Goal: Task Accomplishment & Management: Manage account settings

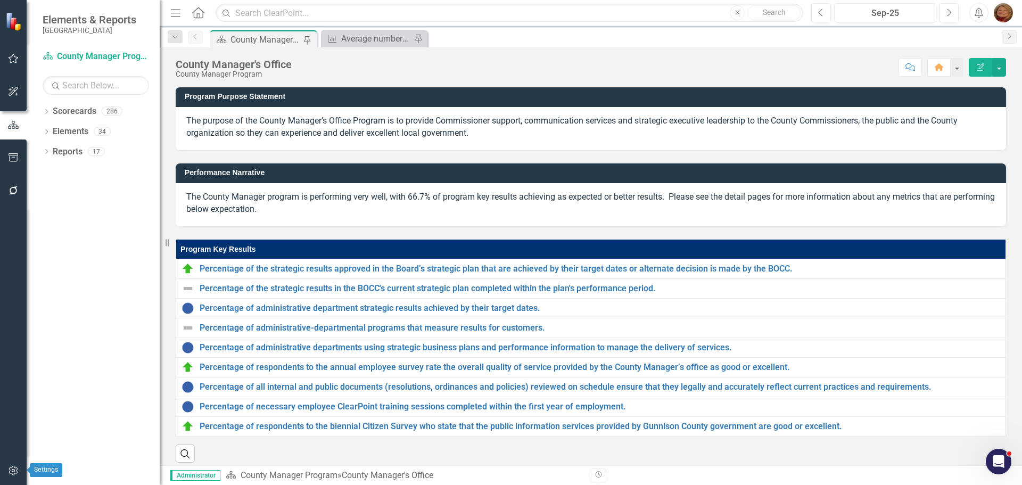
click at [14, 470] on icon "button" at bounding box center [13, 470] width 11 height 9
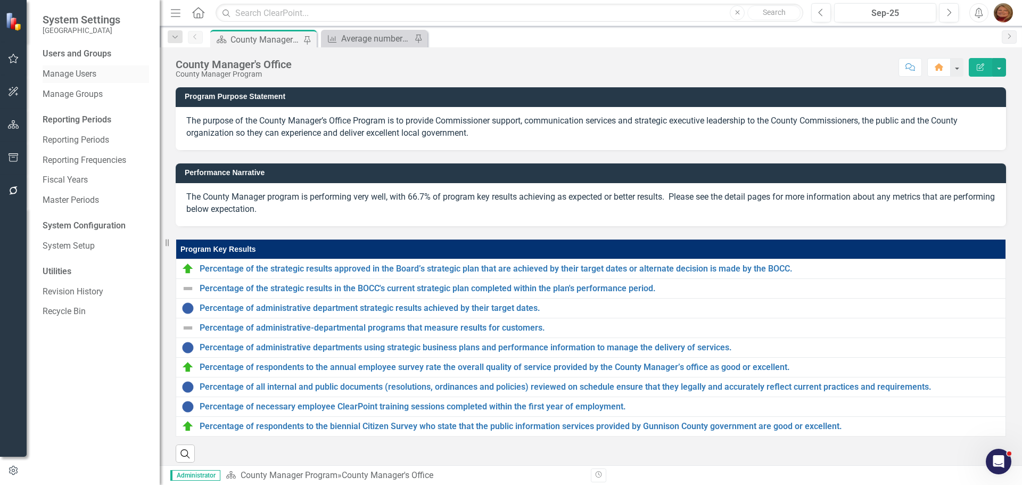
click at [83, 72] on link "Manage Users" at bounding box center [96, 74] width 106 height 12
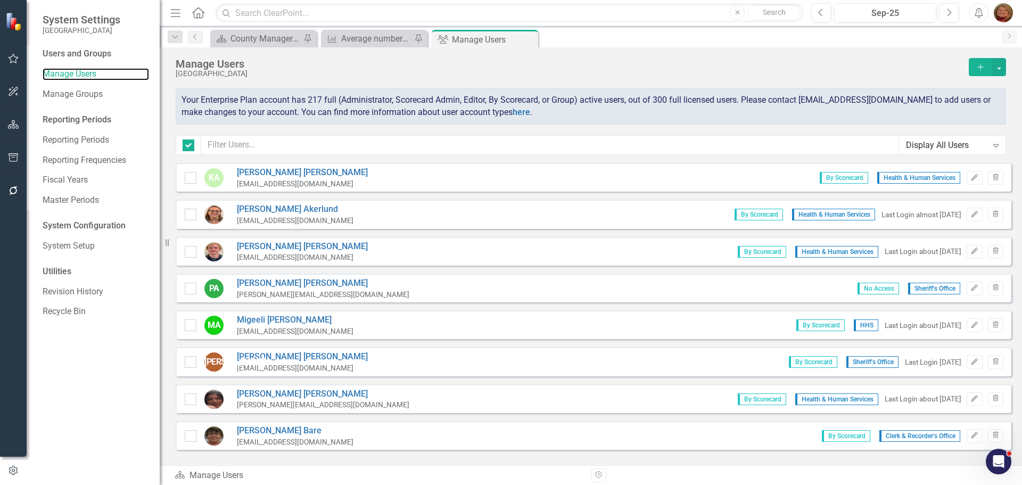
checkbox input "false"
click at [272, 144] on input "text" at bounding box center [550, 145] width 698 height 20
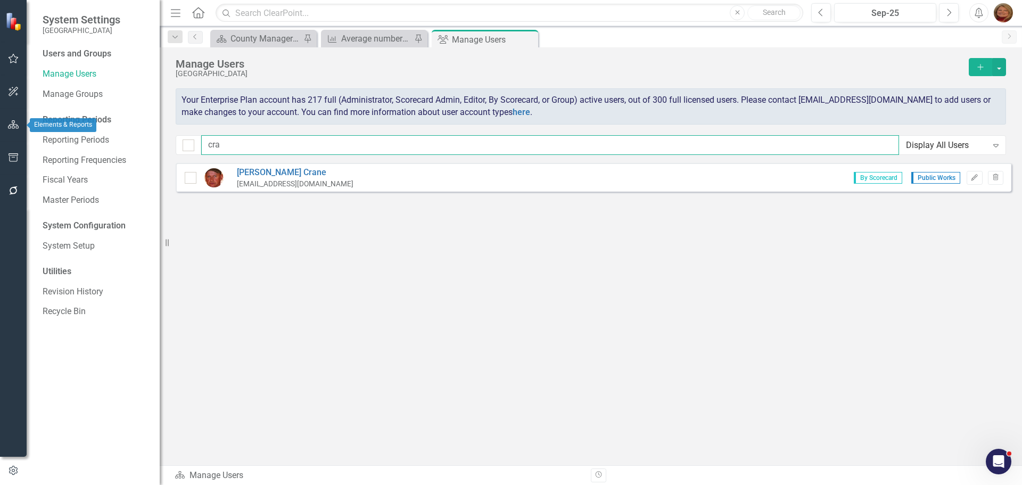
type input "cra"
click at [16, 121] on icon "button" at bounding box center [13, 124] width 11 height 9
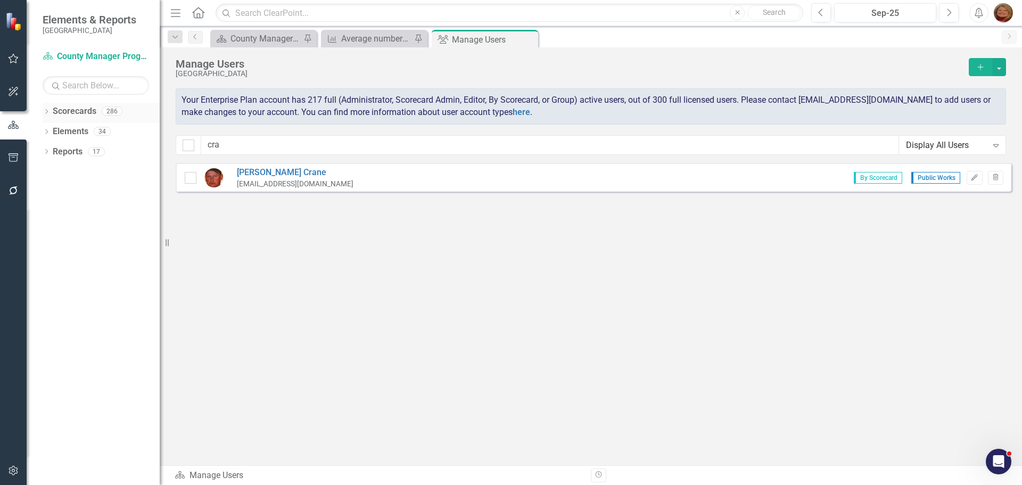
click at [62, 106] on link "Scorecards" at bounding box center [75, 111] width 44 height 12
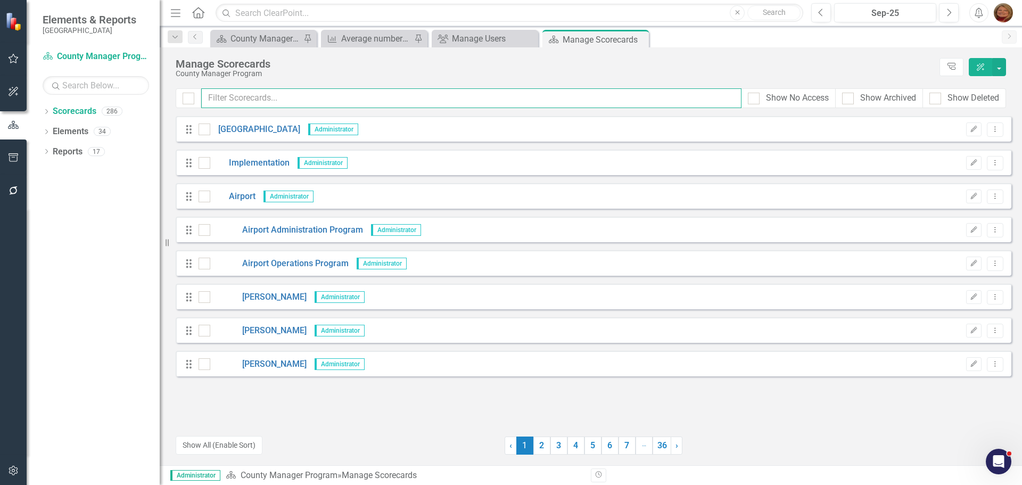
click at [246, 94] on input "text" at bounding box center [471, 98] width 540 height 20
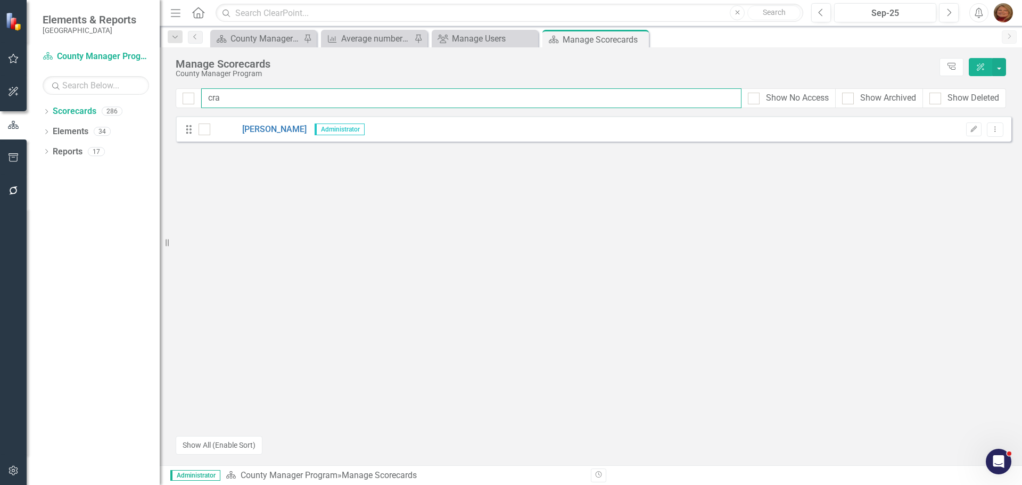
type input "cra"
click at [16, 470] on icon "button" at bounding box center [13, 471] width 9 height 10
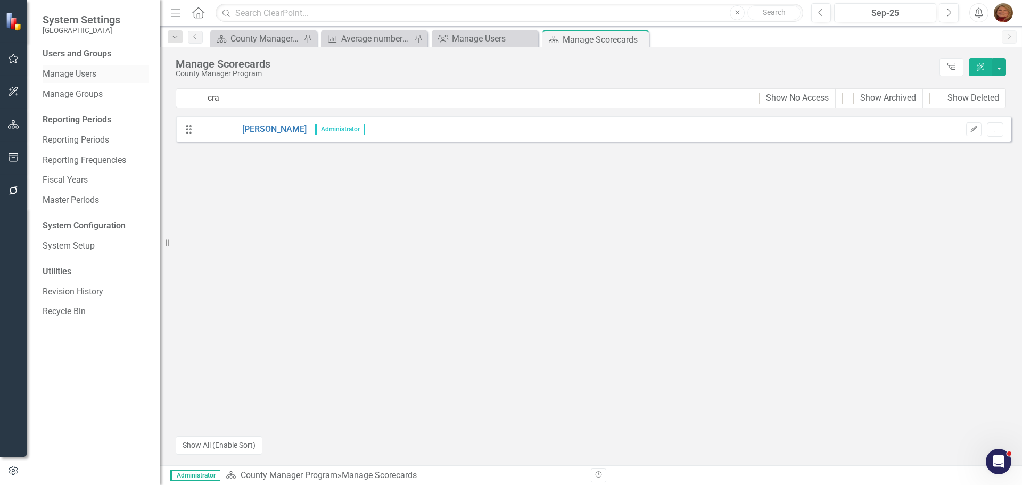
click at [81, 75] on link "Manage Users" at bounding box center [96, 74] width 106 height 12
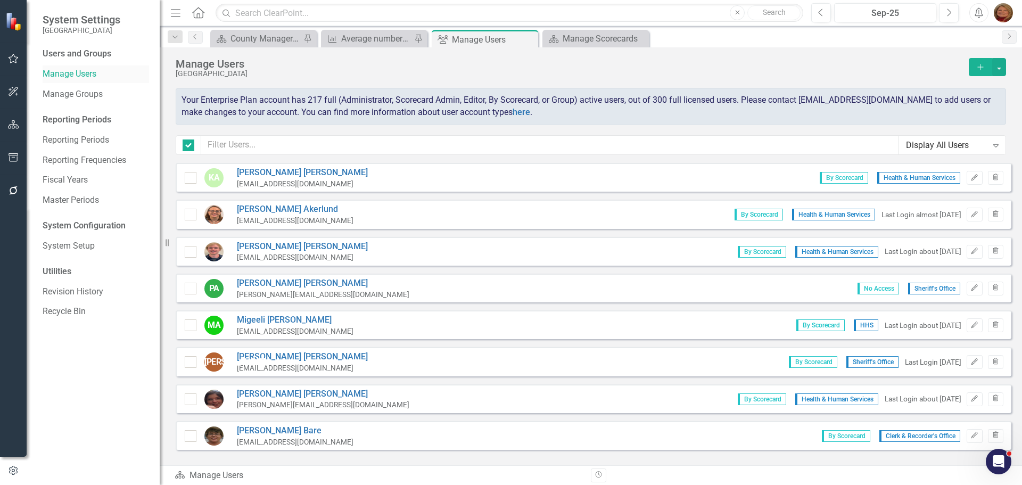
checkbox input "false"
click at [260, 140] on input "text" at bounding box center [550, 145] width 698 height 20
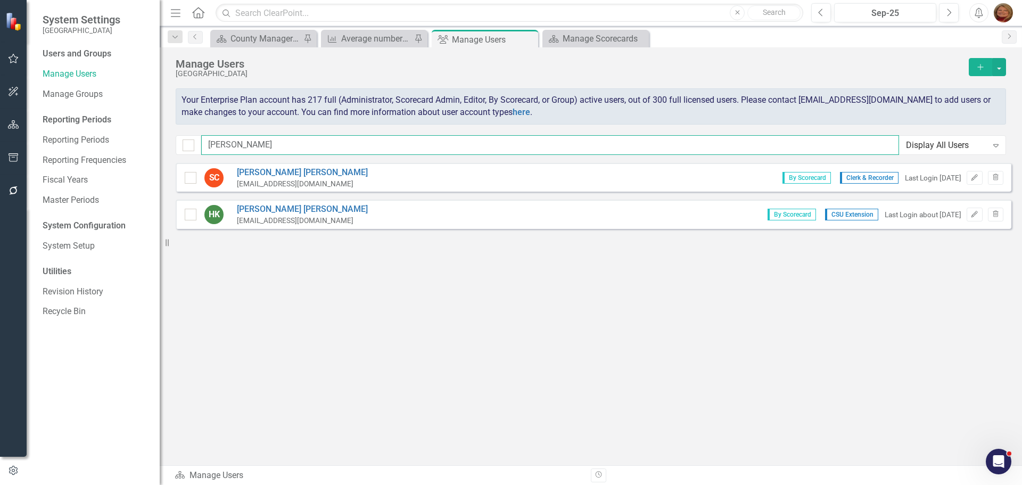
type input "hann"
click at [268, 206] on link "Hannah Kersting" at bounding box center [302, 209] width 131 height 12
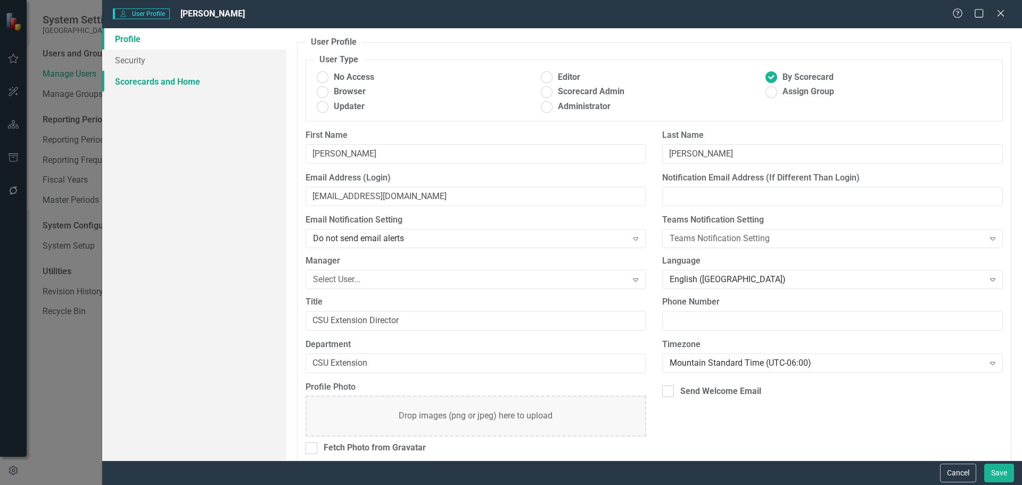
click at [168, 81] on link "Scorecards and Home" at bounding box center [194, 81] width 184 height 21
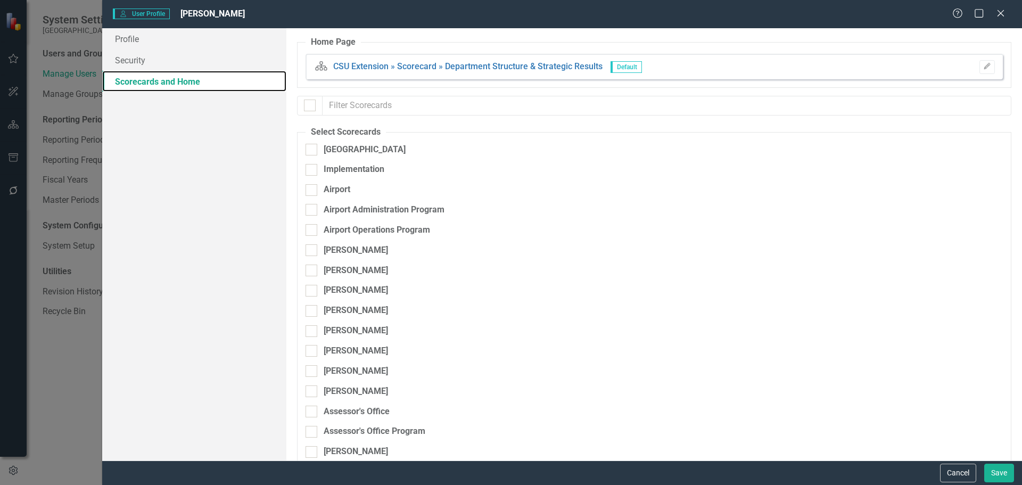
checkbox input "false"
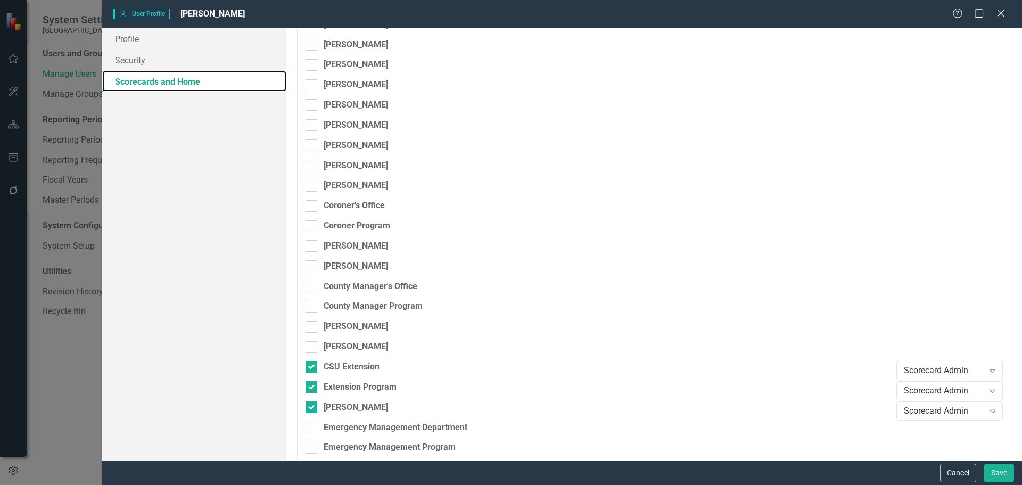
scroll to position [1277, 0]
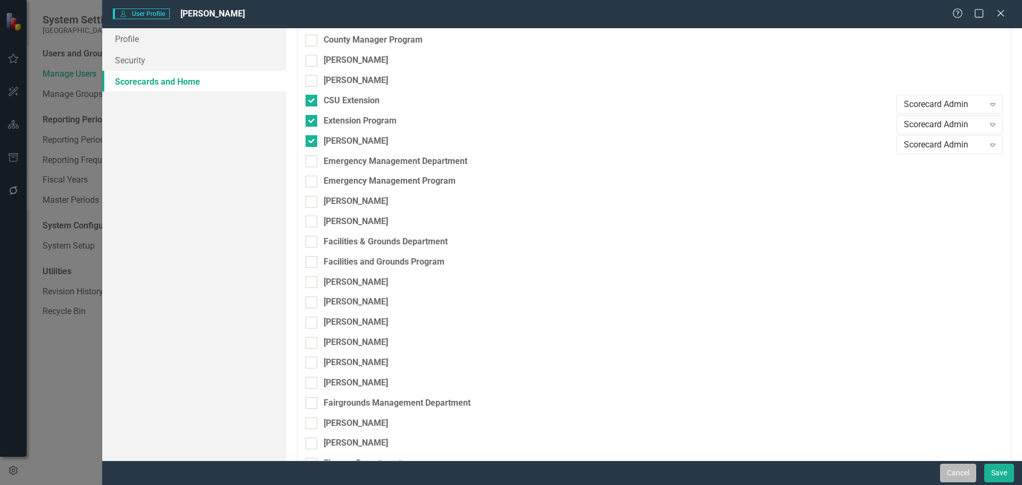
click at [958, 476] on button "Cancel" at bounding box center [958, 472] width 36 height 19
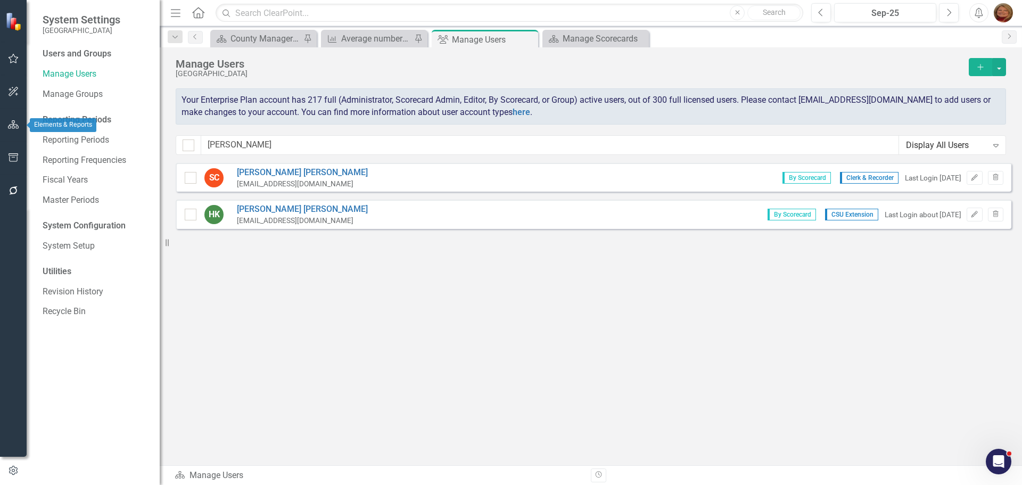
click at [15, 124] on icon "button" at bounding box center [13, 124] width 11 height 9
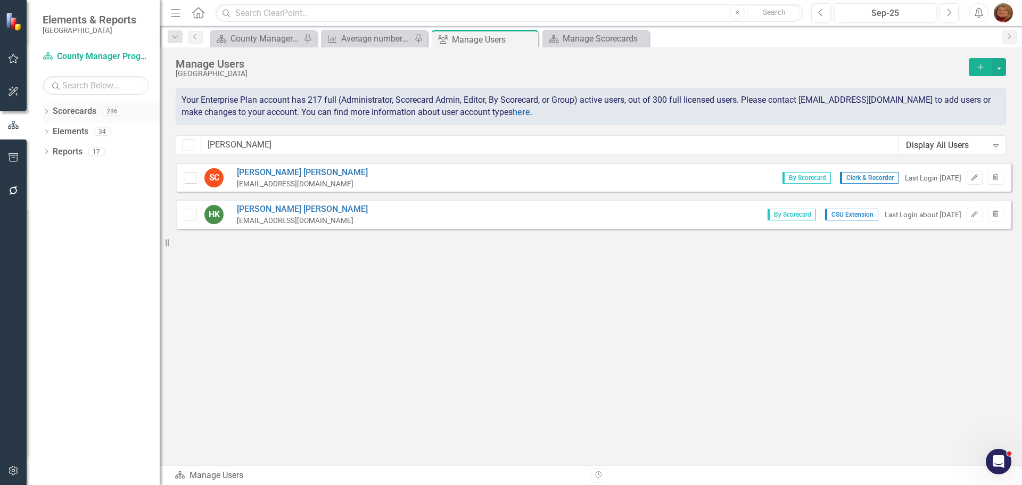
click at [71, 109] on link "Scorecards" at bounding box center [75, 111] width 44 height 12
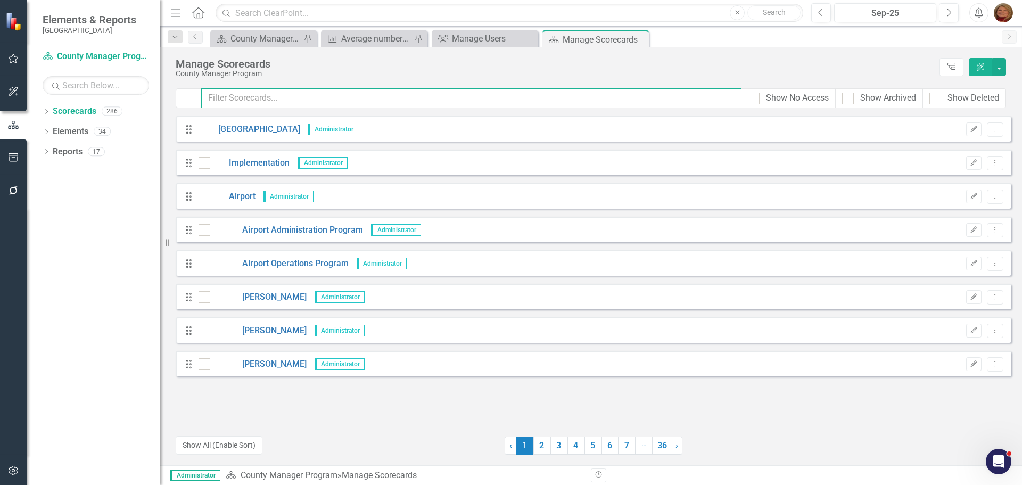
click at [261, 100] on input "text" at bounding box center [471, 98] width 540 height 20
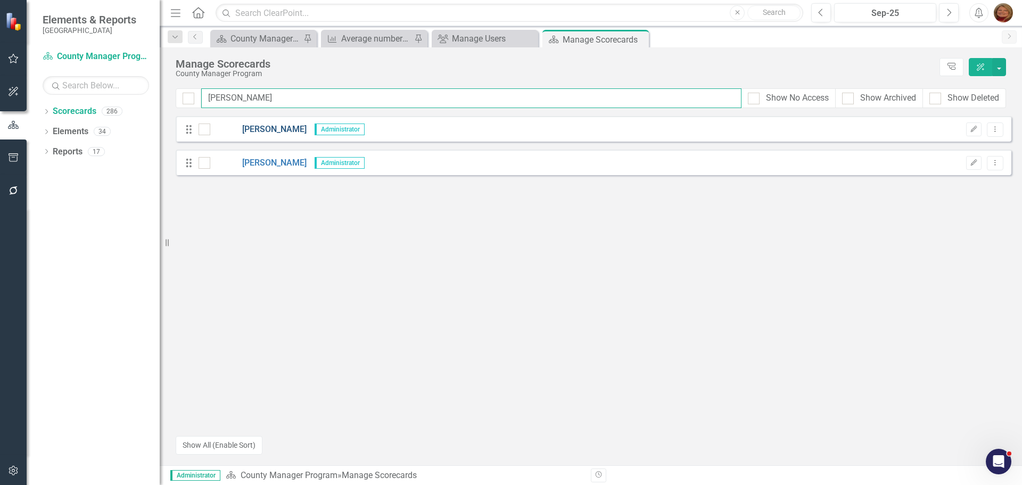
type input "wilcox"
click at [264, 124] on link "[PERSON_NAME]" at bounding box center [258, 129] width 96 height 12
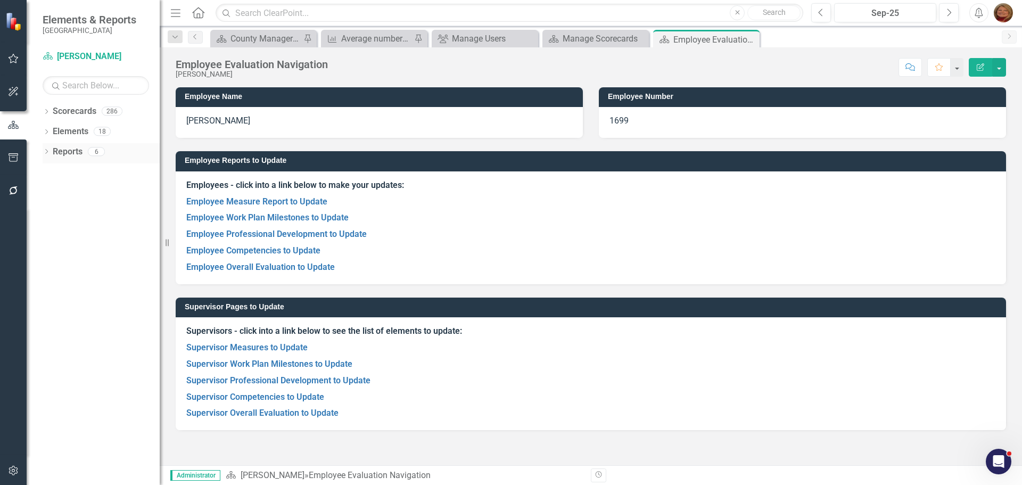
click at [47, 149] on div "Dropdown" at bounding box center [46, 152] width 7 height 9
click at [90, 187] on div "Employee Evaluation Navigation" at bounding box center [107, 189] width 103 height 10
click at [48, 110] on icon "Dropdown" at bounding box center [46, 113] width 7 height 6
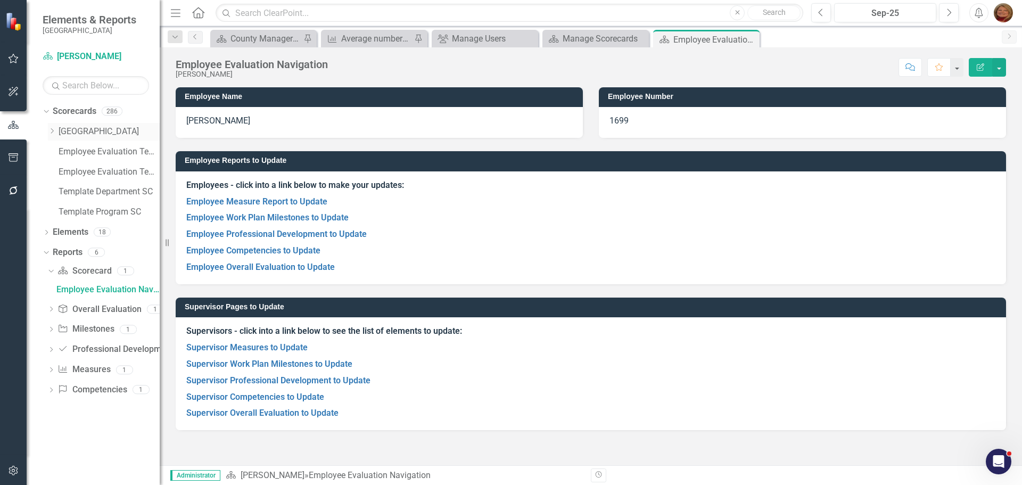
click at [53, 130] on icon at bounding box center [52, 130] width 3 height 5
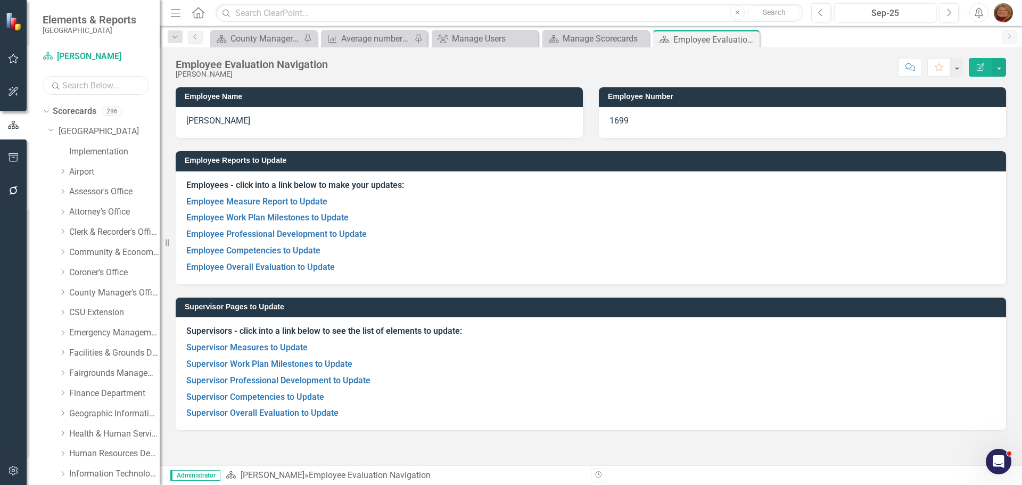
click at [91, 84] on input "text" at bounding box center [96, 85] width 106 height 19
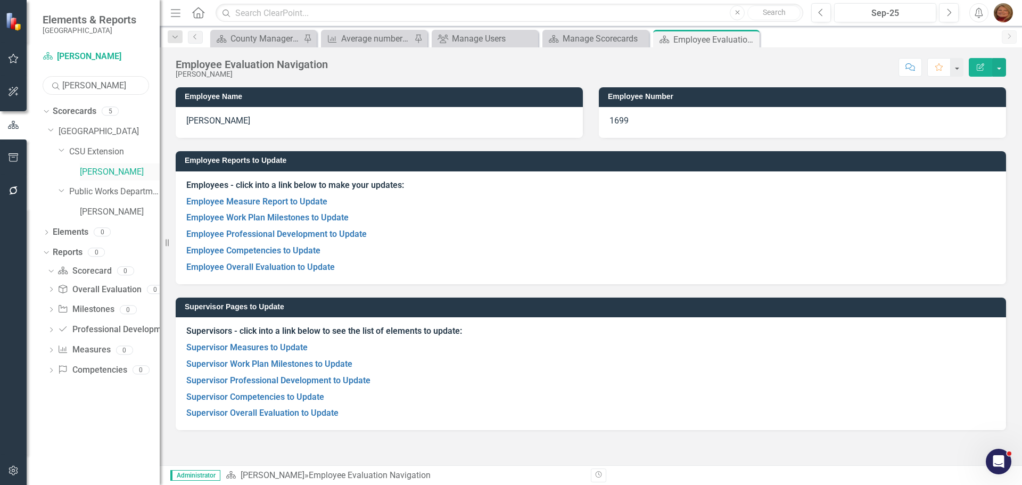
type input "wilcox"
click at [105, 166] on link "[PERSON_NAME]" at bounding box center [120, 172] width 80 height 12
click at [52, 269] on icon "Dropdown" at bounding box center [50, 270] width 6 height 7
click at [52, 269] on icon "Dropdown" at bounding box center [50, 272] width 7 height 6
click at [89, 268] on link "Scorecard Scorecard" at bounding box center [84, 271] width 54 height 12
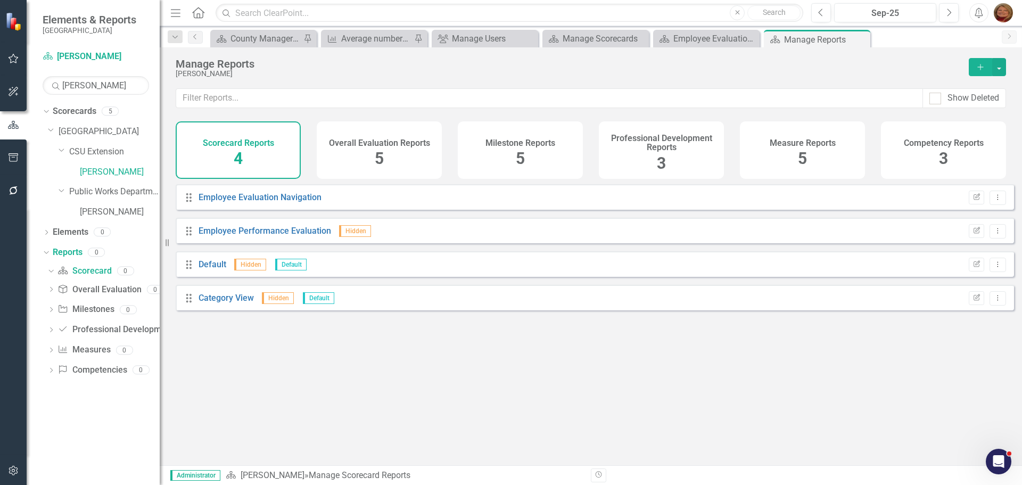
click at [253, 232] on div "Drag Employee Performance Evaluation Hidden Edit Report Dropdown Menu" at bounding box center [595, 231] width 838 height 26
click at [253, 236] on link "Employee Performance Evaluation" at bounding box center [264, 231] width 132 height 10
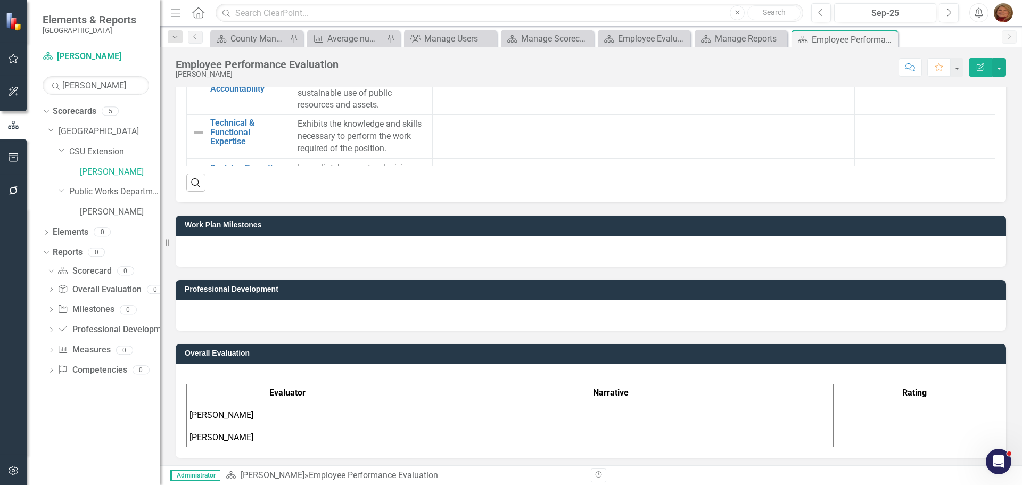
scroll to position [1064, 0]
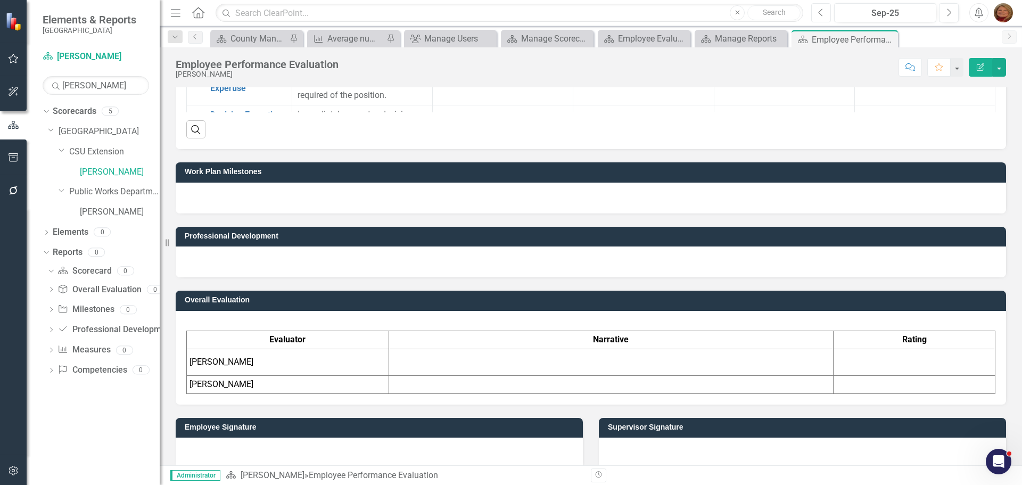
click at [826, 11] on button "Previous" at bounding box center [821, 12] width 20 height 19
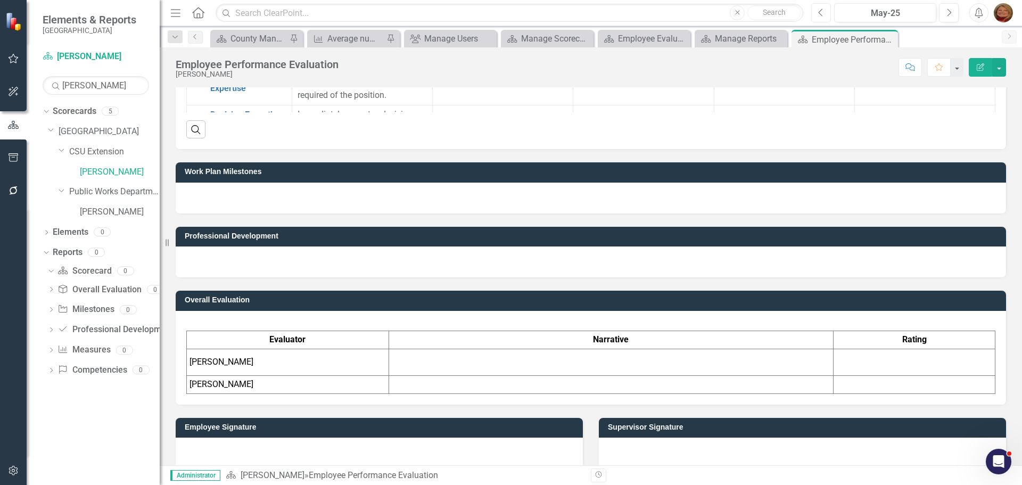
click at [826, 11] on button "Previous" at bounding box center [821, 12] width 20 height 19
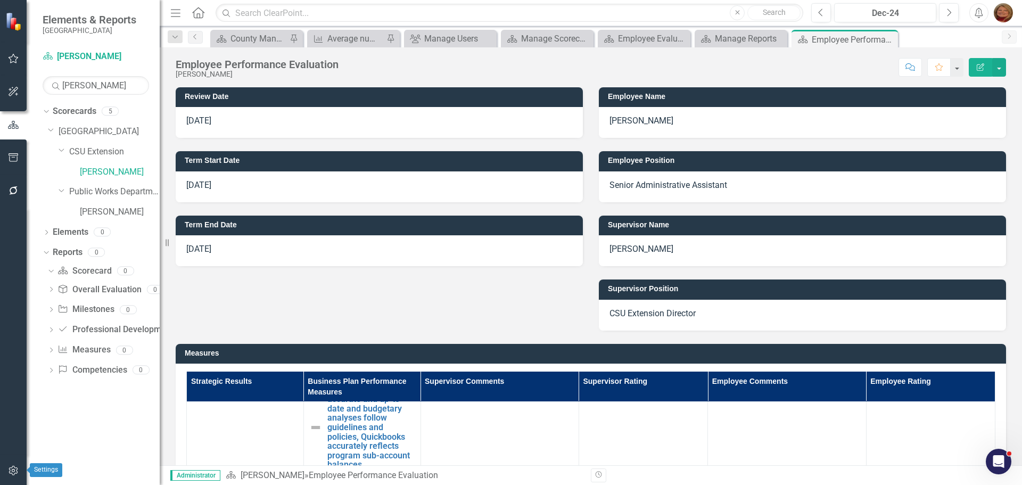
click at [12, 468] on icon "button" at bounding box center [13, 470] width 11 height 9
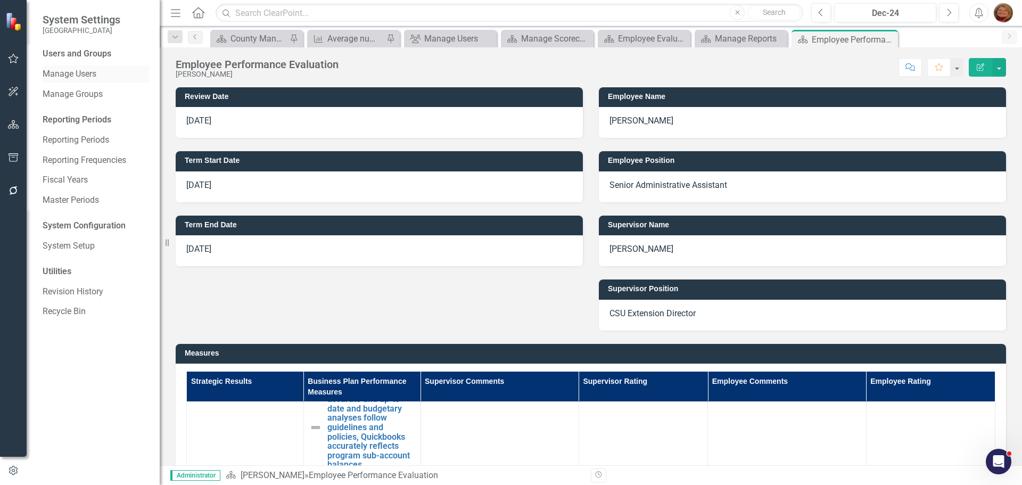
click at [76, 76] on link "Manage Users" at bounding box center [96, 74] width 106 height 12
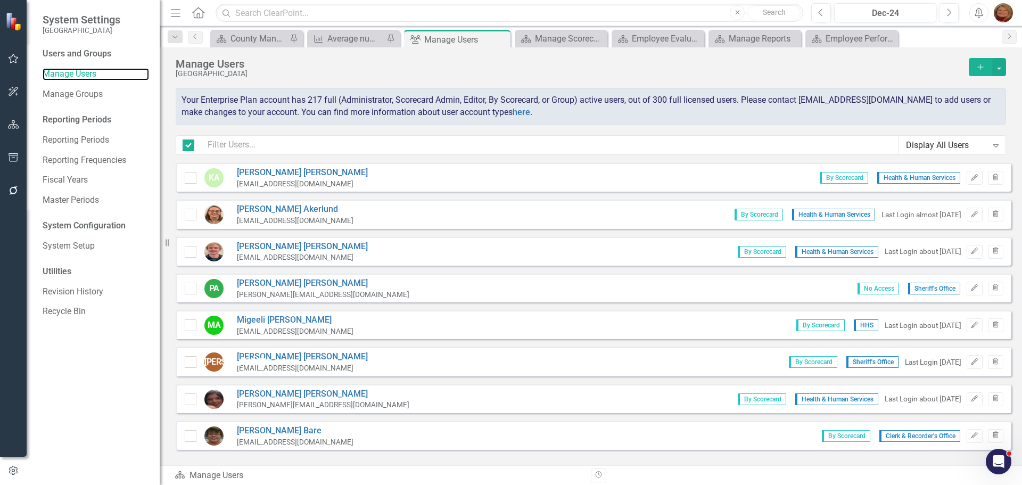
checkbox input "false"
click at [286, 152] on input "text" at bounding box center [550, 145] width 698 height 20
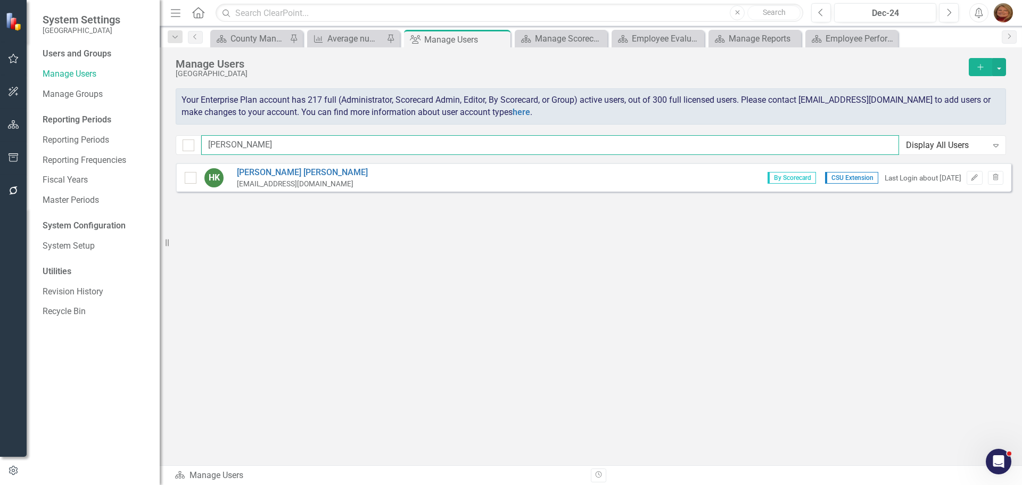
type input "hanna"
click at [14, 121] on icon "button" at bounding box center [13, 124] width 11 height 9
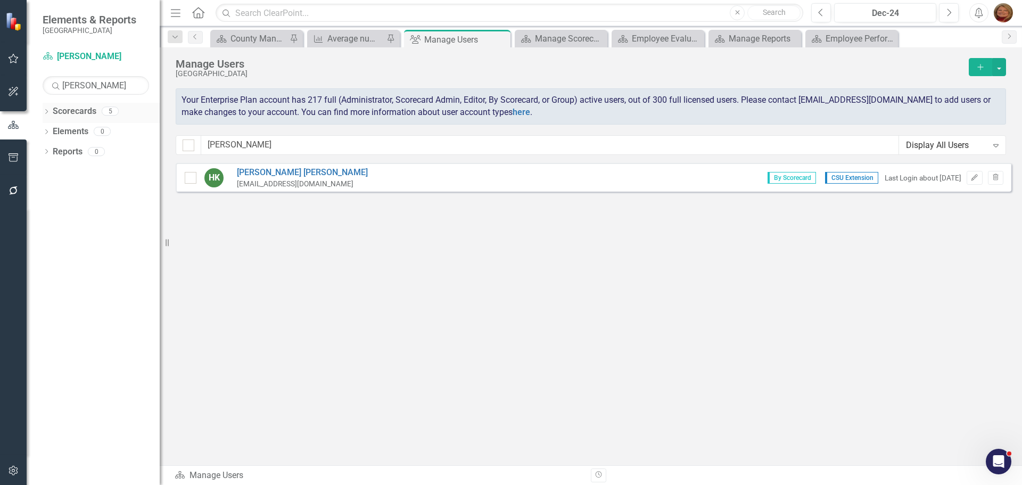
click at [46, 108] on div "Dropdown" at bounding box center [46, 112] width 7 height 9
click at [75, 111] on link "Scorecards" at bounding box center [75, 111] width 44 height 12
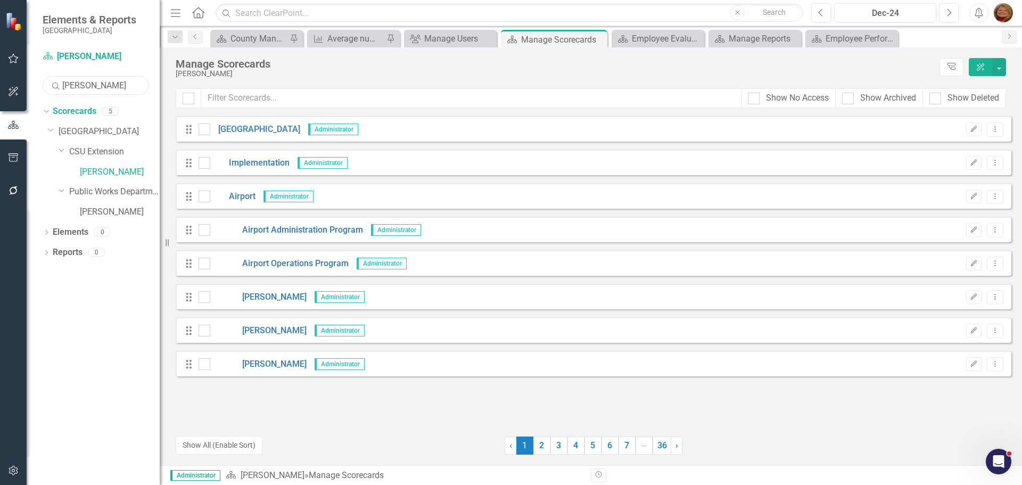
click at [112, 91] on input "wilcox" at bounding box center [96, 85] width 106 height 19
type input "wilco"
type input "w"
click at [111, 172] on link "[PERSON_NAME]" at bounding box center [120, 172] width 80 height 12
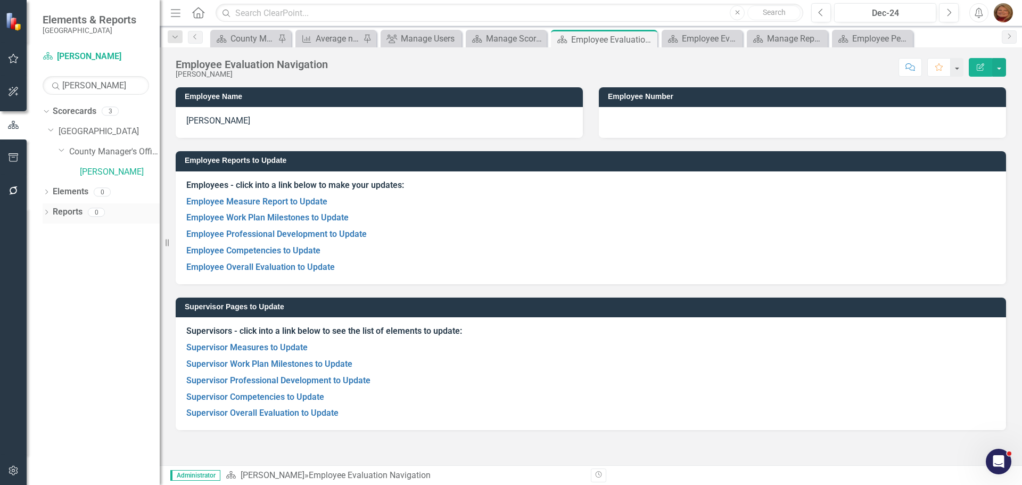
click at [47, 210] on icon "Dropdown" at bounding box center [46, 213] width 7 height 6
click at [88, 230] on link "Scorecard Scorecard" at bounding box center [84, 231] width 54 height 12
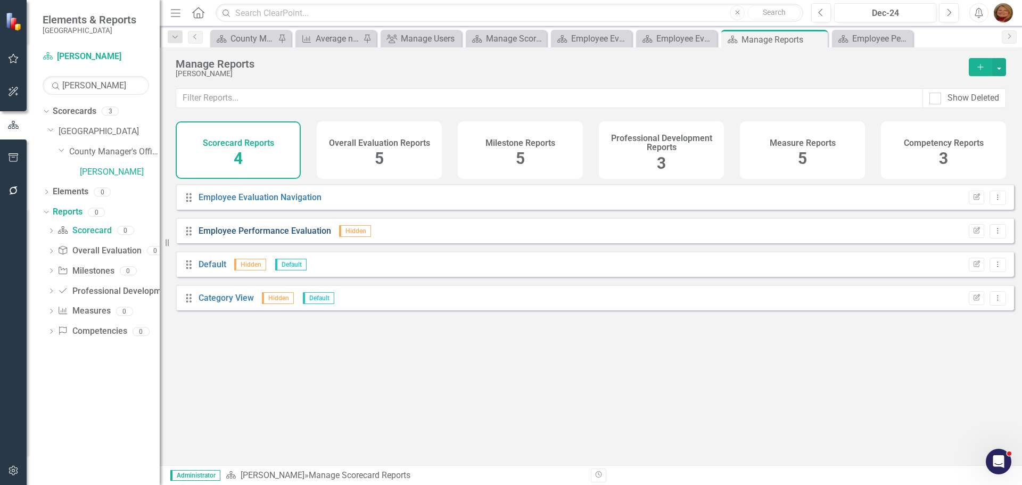
click at [252, 236] on link "Employee Performance Evaluation" at bounding box center [264, 231] width 132 height 10
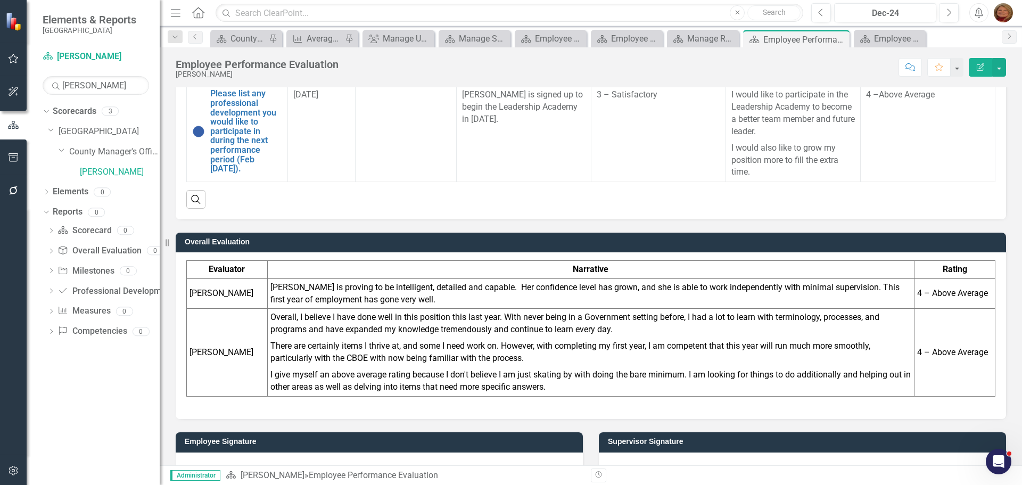
scroll to position [1468, 0]
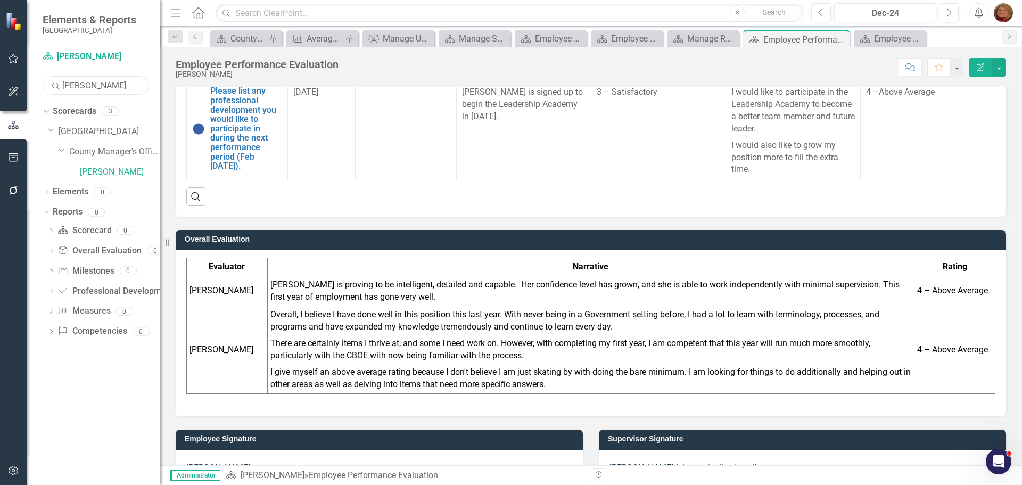
click at [97, 88] on input "[PERSON_NAME]" at bounding box center [96, 85] width 106 height 19
drag, startPoint x: 97, startPoint y: 88, endPoint x: 27, endPoint y: 87, distance: 70.8
click at [27, 87] on div "Scorecard [PERSON_NAME] Search [PERSON_NAME] Sorry, no results found. Dropdown …" at bounding box center [93, 266] width 133 height 437
click at [102, 167] on link "[PERSON_NAME]" at bounding box center [120, 172] width 80 height 12
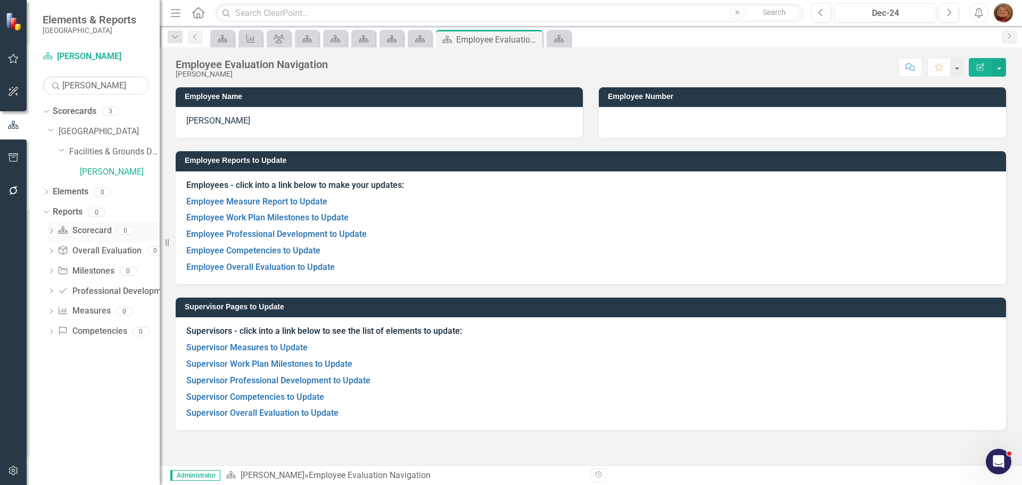
click at [50, 229] on icon "Dropdown" at bounding box center [50, 232] width 7 height 6
click at [91, 226] on link "Scorecard Scorecard" at bounding box center [84, 231] width 54 height 12
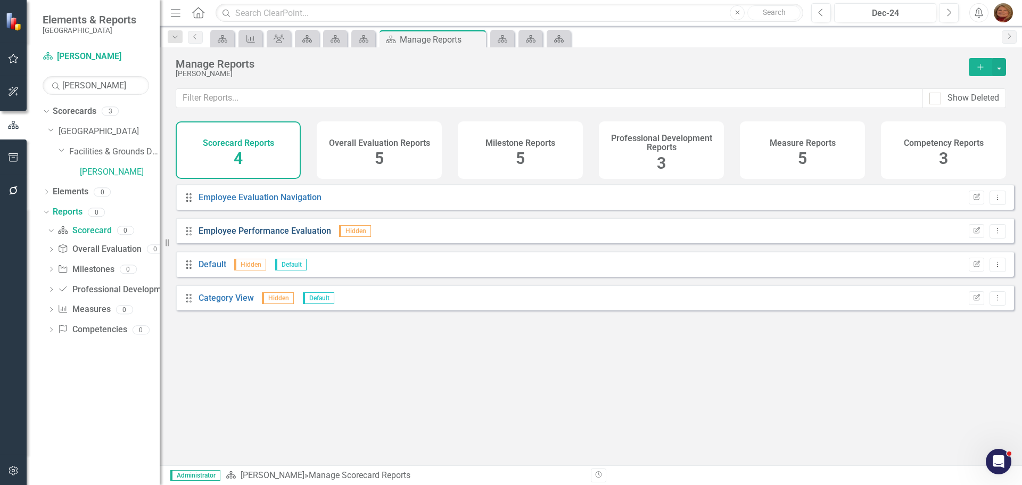
click at [250, 236] on link "Employee Performance Evaluation" at bounding box center [264, 231] width 132 height 10
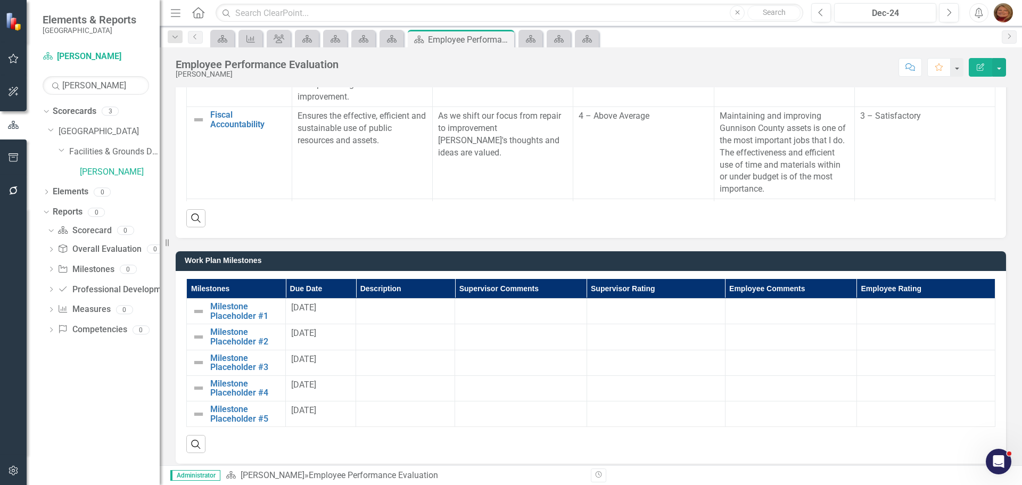
scroll to position [452, 0]
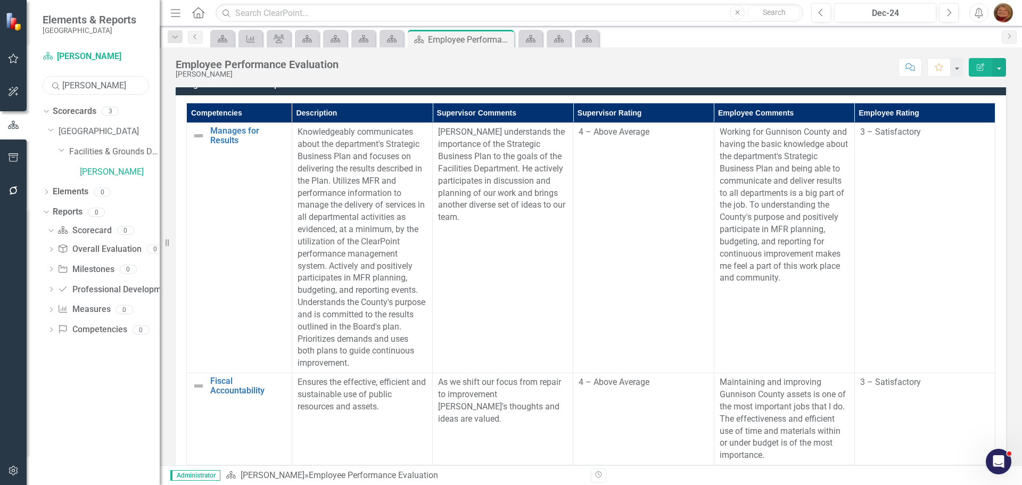
drag, startPoint x: 103, startPoint y: 90, endPoint x: 0, endPoint y: 82, distance: 103.1
click at [0, 82] on div "Elements & Reports Gunnison County Scorecard [PERSON_NAME] Search [PERSON_NAME]…" at bounding box center [80, 242] width 160 height 485
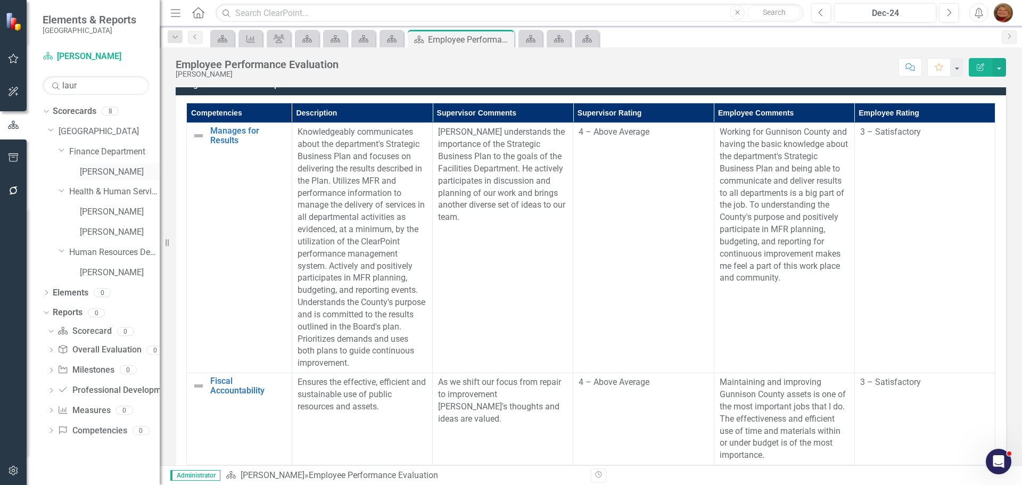
click at [121, 167] on link "[PERSON_NAME]" at bounding box center [120, 172] width 80 height 12
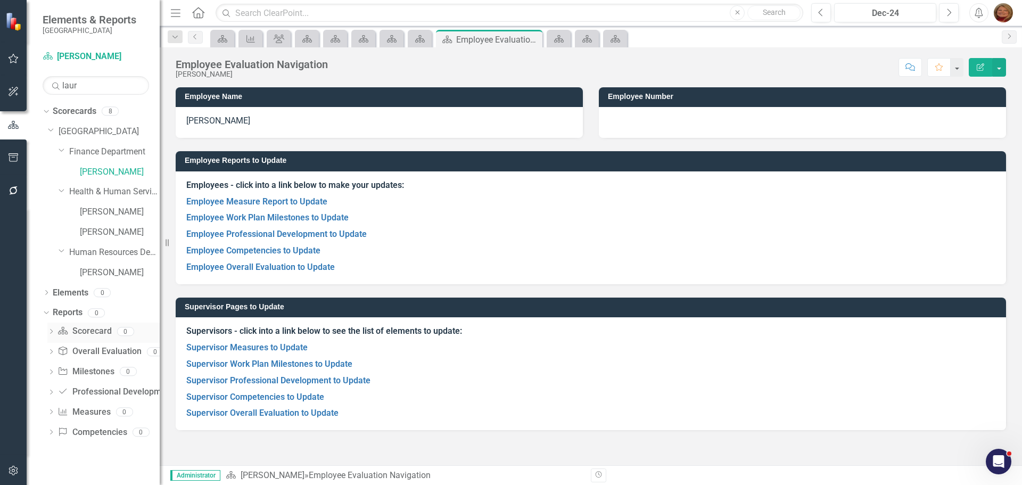
click at [52, 332] on icon "Dropdown" at bounding box center [50, 332] width 7 height 6
click at [89, 329] on link "Scorecard Scorecard" at bounding box center [84, 331] width 54 height 12
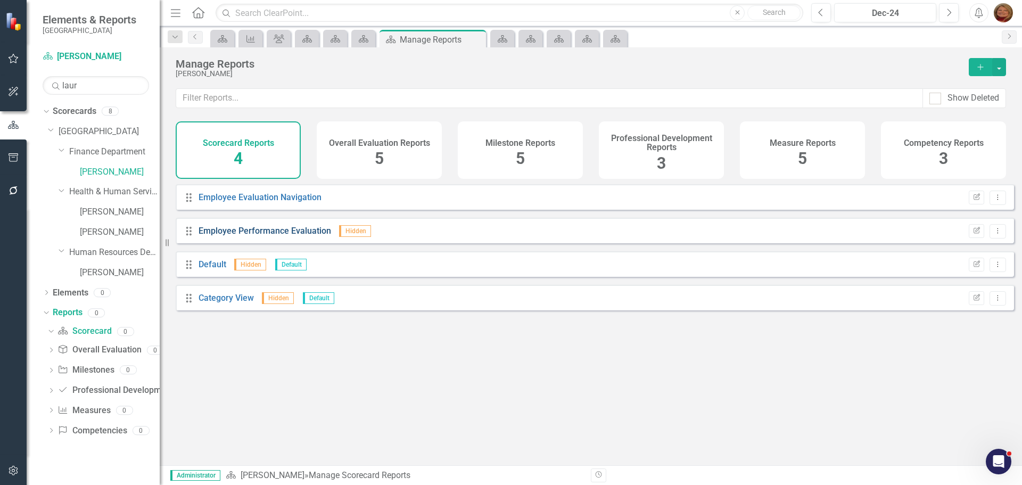
click at [288, 236] on link "Employee Performance Evaluation" at bounding box center [264, 231] width 132 height 10
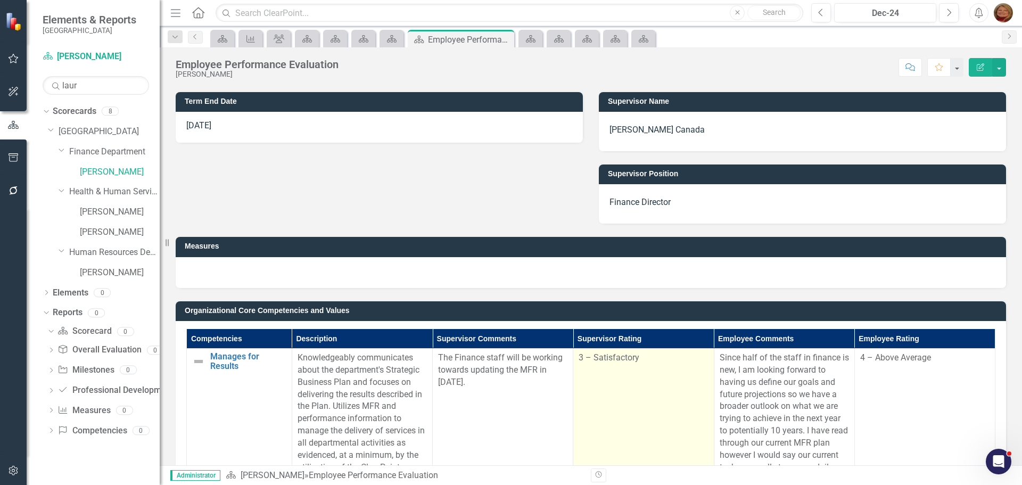
scroll to position [213, 0]
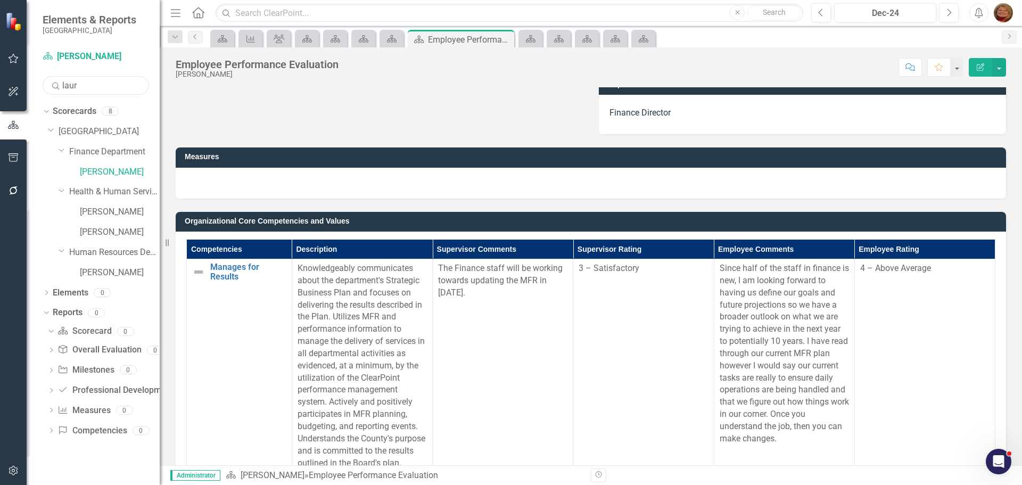
click at [87, 84] on input "laur" at bounding box center [96, 85] width 106 height 19
drag, startPoint x: 87, startPoint y: 84, endPoint x: 60, endPoint y: 90, distance: 28.0
click at [60, 90] on input "laur" at bounding box center [96, 85] width 106 height 19
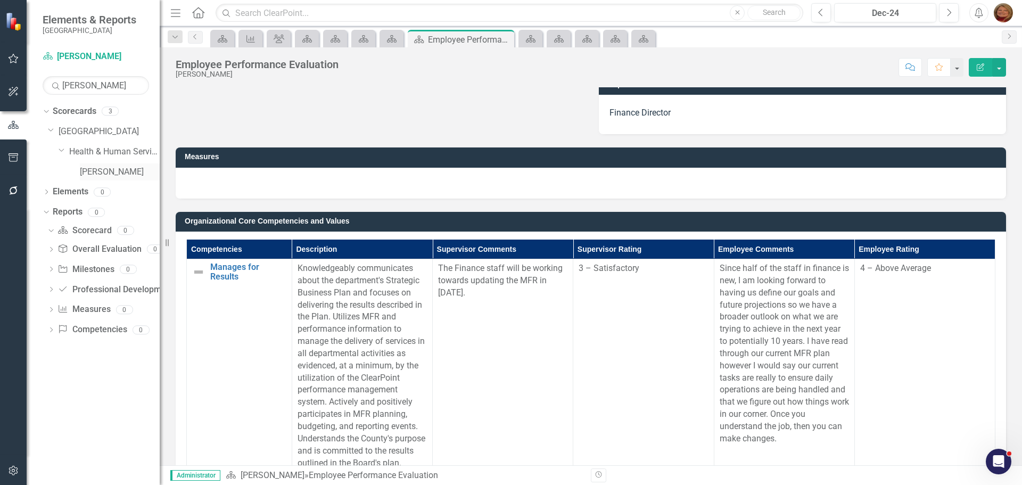
click at [128, 173] on link "[PERSON_NAME]" at bounding box center [120, 172] width 80 height 12
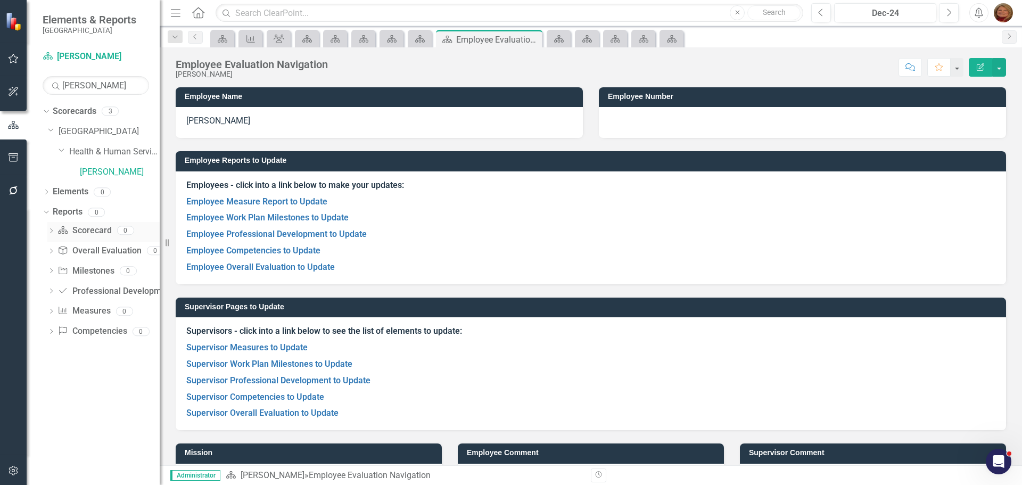
click at [86, 232] on link "Scorecard Scorecard" at bounding box center [84, 231] width 54 height 12
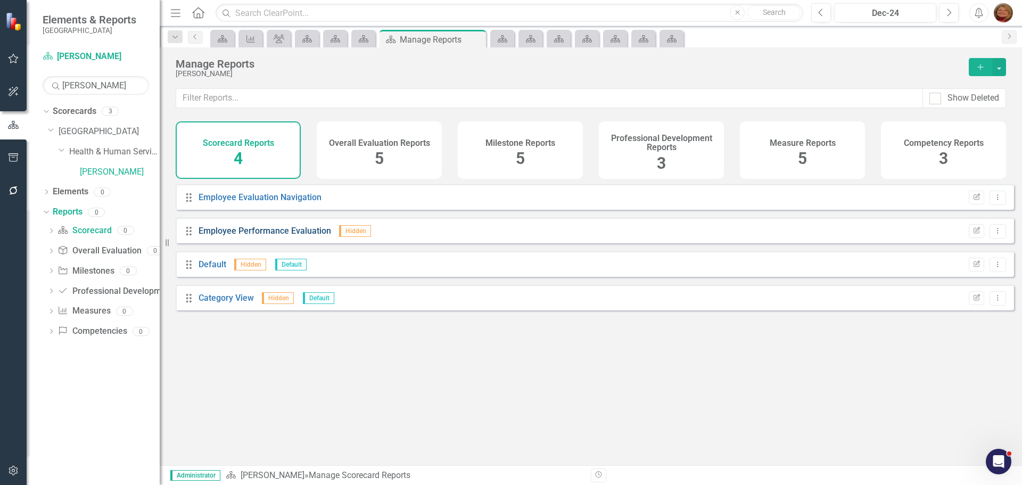
click at [261, 236] on link "Employee Performance Evaluation" at bounding box center [264, 231] width 132 height 10
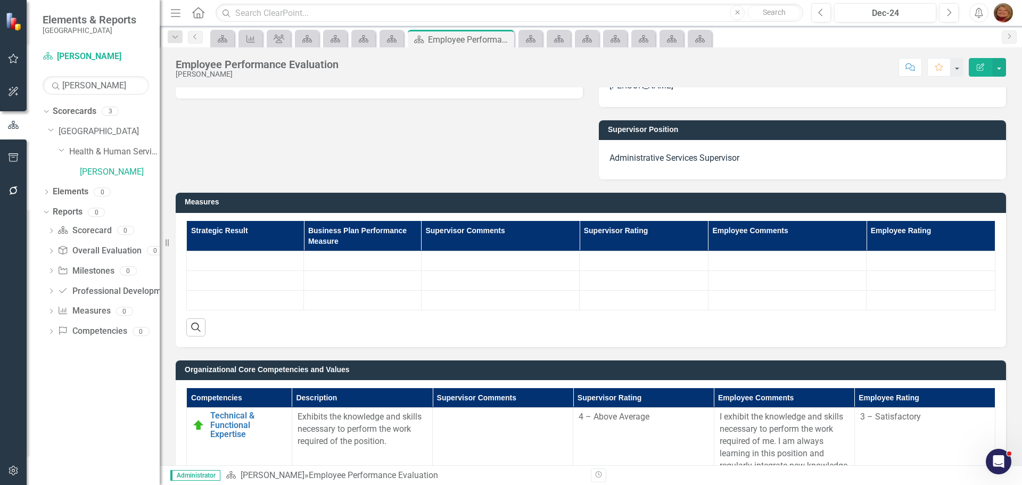
scroll to position [213, 0]
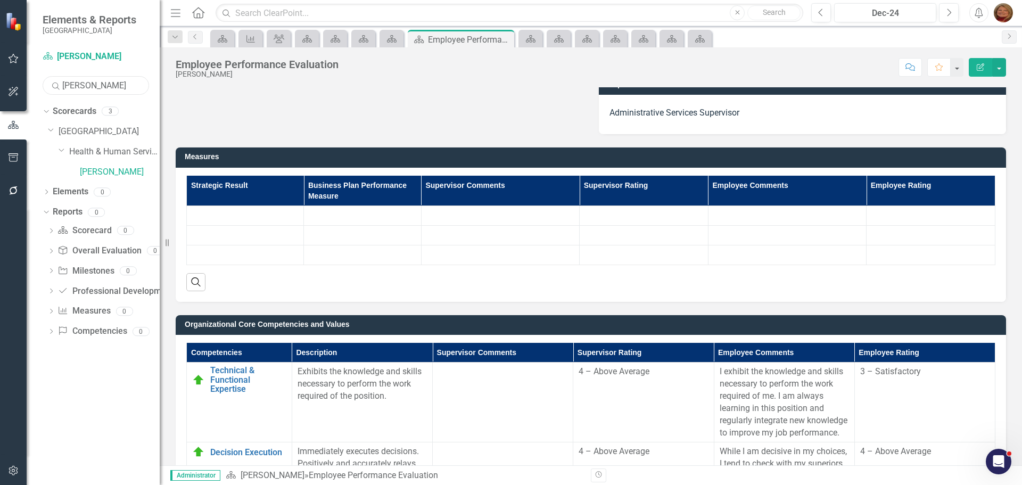
click at [99, 85] on input "[PERSON_NAME]" at bounding box center [96, 85] width 106 height 19
drag, startPoint x: 99, startPoint y: 85, endPoint x: 40, endPoint y: 90, distance: 58.7
click at [40, 90] on div "Scorecard [PERSON_NAME] Search [PERSON_NAME] Sorry, no results found. Dropdown …" at bounding box center [93, 266] width 133 height 437
click at [118, 172] on link "[PERSON_NAME] [PERSON_NAME]" at bounding box center [120, 172] width 80 height 12
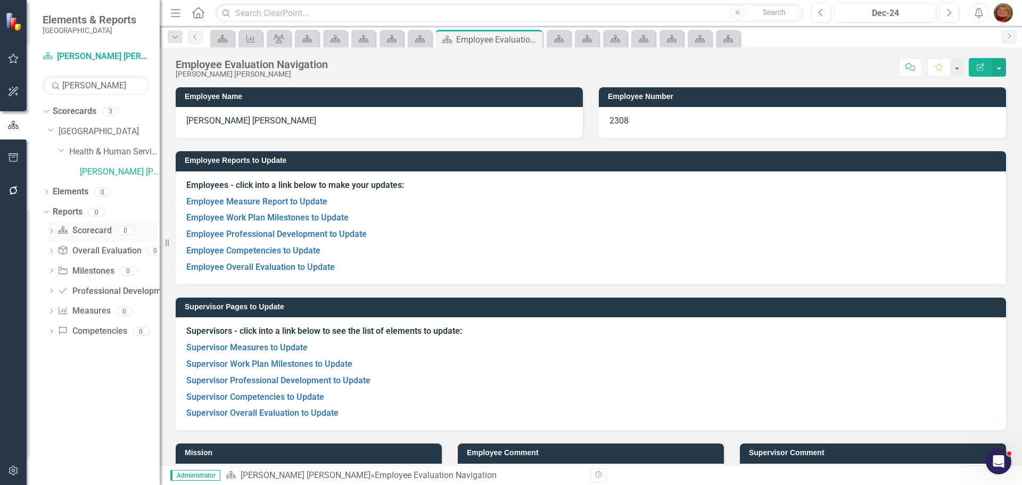
click at [83, 228] on link "Scorecard Scorecard" at bounding box center [84, 231] width 54 height 12
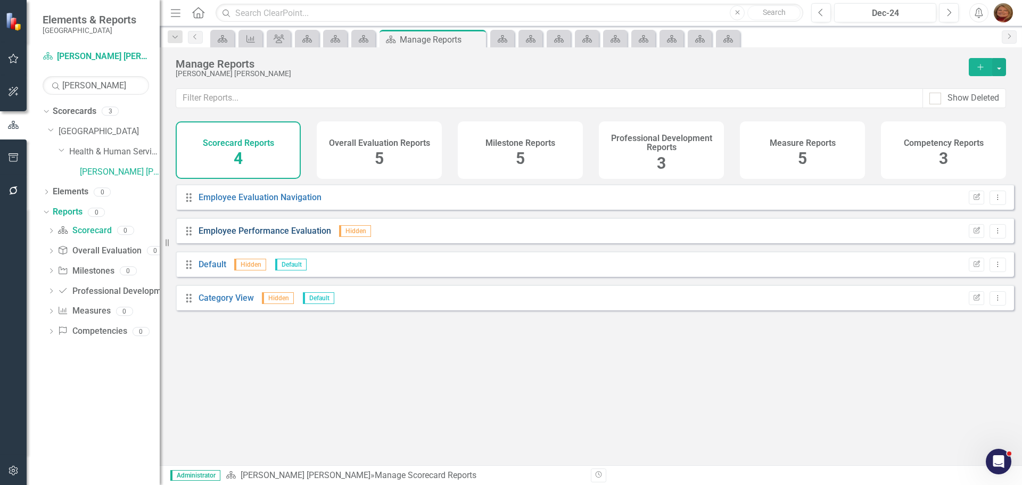
click at [282, 234] on link "Employee Performance Evaluation" at bounding box center [264, 231] width 132 height 10
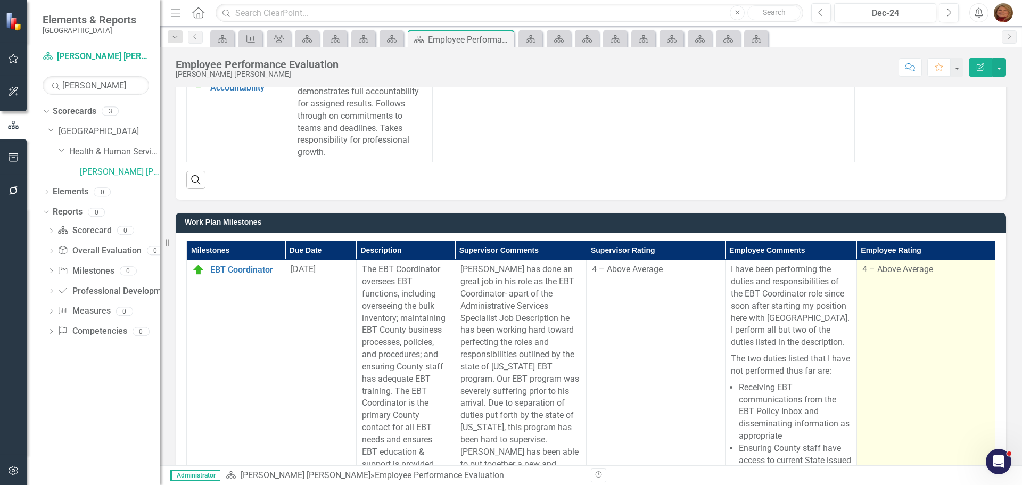
scroll to position [798, 0]
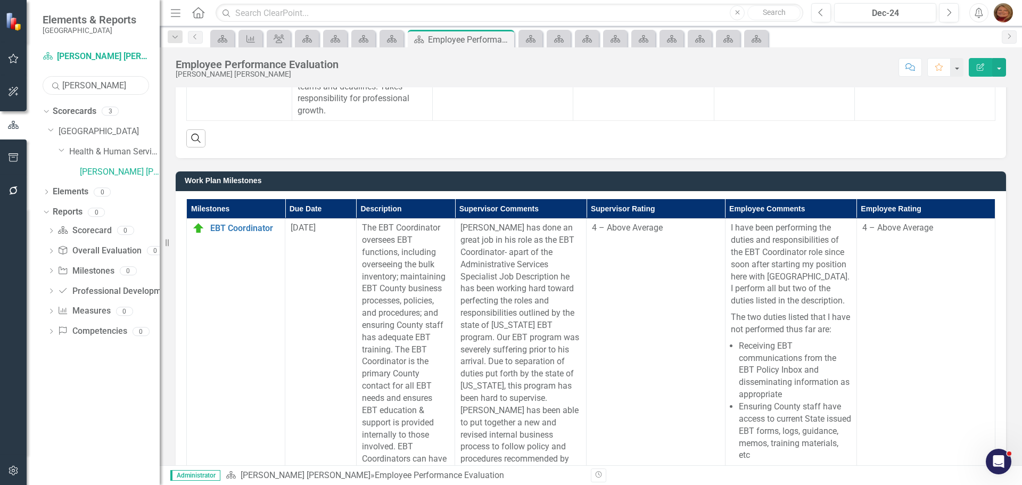
click at [102, 85] on input "[PERSON_NAME]" at bounding box center [96, 85] width 106 height 19
drag, startPoint x: 102, startPoint y: 85, endPoint x: 28, endPoint y: 88, distance: 73.5
click at [28, 88] on div "Scorecard [PERSON_NAME] [PERSON_NAME] Search [PERSON_NAME] Sorry, no results fo…" at bounding box center [93, 266] width 133 height 437
type input "[PERSON_NAME]"
click at [116, 173] on link "[PERSON_NAME]" at bounding box center [120, 172] width 80 height 12
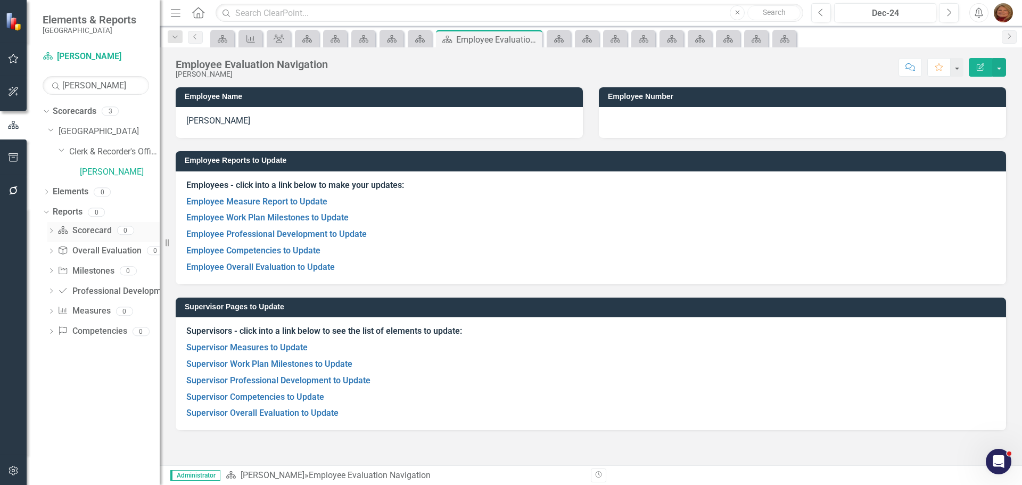
click at [51, 229] on icon "Dropdown" at bounding box center [50, 232] width 7 height 6
click at [93, 231] on link "Scorecard Scorecard" at bounding box center [84, 231] width 54 height 12
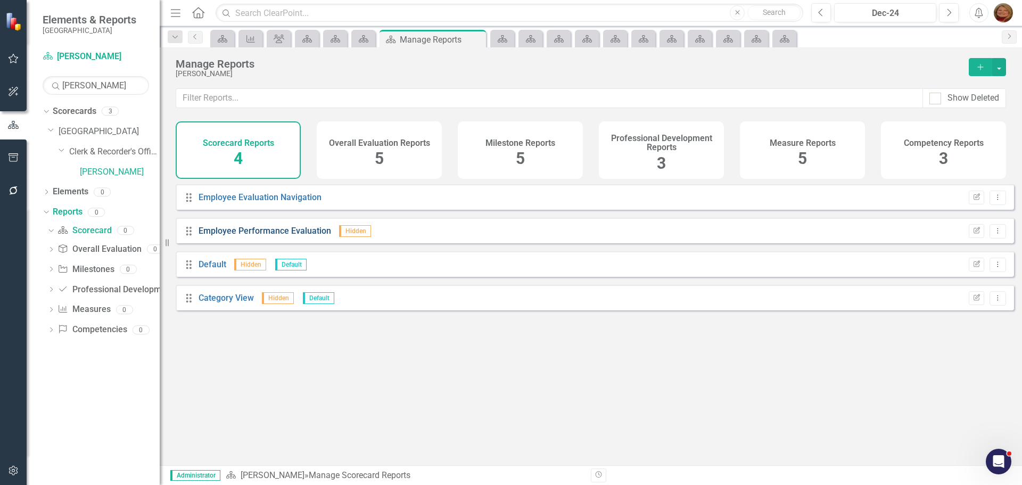
click at [271, 236] on link "Employee Performance Evaluation" at bounding box center [264, 231] width 132 height 10
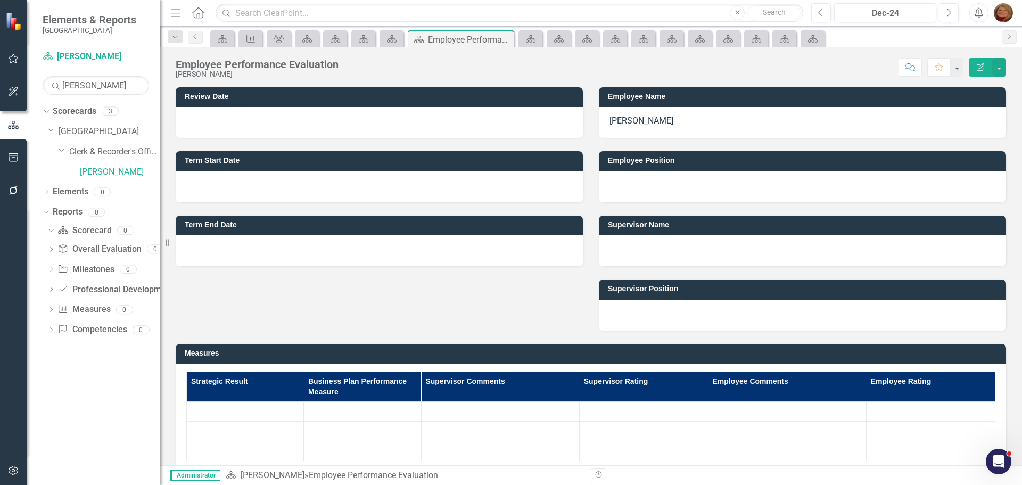
click at [651, 180] on div at bounding box center [802, 186] width 407 height 31
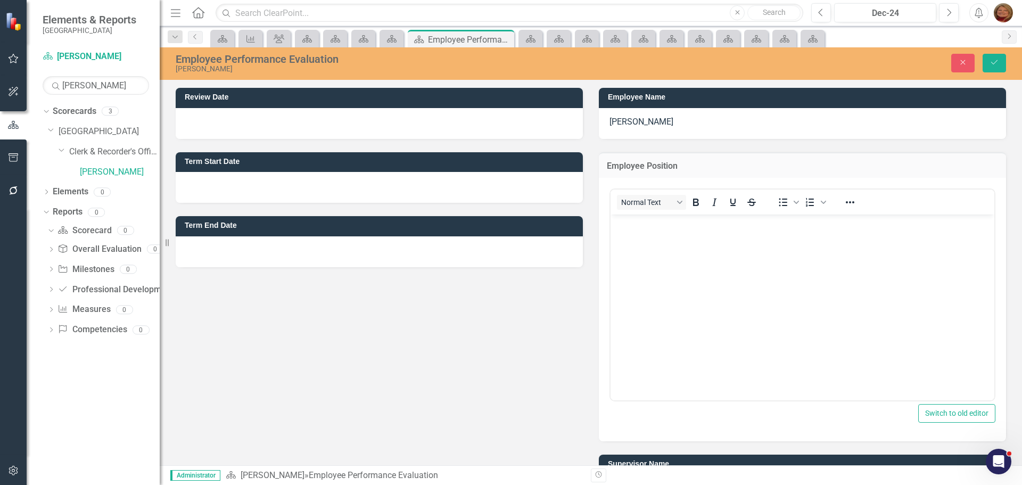
click at [634, 192] on div "Normal Text" at bounding box center [688, 202] width 157 height 21
click at [636, 231] on body "Rich Text Area. Press ALT-0 for help." at bounding box center [802, 294] width 384 height 160
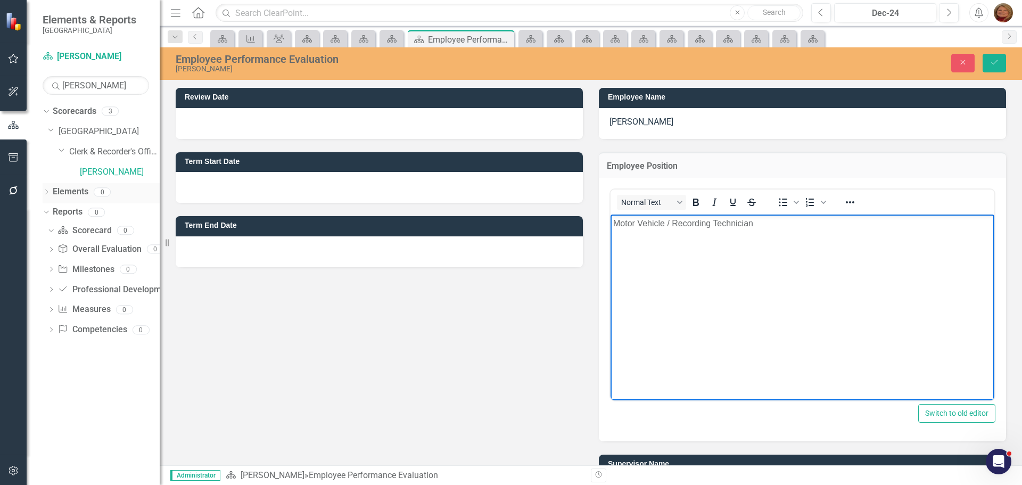
click at [48, 189] on div "Dropdown" at bounding box center [46, 193] width 7 height 9
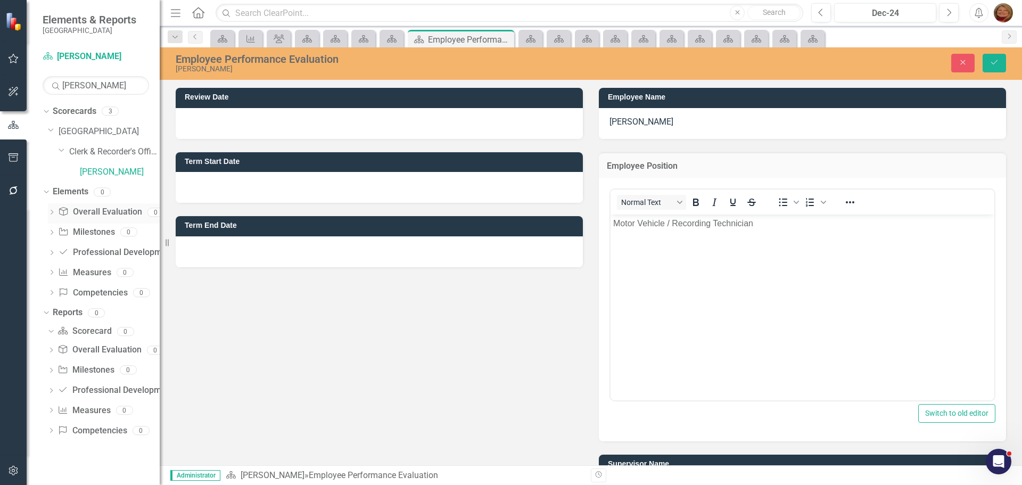
click at [98, 210] on link "Overall Evaluation Overall Evaluation" at bounding box center [100, 212] width 84 height 12
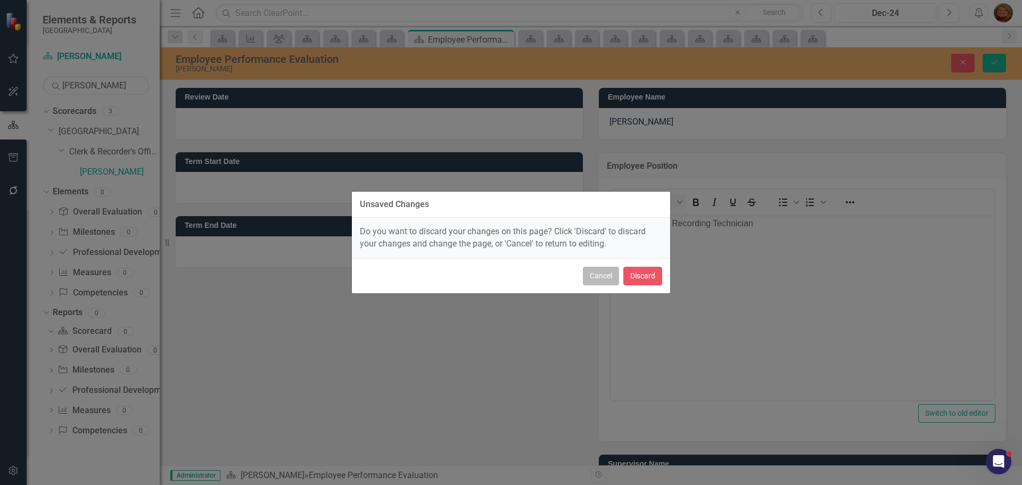
click at [607, 277] on button "Cancel" at bounding box center [601, 276] width 36 height 19
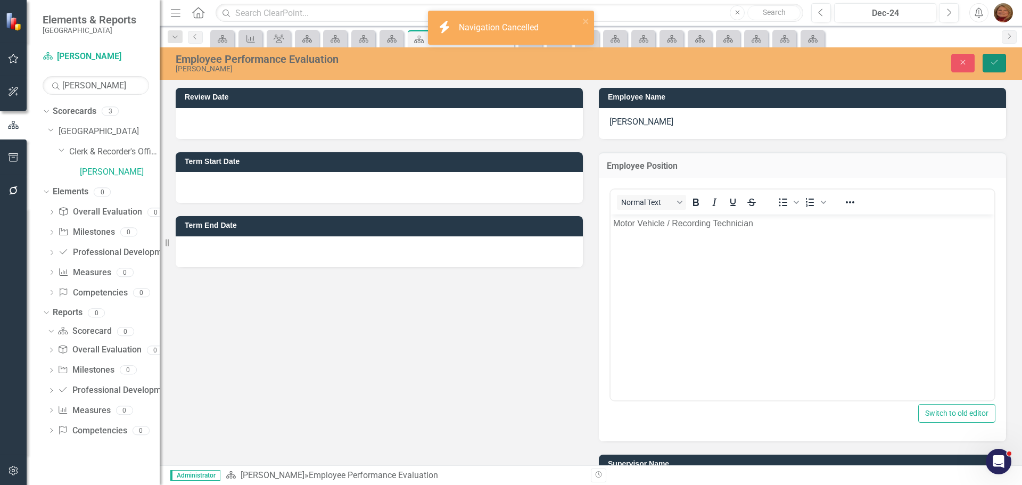
click at [1001, 61] on button "Save" at bounding box center [993, 63] width 23 height 19
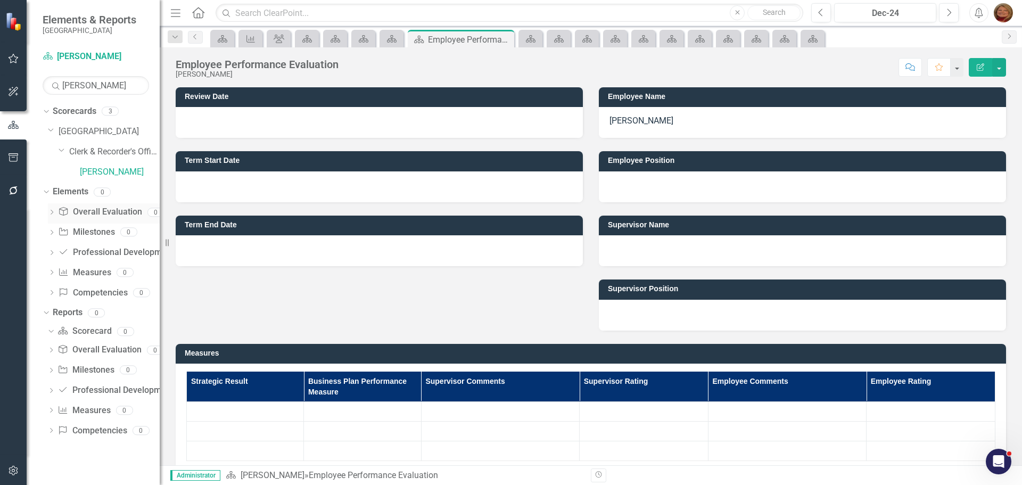
click at [92, 207] on link "Overall Evaluation Overall Evaluation" at bounding box center [100, 212] width 84 height 12
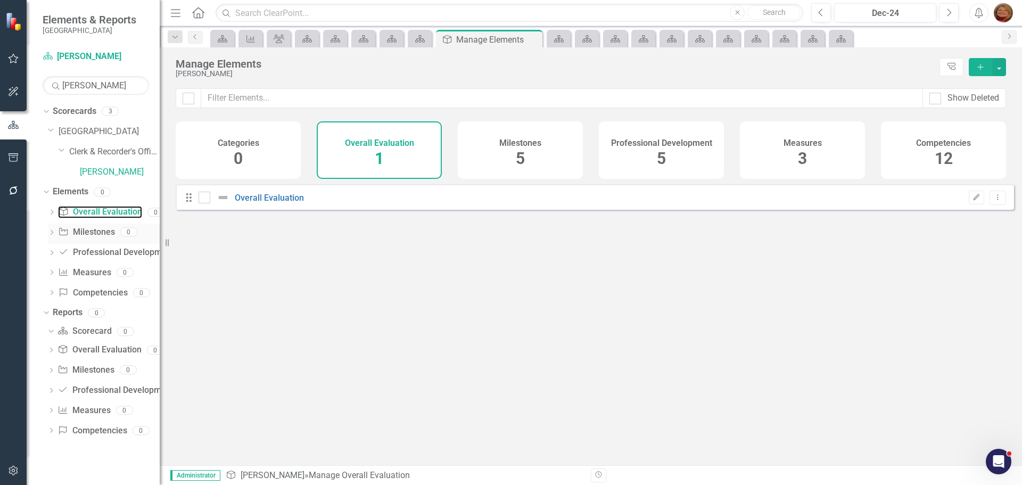
checkbox input "false"
click at [264, 203] on link "Overall Evaluation" at bounding box center [269, 198] width 69 height 10
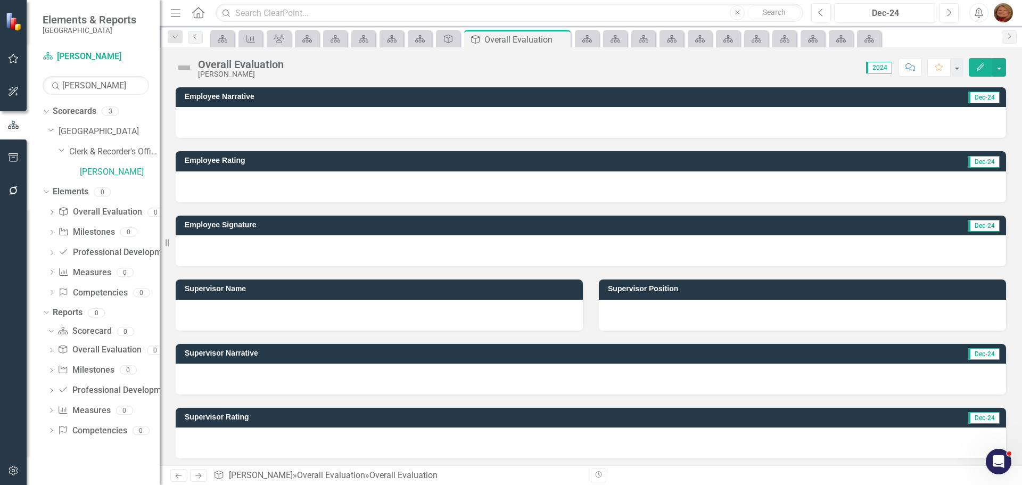
click at [340, 310] on div at bounding box center [379, 315] width 407 height 31
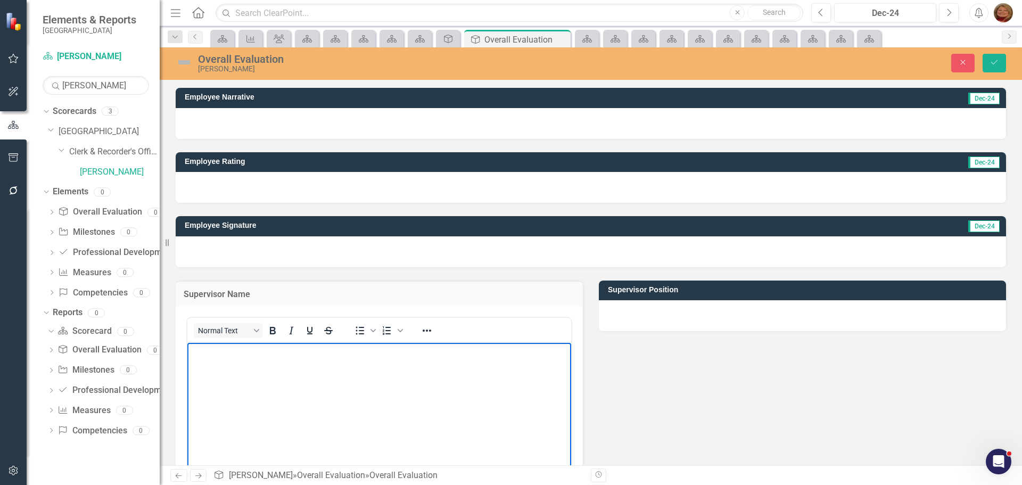
click at [357, 360] on body "Rich Text Area. Press ALT-0 for help." at bounding box center [379, 423] width 384 height 160
click at [215, 349] on p "[PERSON_NAME]" at bounding box center [379, 351] width 378 height 13
click at [635, 306] on div at bounding box center [802, 315] width 407 height 31
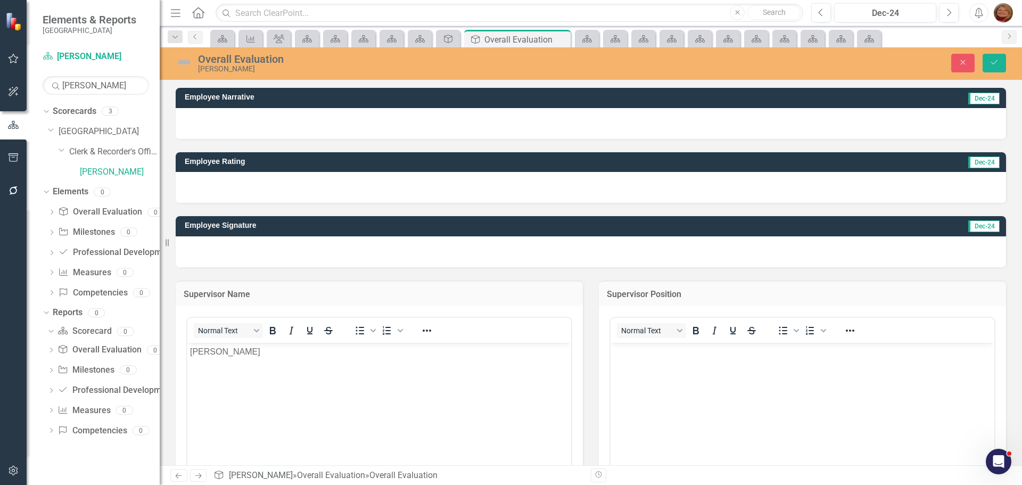
click at [667, 363] on body "Rich Text Area. Press ALT-0 for help." at bounding box center [802, 423] width 384 height 160
click at [660, 370] on body "Rich Text Area. Press ALT-0 for help." at bounding box center [802, 423] width 384 height 160
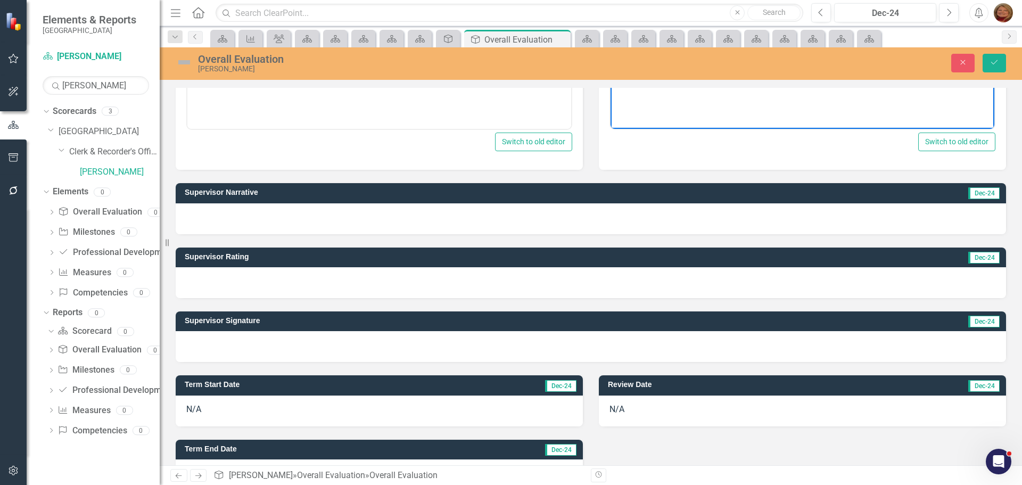
scroll to position [435, 0]
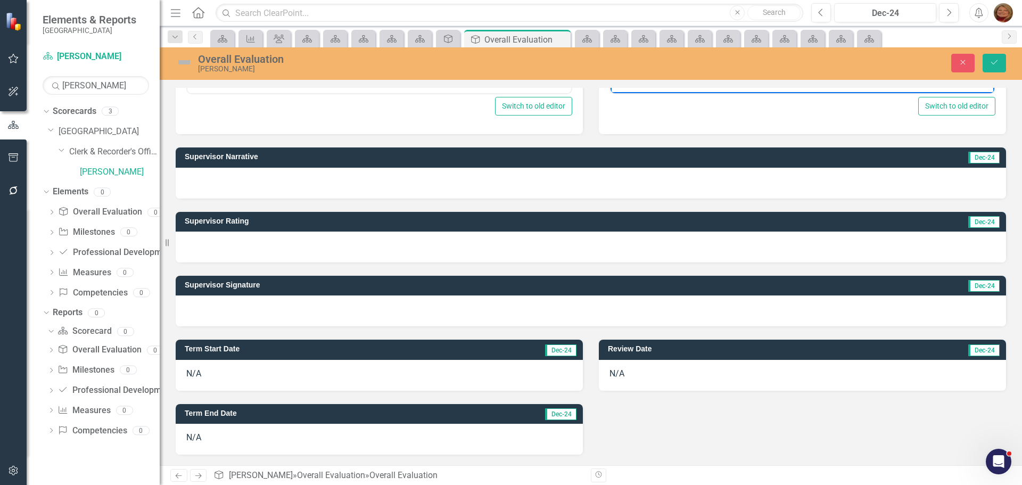
click at [203, 374] on div "N/A" at bounding box center [379, 375] width 407 height 31
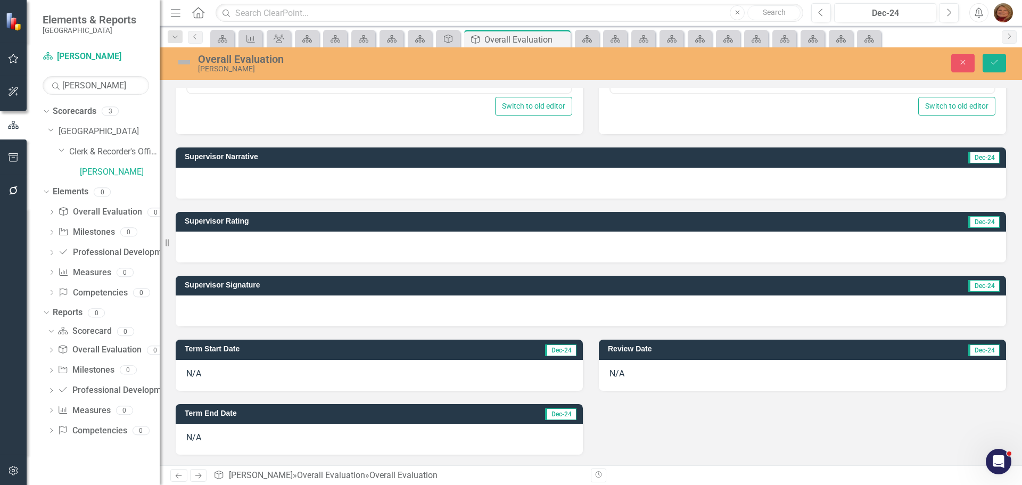
click at [203, 374] on div "N/A" at bounding box center [379, 375] width 407 height 31
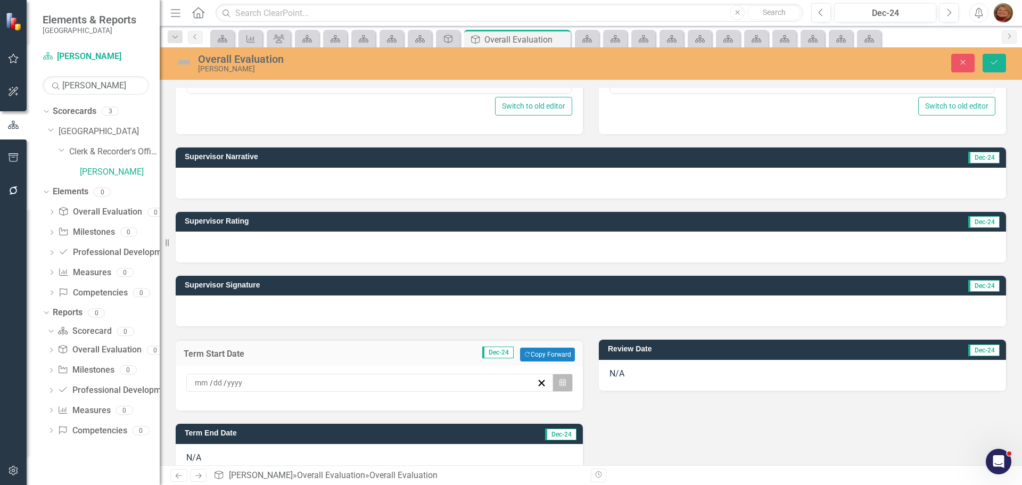
click at [559, 379] on icon "Calendar" at bounding box center [562, 382] width 6 height 7
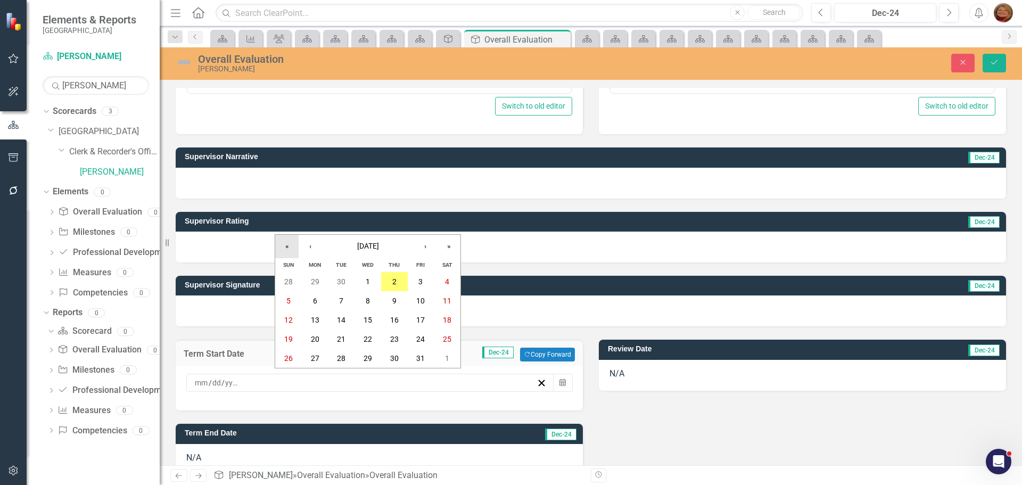
click at [286, 246] on button "«" at bounding box center [286, 246] width 23 height 23
click at [305, 245] on button "‹" at bounding box center [310, 246] width 23 height 23
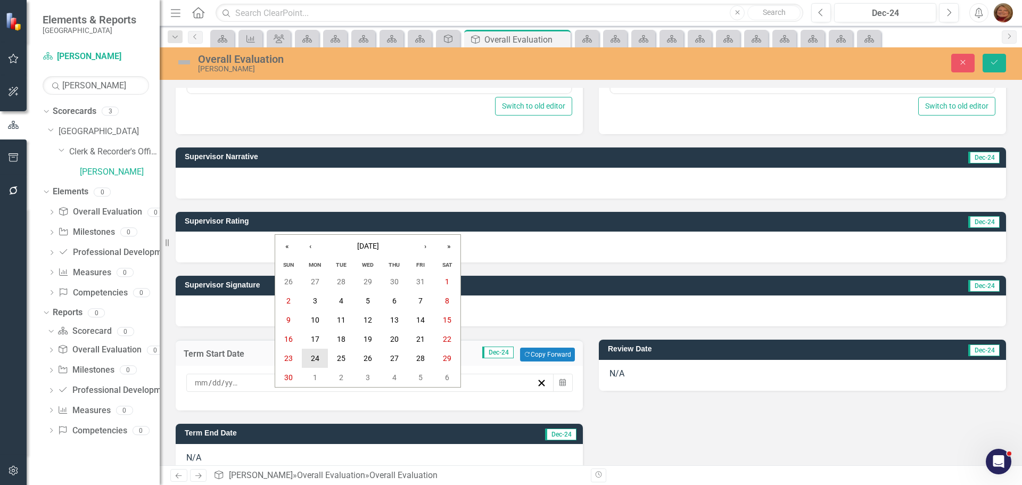
click at [312, 360] on abbr "24" at bounding box center [315, 358] width 9 height 9
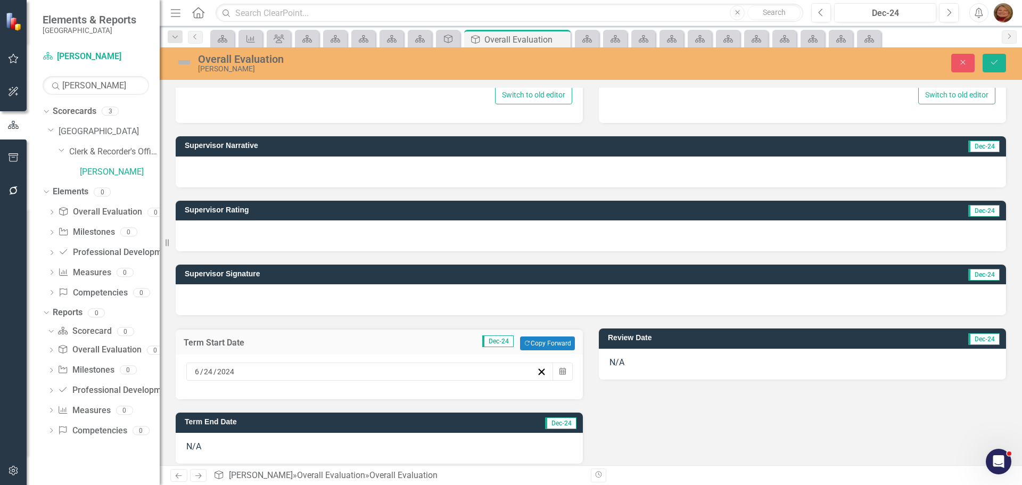
scroll to position [455, 0]
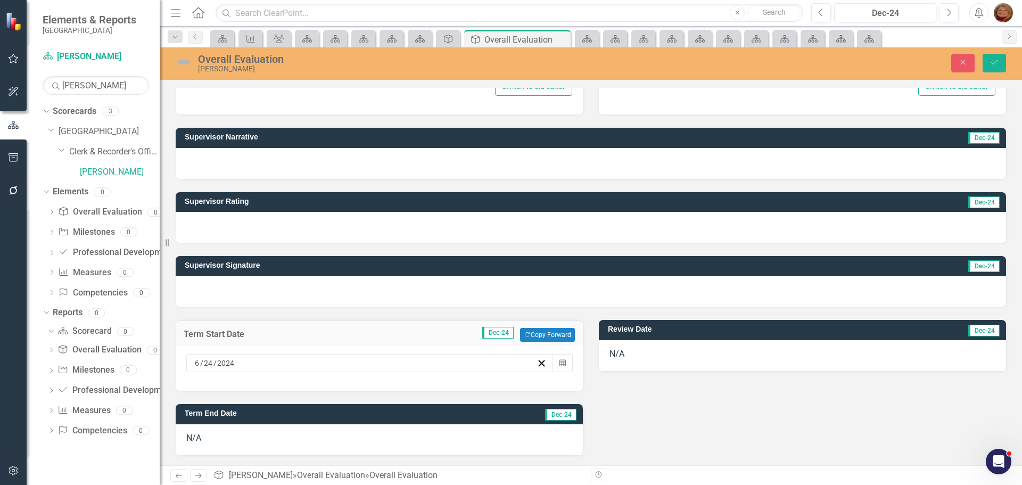
click at [476, 439] on div "N/A" at bounding box center [379, 439] width 407 height 31
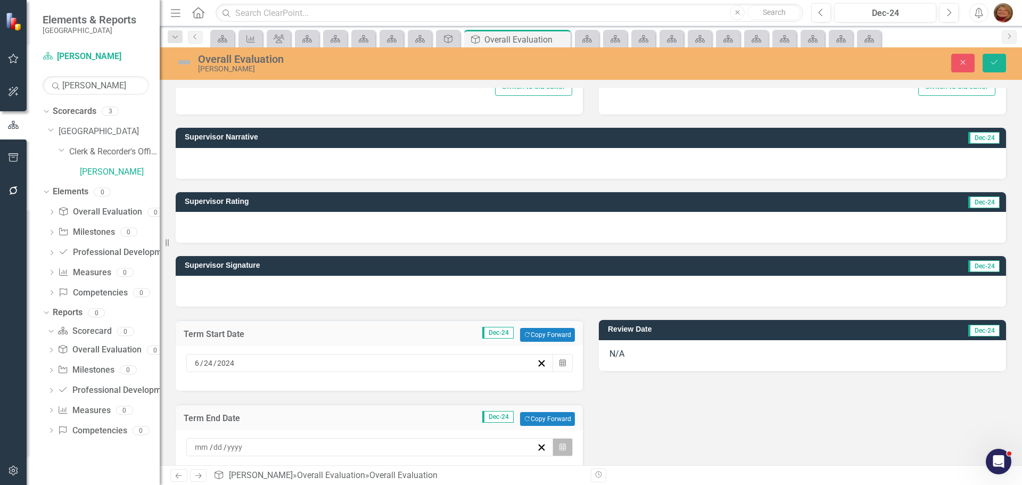
click at [553, 446] on button "Calendar" at bounding box center [562, 447] width 20 height 18
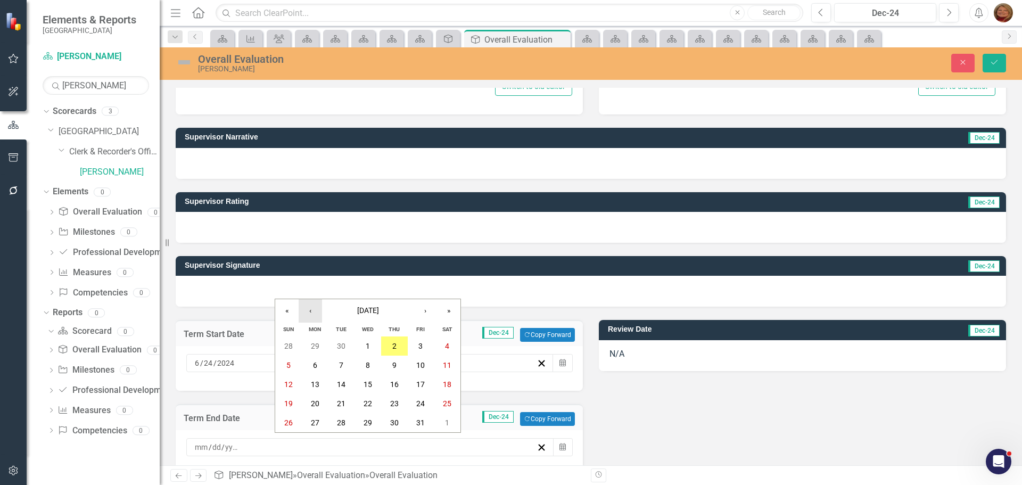
click at [307, 311] on button "‹" at bounding box center [310, 310] width 23 height 23
click at [318, 421] on abbr "30" at bounding box center [315, 422] width 9 height 9
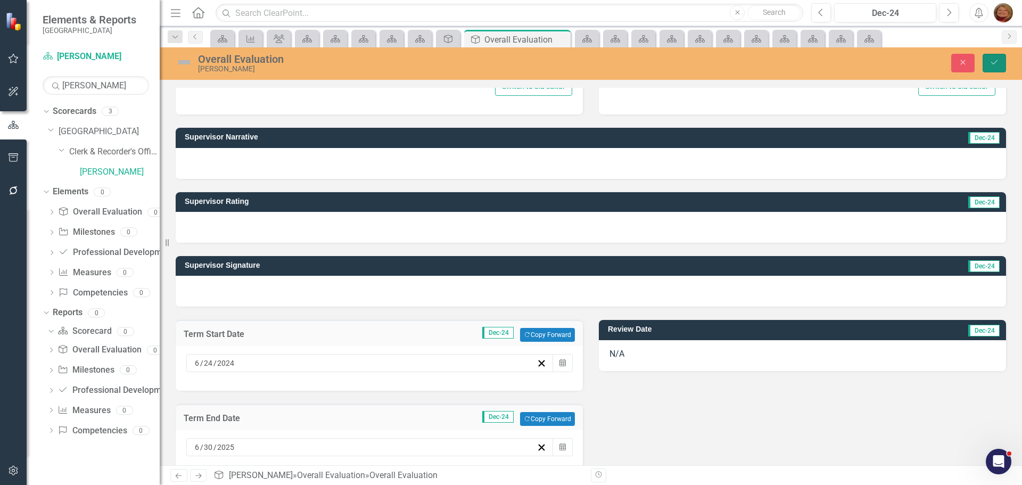
click at [995, 65] on icon "Save" at bounding box center [994, 62] width 10 height 7
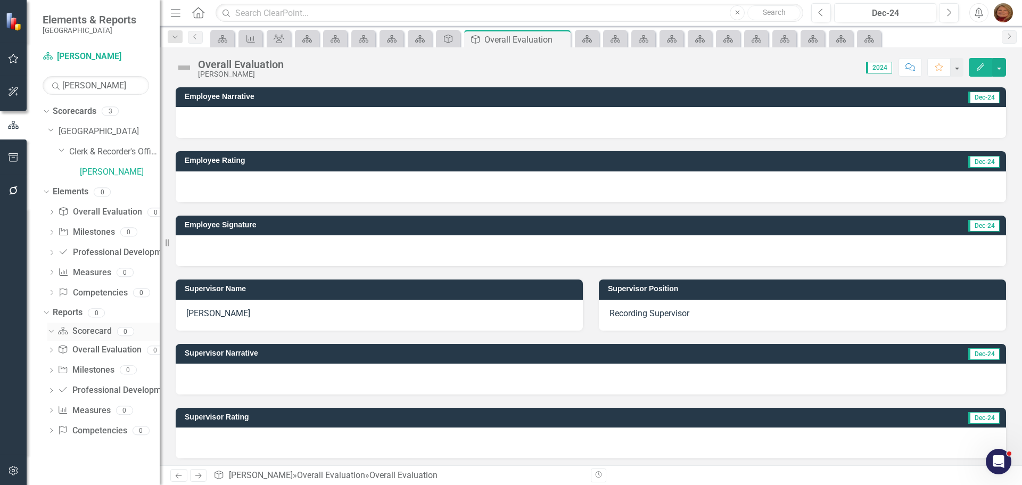
click at [92, 335] on link "Scorecard Scorecard" at bounding box center [84, 331] width 54 height 12
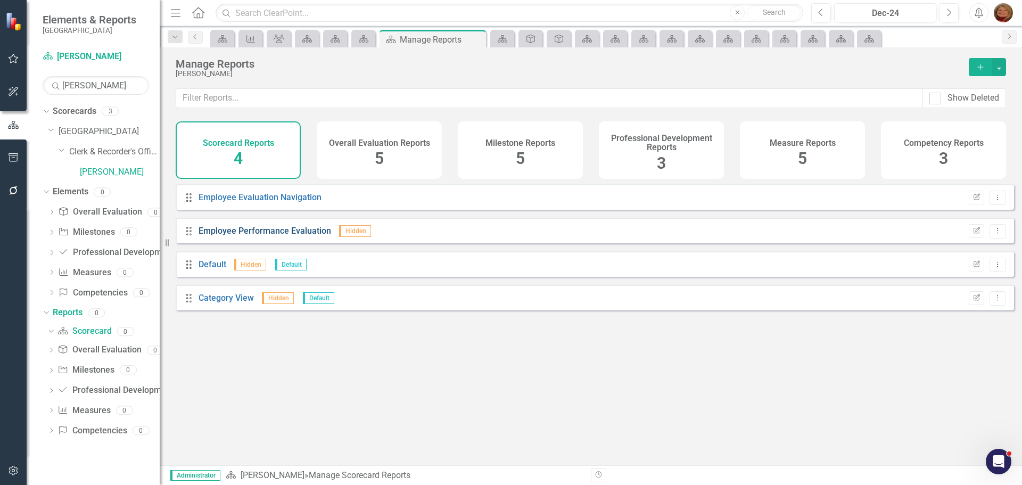
click at [277, 236] on link "Employee Performance Evaluation" at bounding box center [264, 231] width 132 height 10
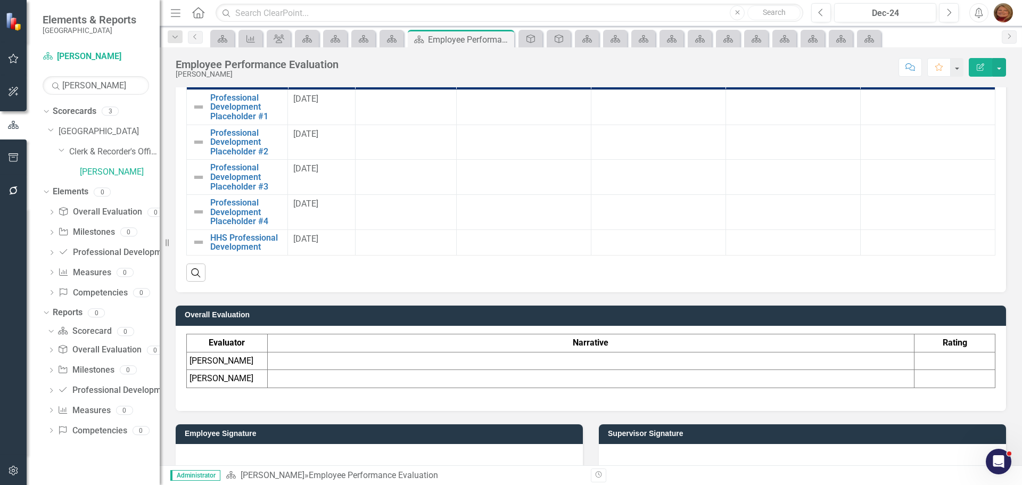
scroll to position [1184, 0]
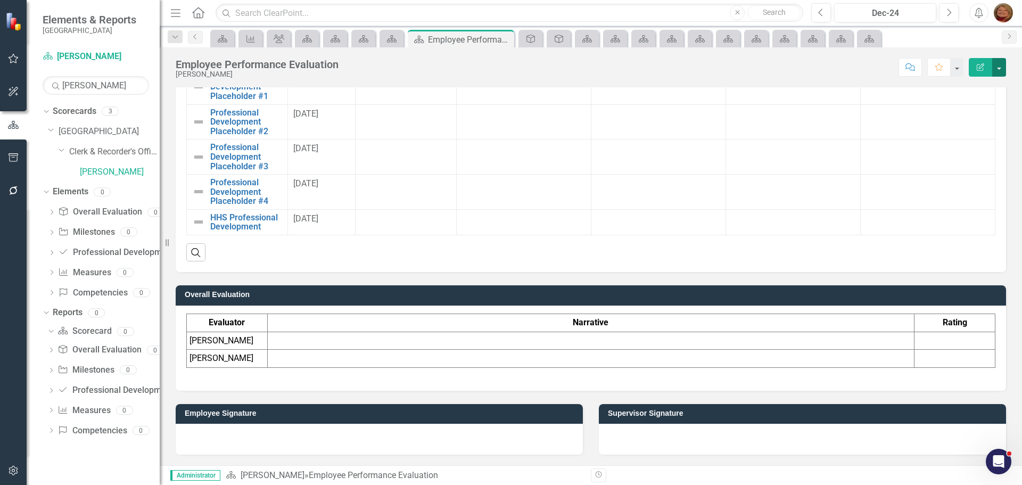
click at [1003, 62] on button "button" at bounding box center [999, 67] width 14 height 19
click at [979, 90] on link "Edit Edit Scorecard" at bounding box center [962, 87] width 86 height 20
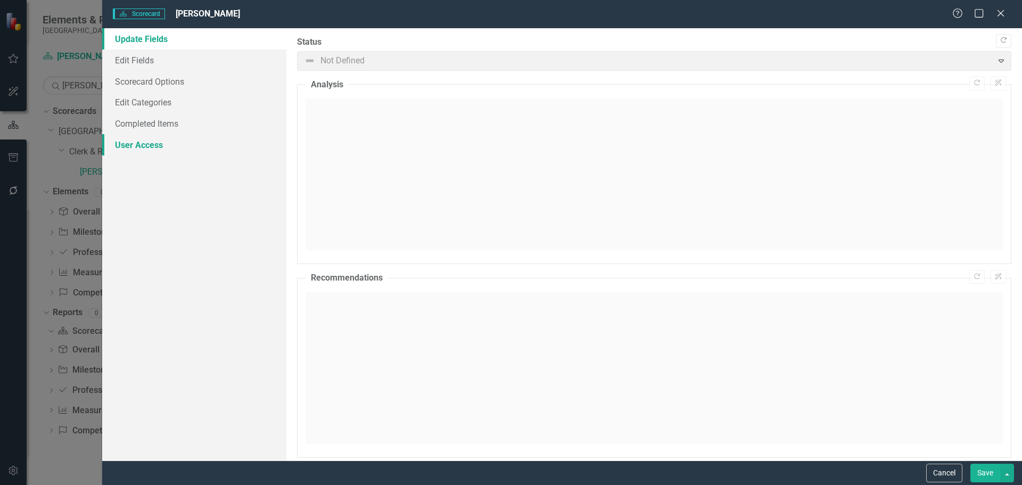
click at [148, 148] on link "User Access" at bounding box center [194, 144] width 184 height 21
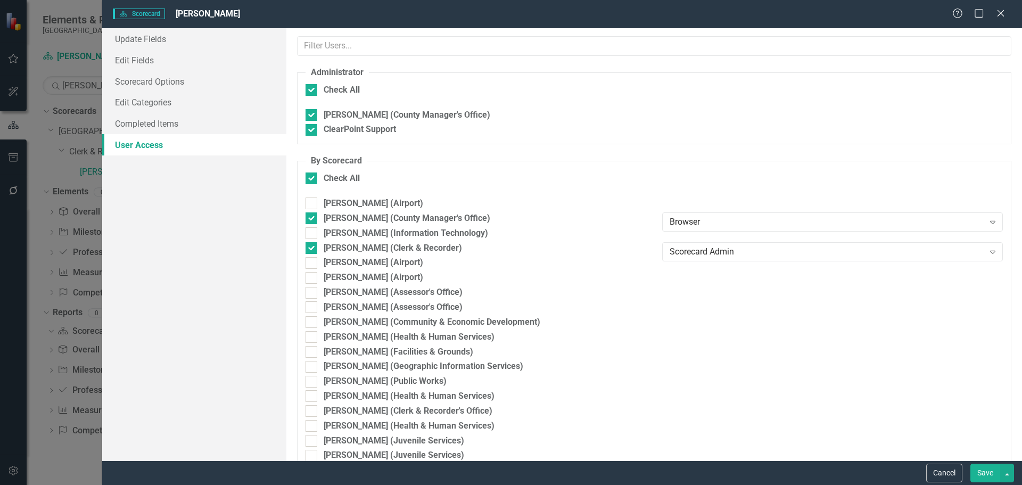
checkbox input "false"
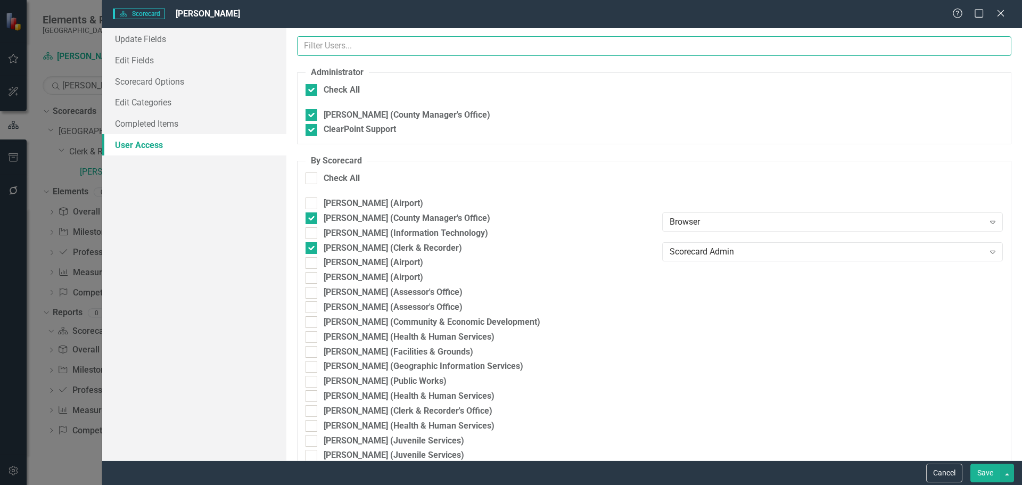
click at [372, 45] on input "text" at bounding box center [654, 46] width 714 height 20
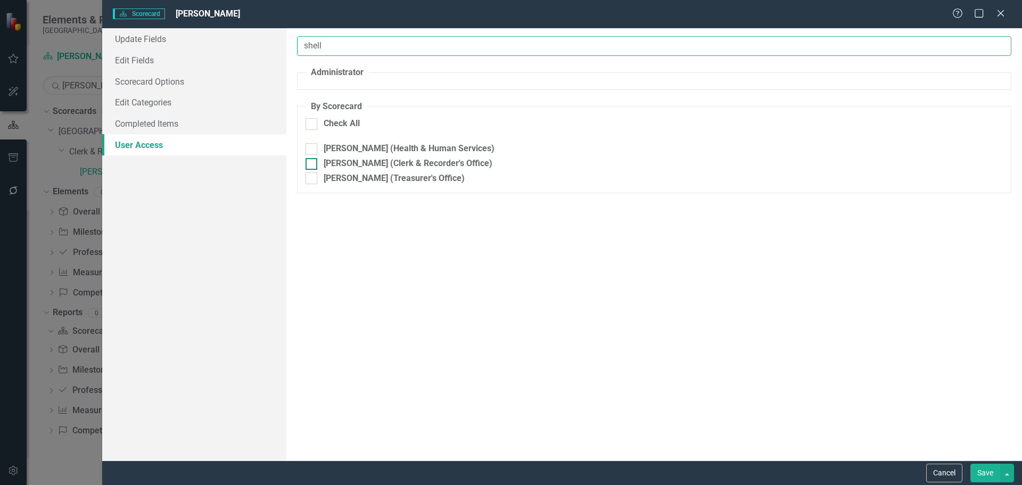
type input "shell"
click at [310, 163] on input "[PERSON_NAME] (Clerk & Recorder's Office)" at bounding box center [308, 161] width 7 height 7
checkbox input "true"
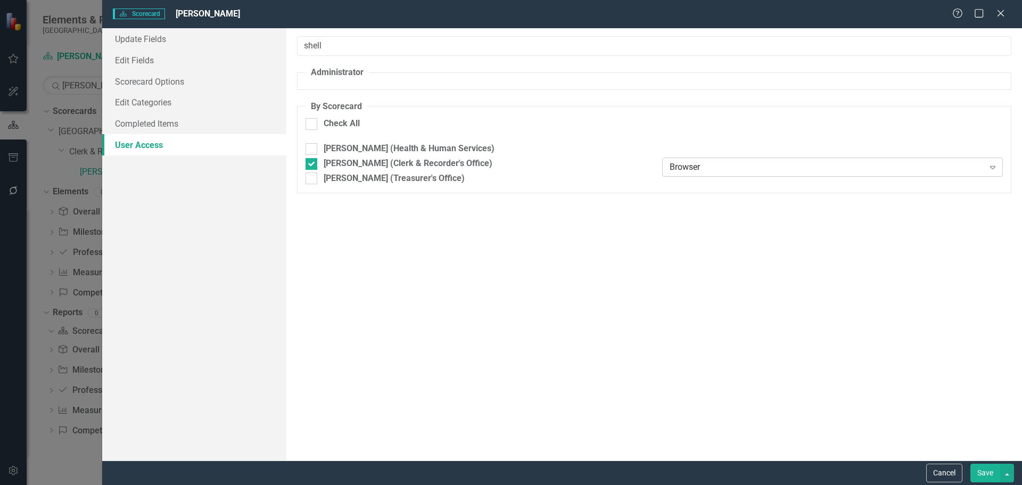
click at [699, 166] on div "Browser" at bounding box center [826, 167] width 314 height 12
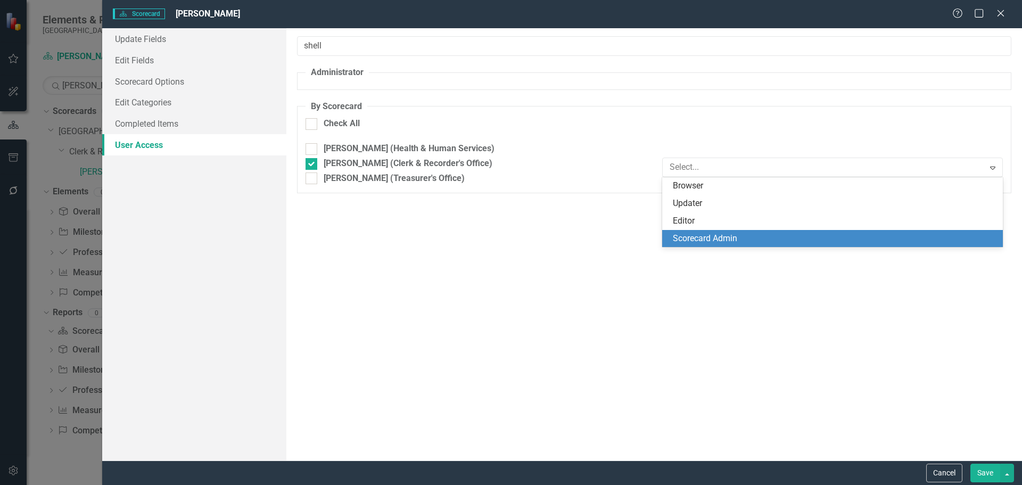
click at [725, 236] on div "Scorecard Admin" at bounding box center [835, 239] width 324 height 12
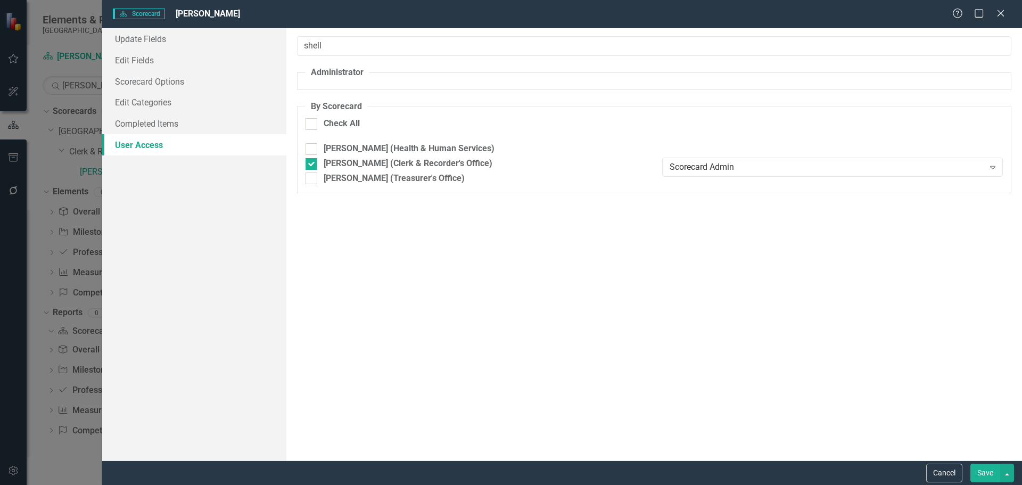
click at [982, 474] on button "Save" at bounding box center [985, 472] width 30 height 19
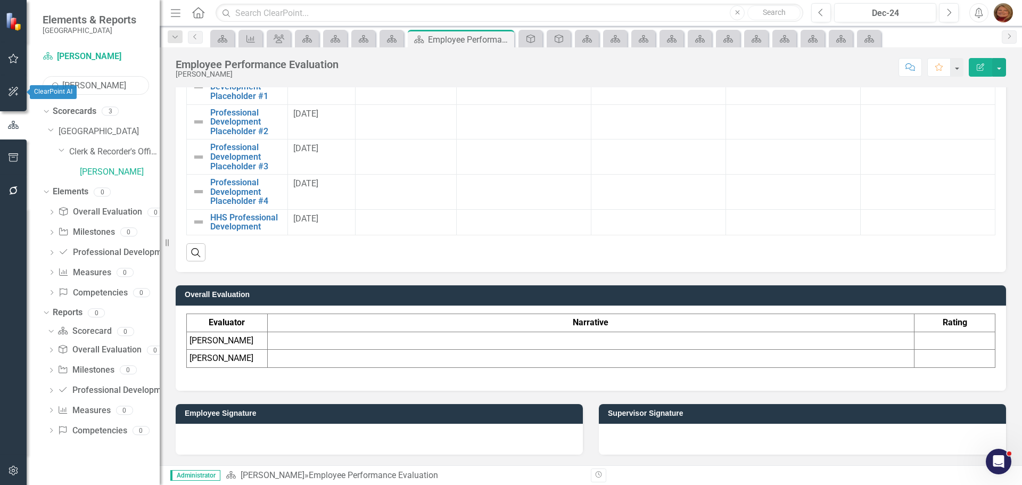
drag, startPoint x: 106, startPoint y: 91, endPoint x: 1, endPoint y: 89, distance: 104.8
click at [1, 89] on div "Elements & Reports Gunnison County Scorecard [PERSON_NAME] Search [PERSON_NAME]…" at bounding box center [80, 242] width 160 height 485
click at [96, 330] on link "Scorecard Scorecard" at bounding box center [84, 331] width 54 height 12
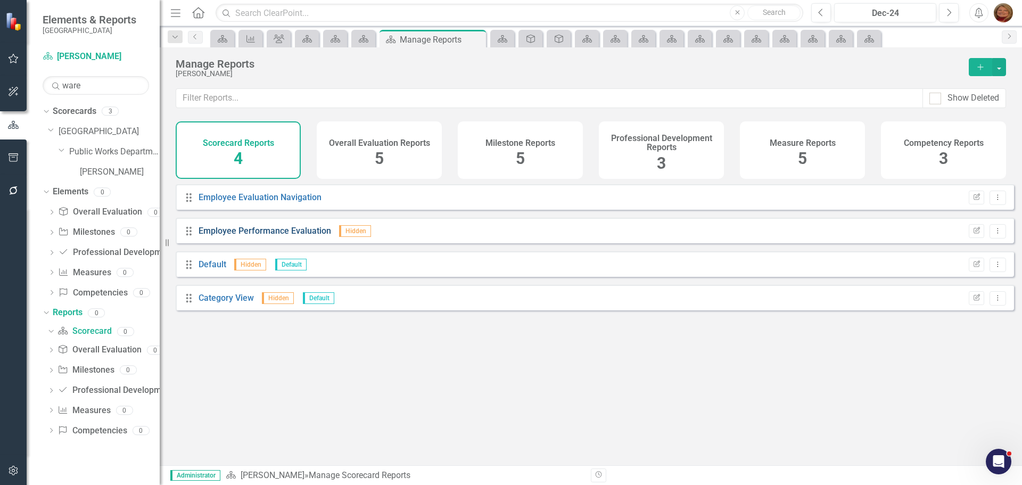
click at [287, 236] on link "Employee Performance Evaluation" at bounding box center [264, 231] width 132 height 10
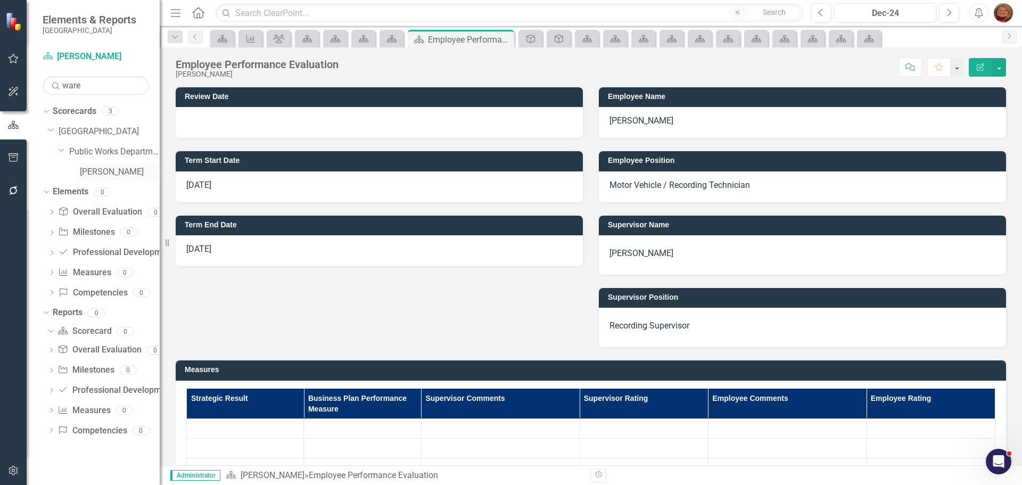
click at [111, 168] on link "[PERSON_NAME]" at bounding box center [120, 172] width 80 height 12
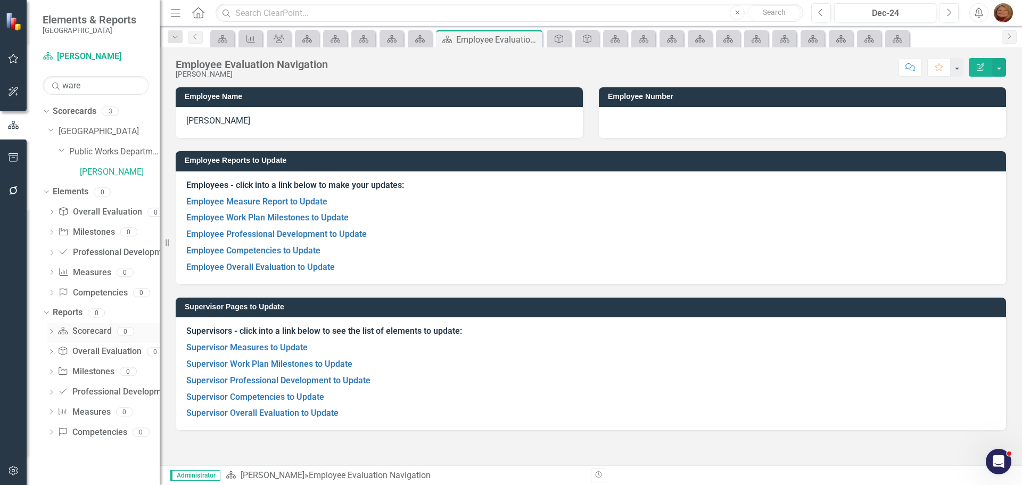
click at [82, 329] on link "Scorecard Scorecard" at bounding box center [84, 331] width 54 height 12
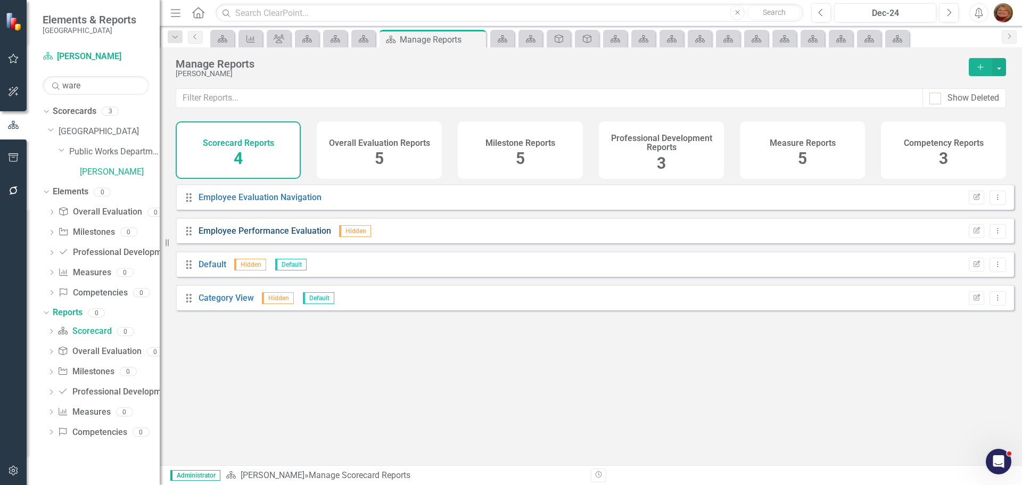
click at [233, 236] on link "Employee Performance Evaluation" at bounding box center [264, 231] width 132 height 10
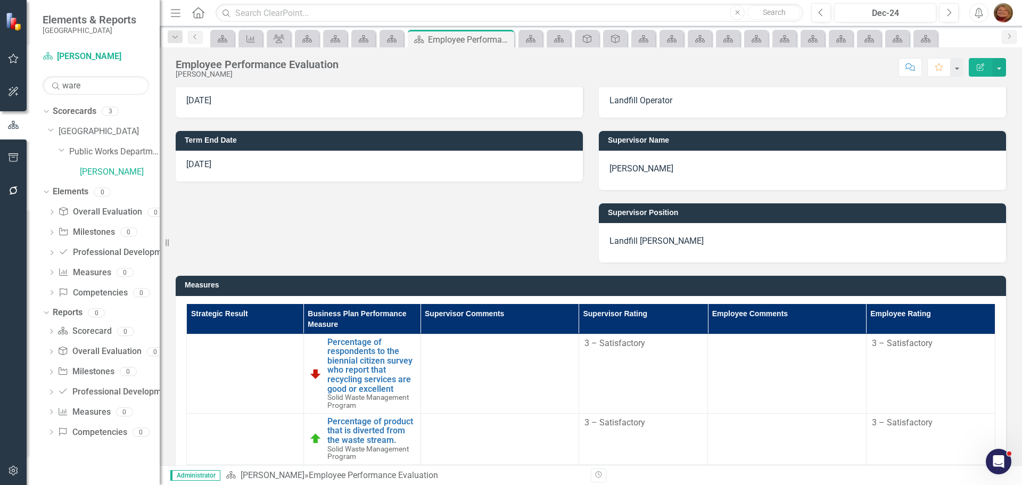
scroll to position [213, 0]
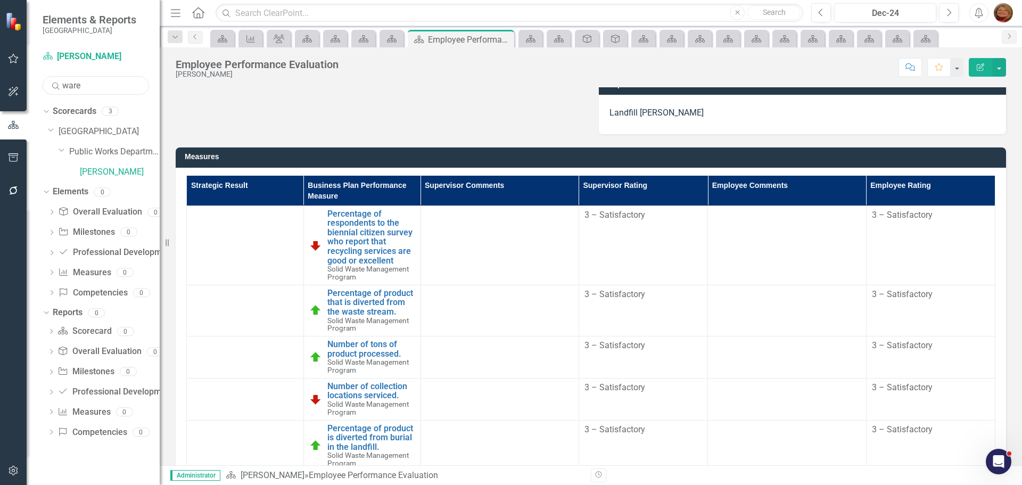
drag, startPoint x: 97, startPoint y: 90, endPoint x: 0, endPoint y: 84, distance: 97.1
click at [0, 84] on div "Elements & Reports Gunnison County Scorecard [PERSON_NAME] Search ware Sorry, n…" at bounding box center [80, 242] width 160 height 485
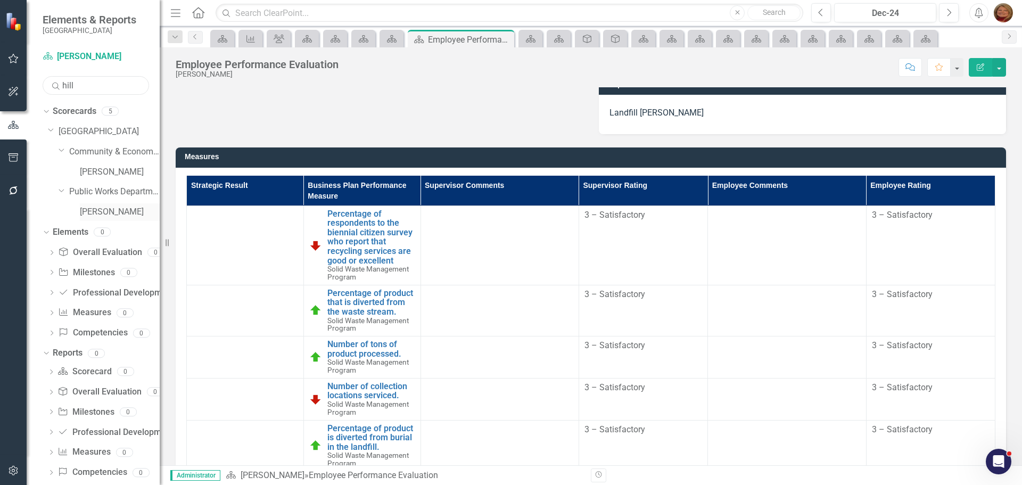
type input "hill"
click at [103, 209] on link "[PERSON_NAME]" at bounding box center [120, 212] width 80 height 12
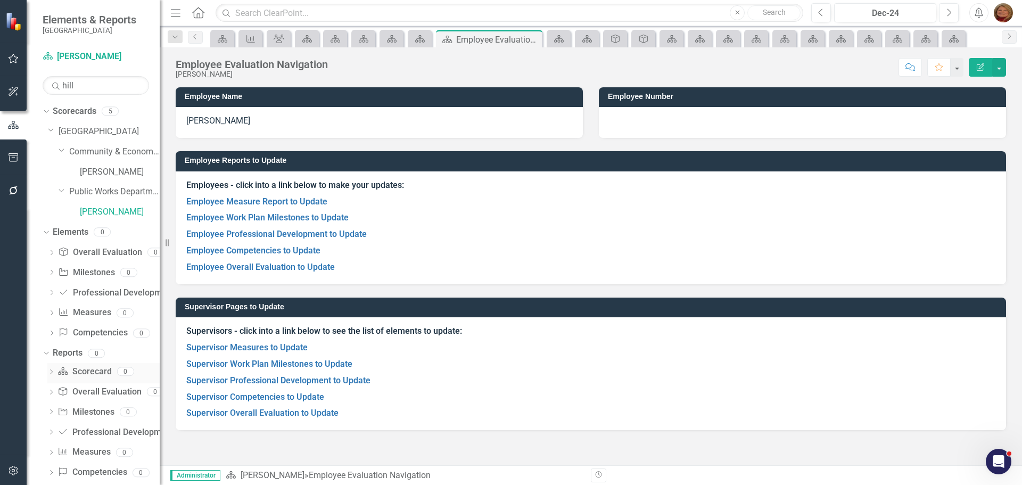
click at [93, 372] on link "Scorecard Scorecard" at bounding box center [84, 372] width 54 height 12
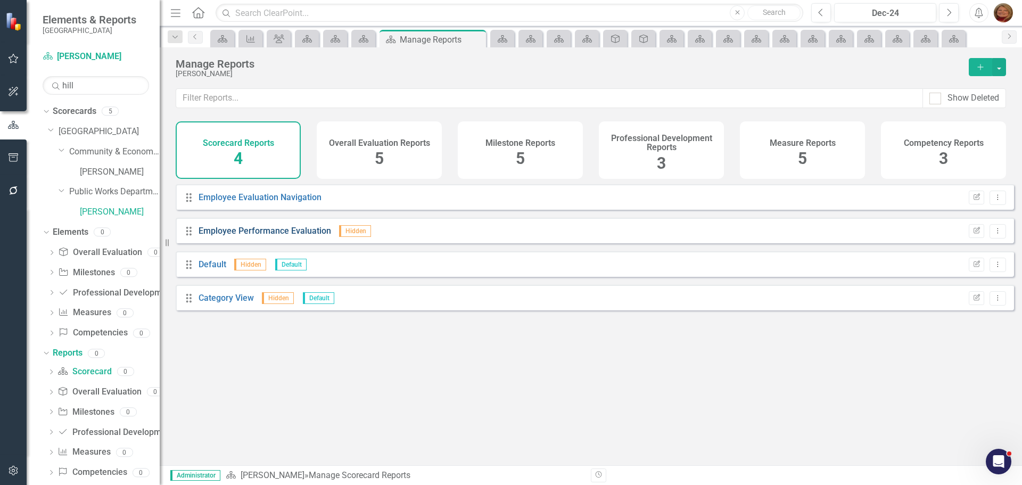
click at [293, 236] on link "Employee Performance Evaluation" at bounding box center [264, 231] width 132 height 10
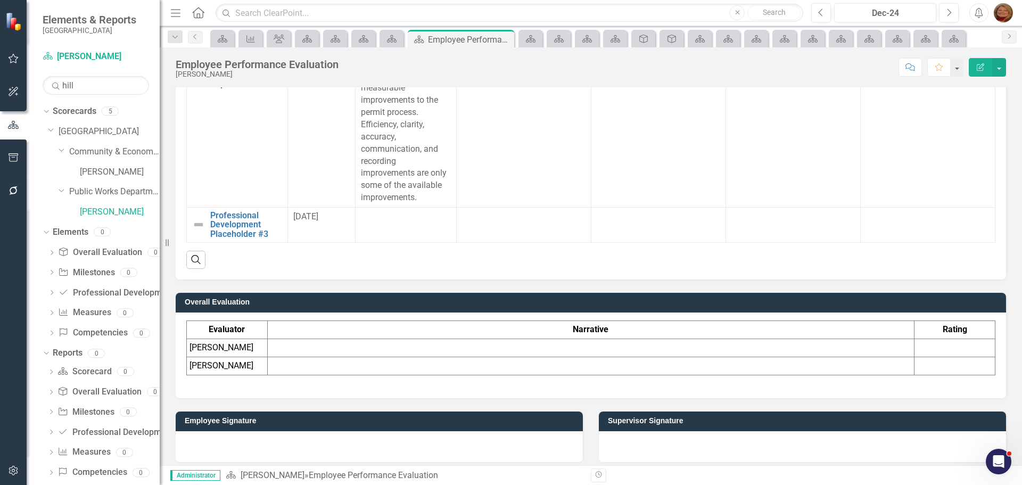
scroll to position [1211, 0]
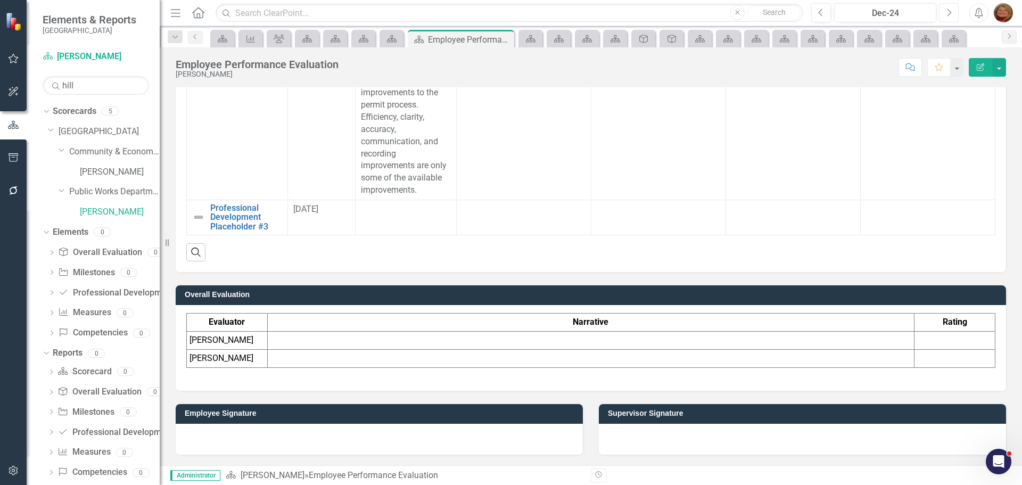
click at [949, 11] on icon "button" at bounding box center [949, 12] width 4 height 7
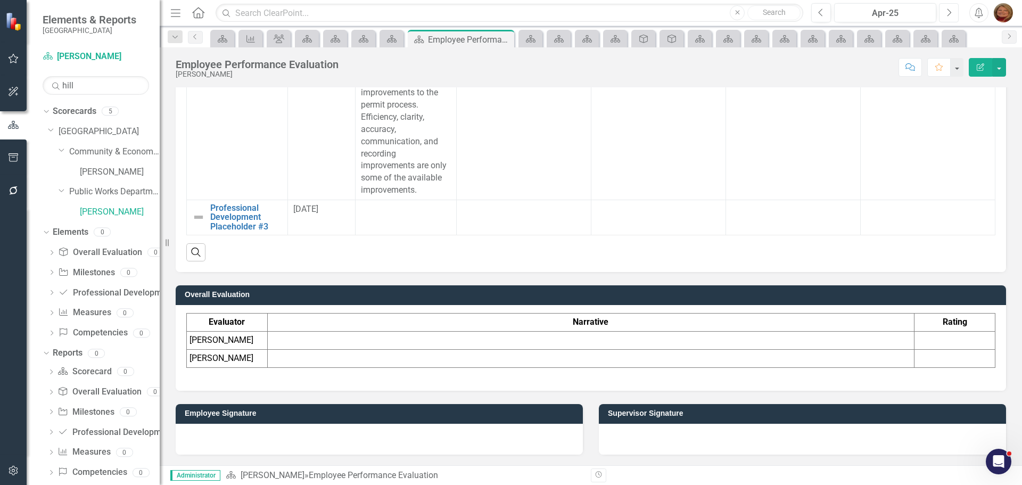
click at [949, 11] on icon "button" at bounding box center [949, 12] width 4 height 7
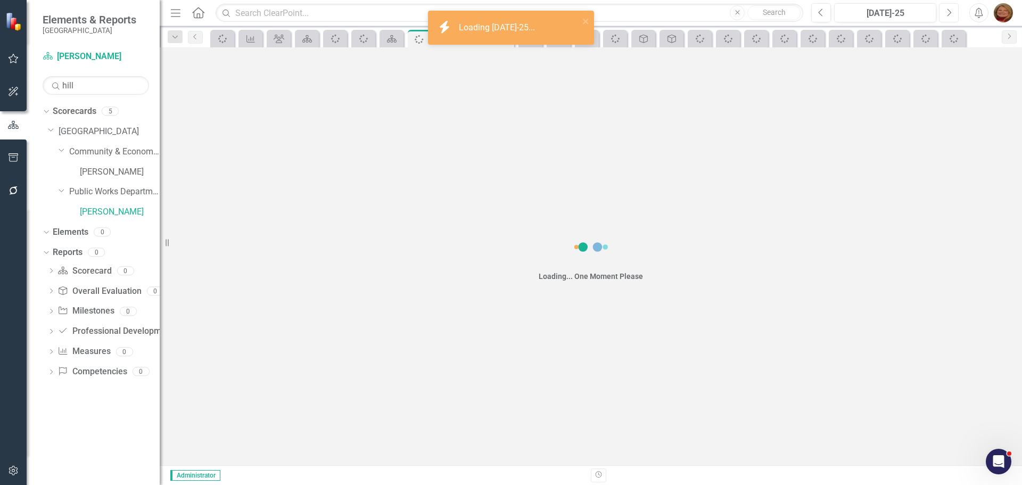
click at [949, 11] on icon "button" at bounding box center [949, 12] width 4 height 7
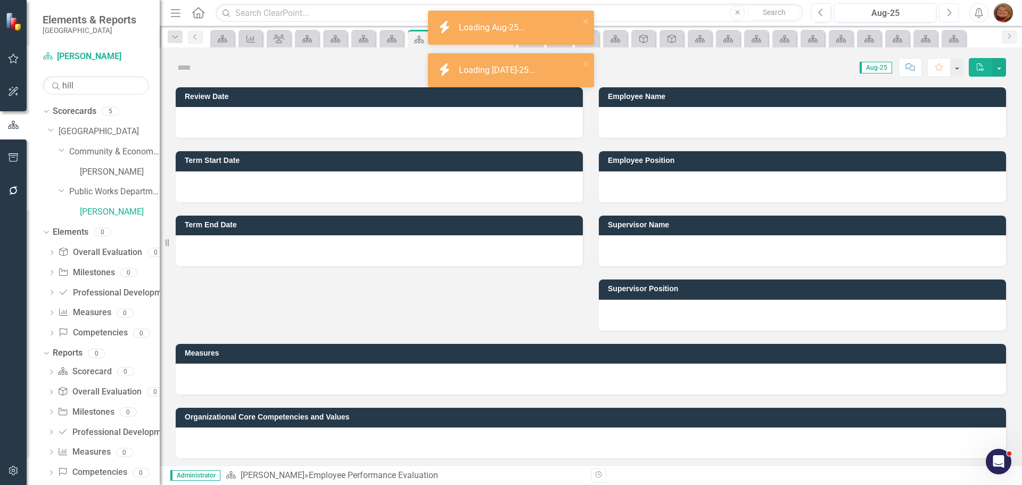
click at [949, 11] on icon "button" at bounding box center [949, 12] width 4 height 7
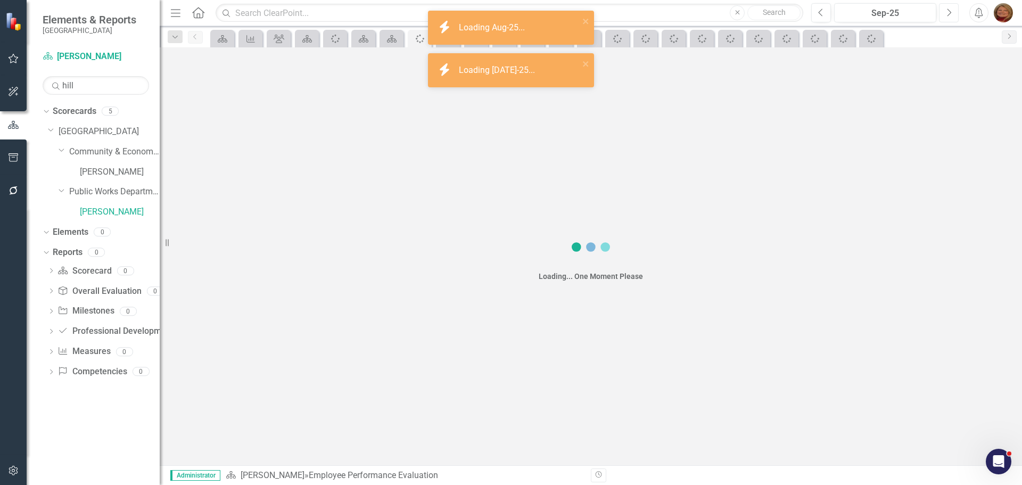
click at [949, 11] on icon "button" at bounding box center [949, 12] width 4 height 7
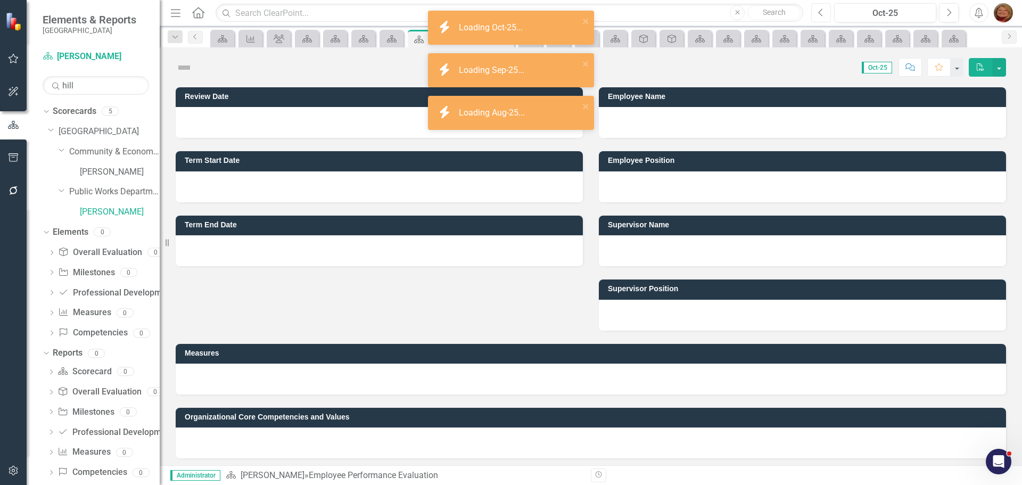
click at [822, 13] on icon "Previous" at bounding box center [821, 13] width 6 height 10
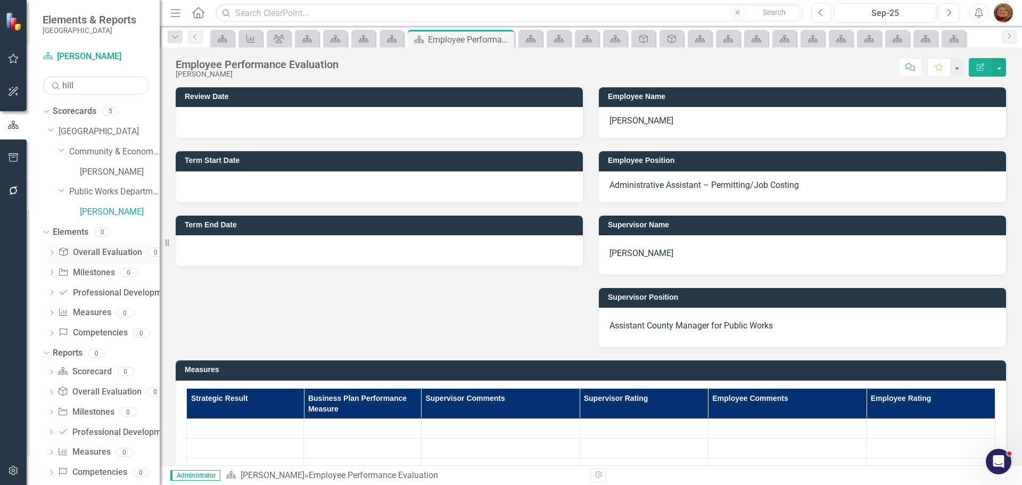
click at [98, 252] on link "Overall Evaluation Overall Evaluation" at bounding box center [100, 252] width 84 height 12
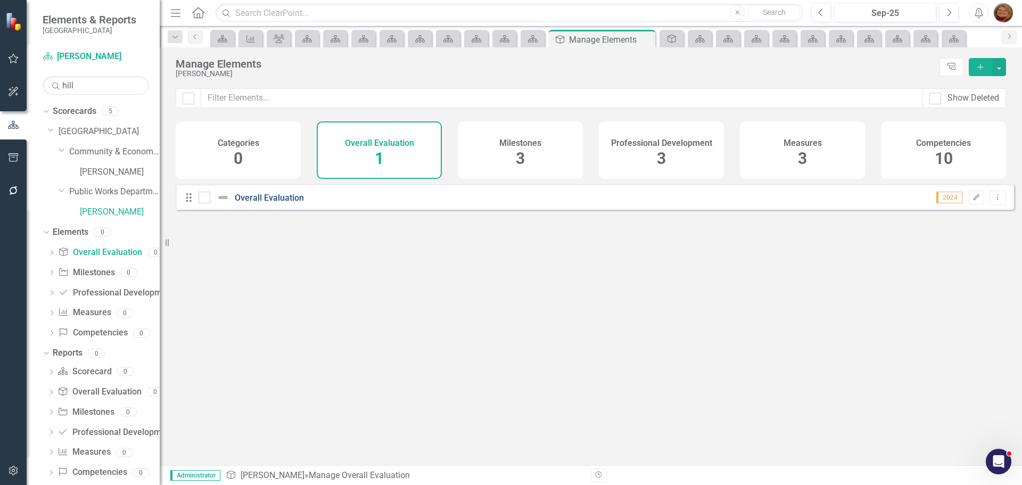
click at [269, 203] on link "Overall Evaluation" at bounding box center [269, 198] width 69 height 10
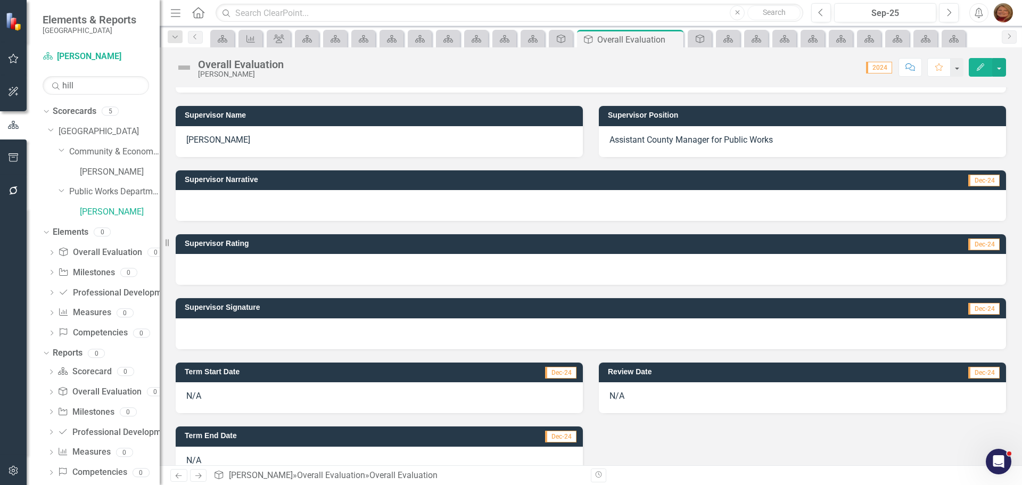
scroll to position [196, 0]
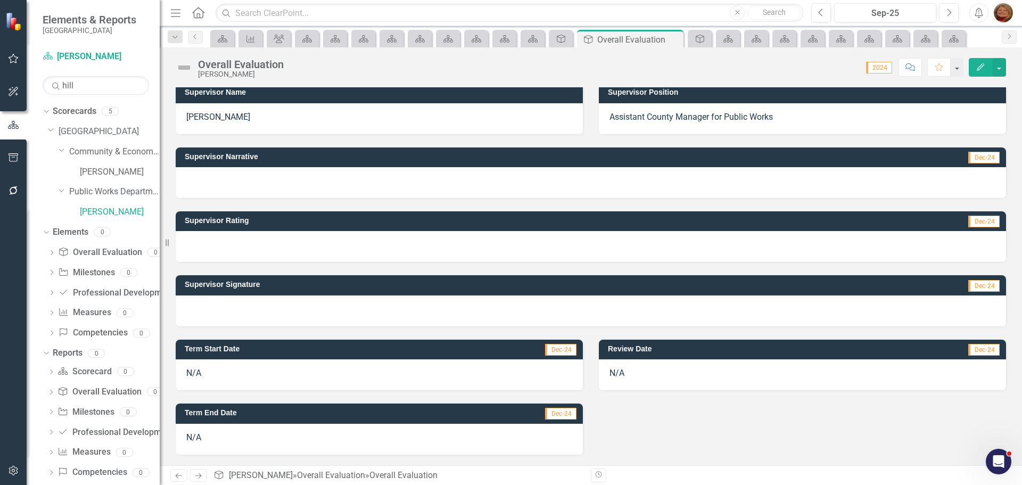
click at [203, 373] on div "N/A" at bounding box center [379, 374] width 407 height 31
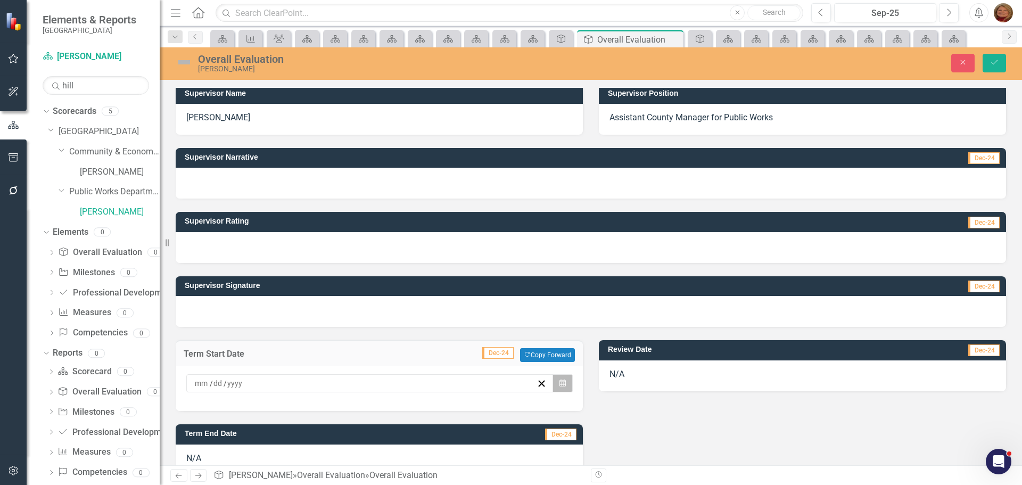
click at [559, 381] on icon "button" at bounding box center [562, 382] width 6 height 7
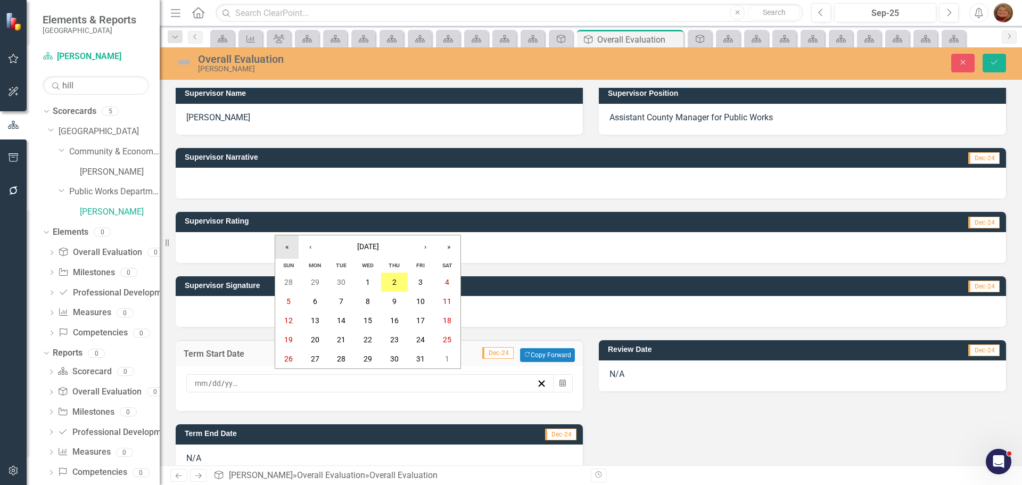
click at [281, 249] on button "«" at bounding box center [286, 246] width 23 height 23
click at [311, 249] on button "‹" at bounding box center [310, 246] width 23 height 23
click at [312, 322] on abbr "15" at bounding box center [315, 320] width 9 height 9
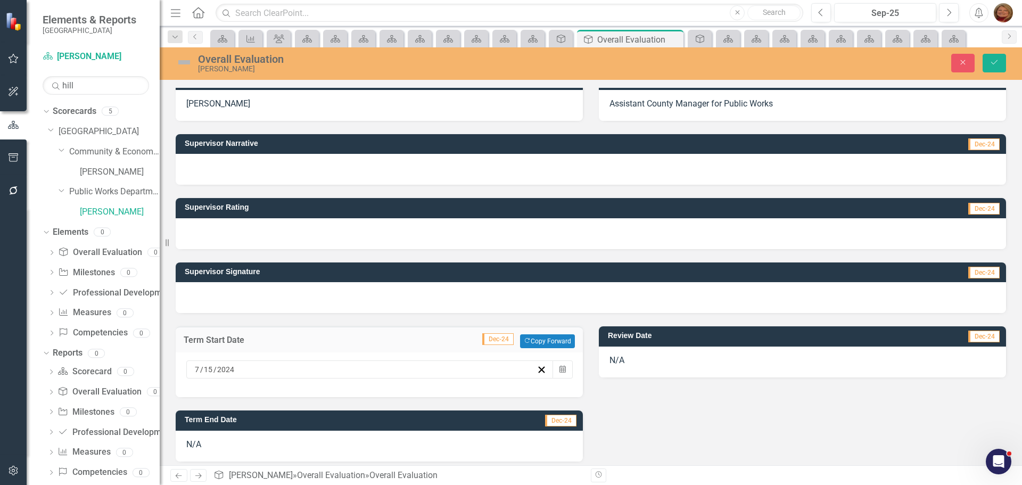
scroll to position [217, 0]
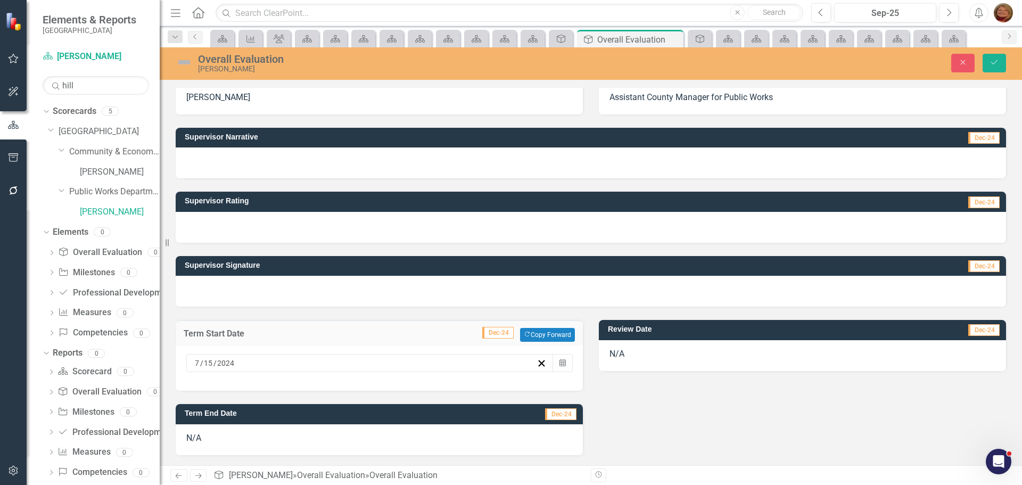
click at [548, 442] on div "N/A" at bounding box center [379, 439] width 407 height 31
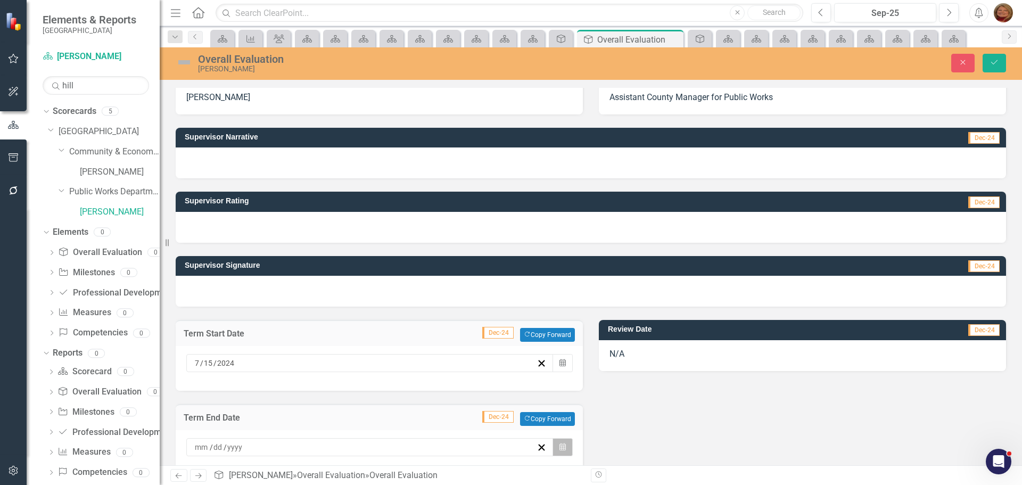
click at [560, 445] on icon "Calendar" at bounding box center [562, 446] width 6 height 7
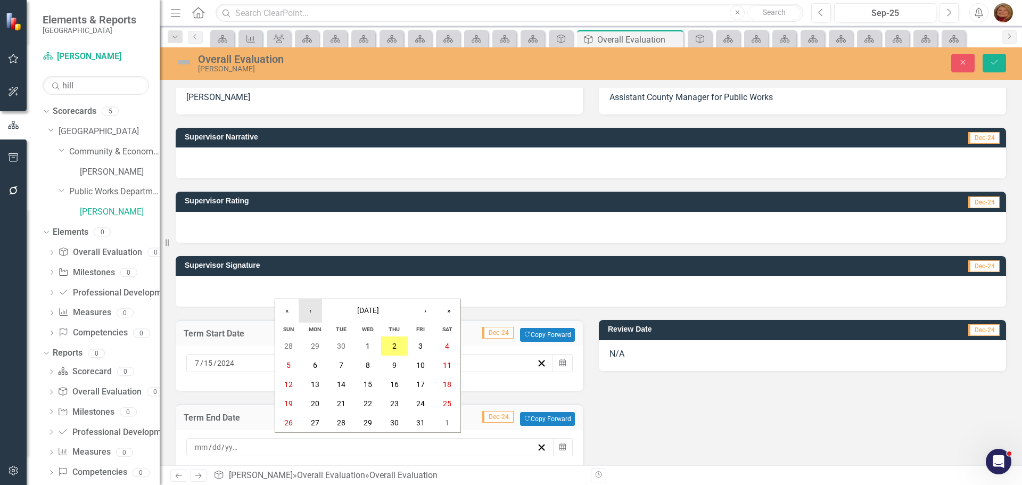
click at [312, 309] on button "‹" at bounding box center [310, 310] width 23 height 23
click at [319, 420] on button "30" at bounding box center [315, 422] width 27 height 19
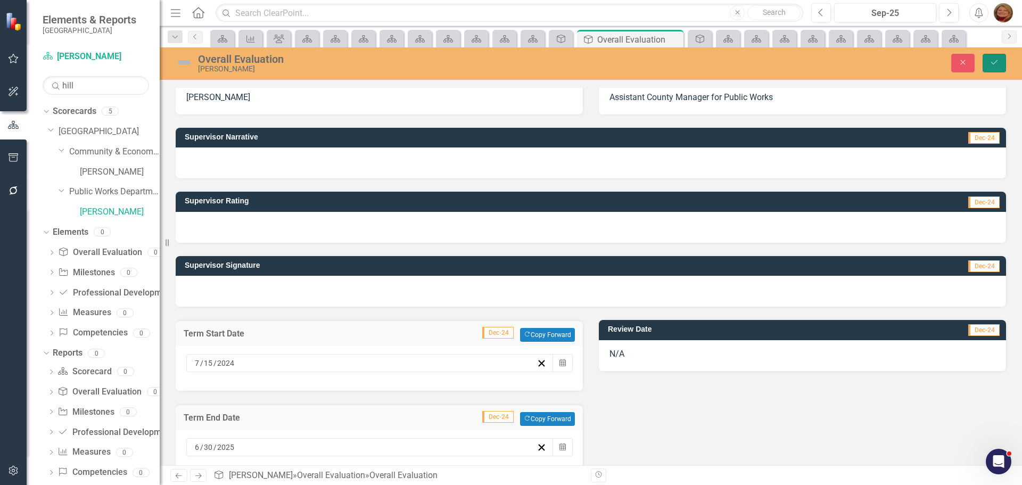
click at [995, 64] on icon "Save" at bounding box center [994, 62] width 10 height 7
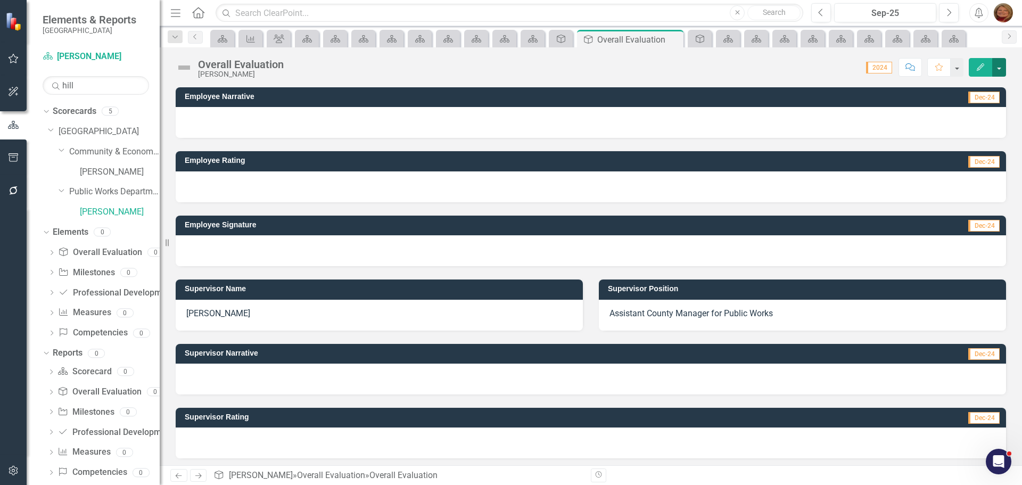
click at [1002, 71] on button "button" at bounding box center [999, 67] width 14 height 19
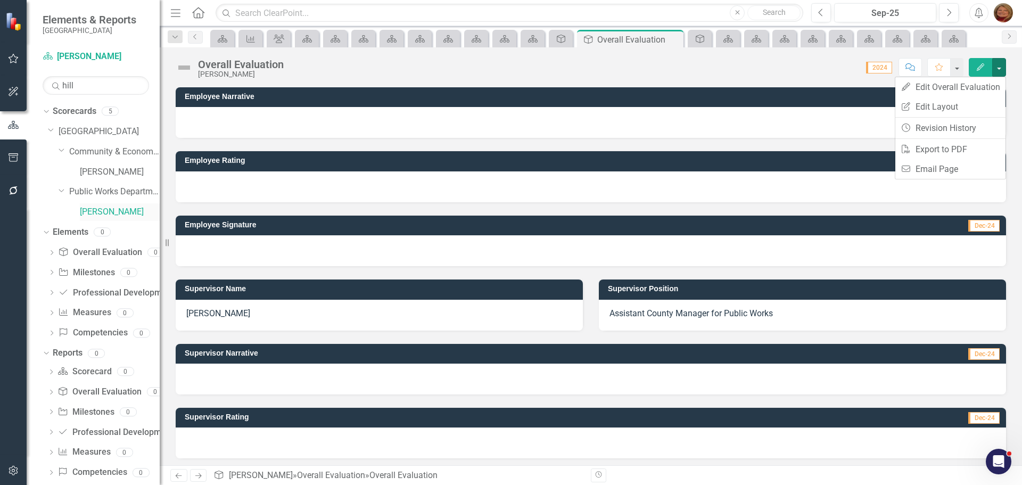
click at [96, 209] on link "[PERSON_NAME]" at bounding box center [120, 212] width 80 height 12
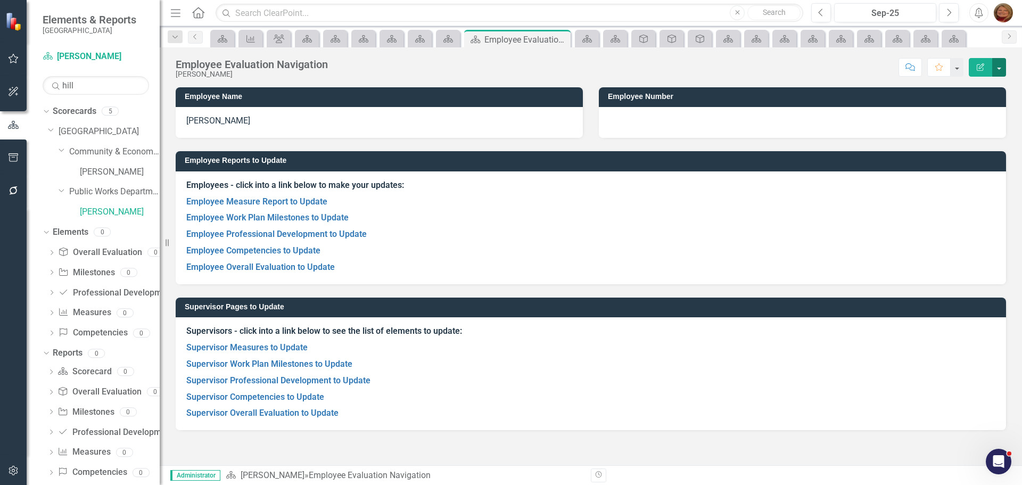
click at [1000, 68] on button "button" at bounding box center [999, 67] width 14 height 19
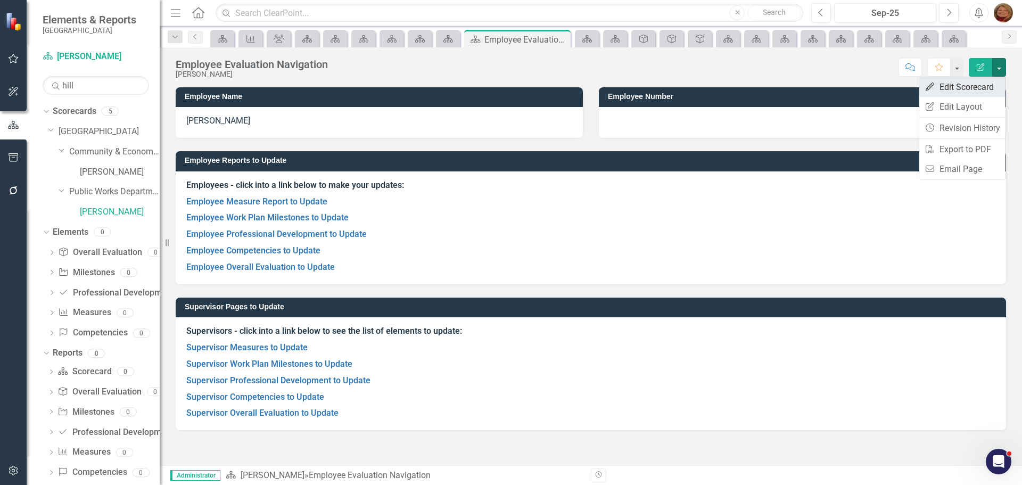
click at [979, 81] on link "Edit Edit Scorecard" at bounding box center [962, 87] width 86 height 20
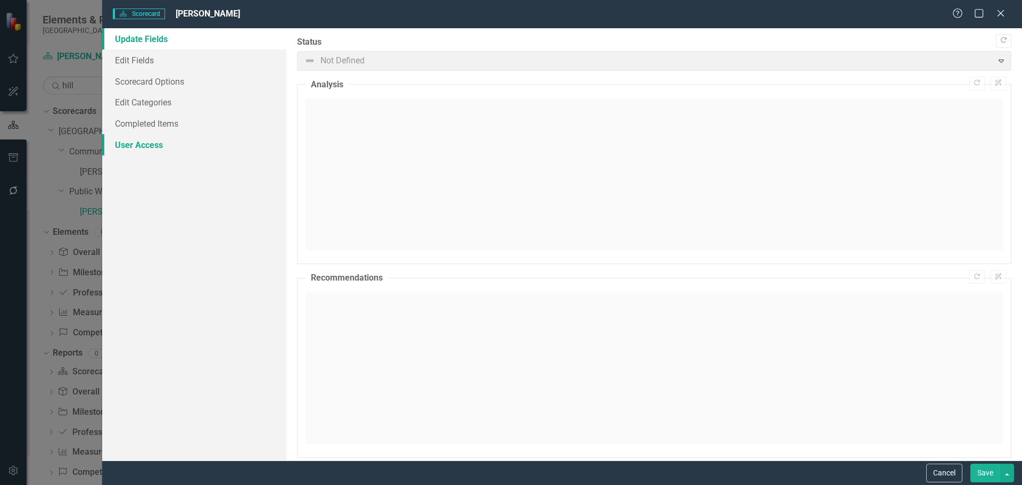
click at [147, 147] on link "User Access" at bounding box center [194, 144] width 184 height 21
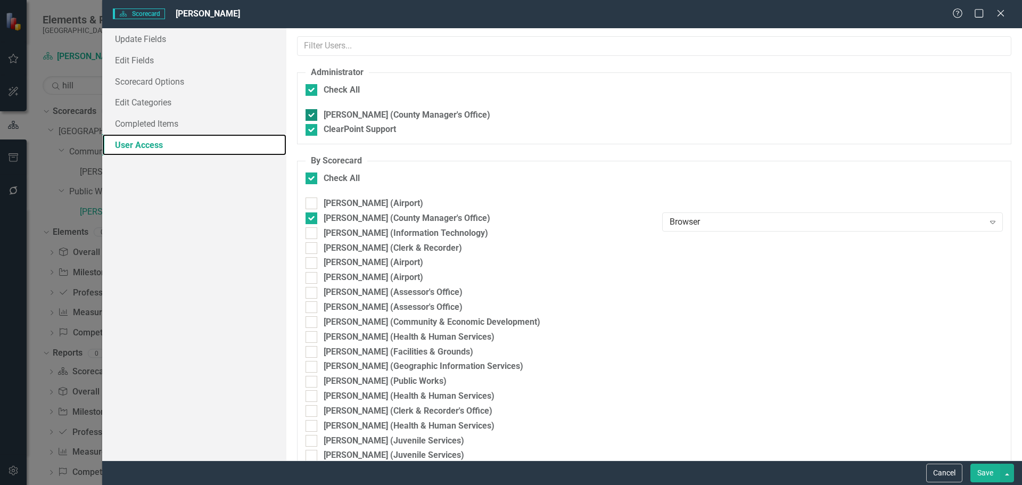
checkbox input "false"
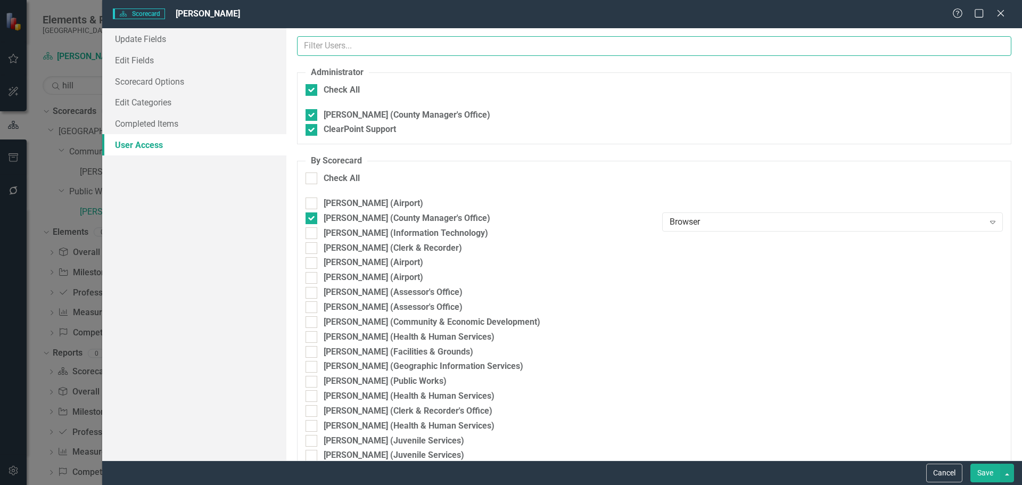
click at [371, 40] on input "text" at bounding box center [654, 46] width 714 height 20
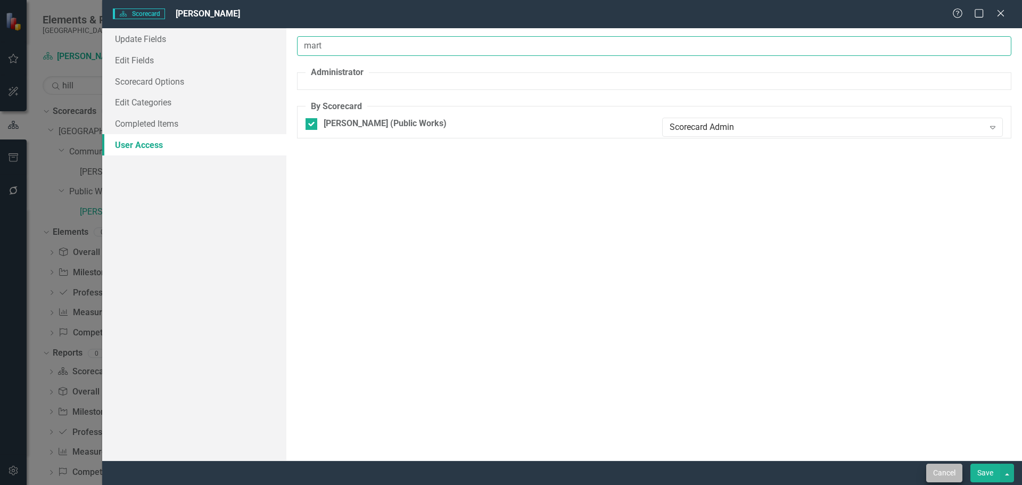
type input "mart"
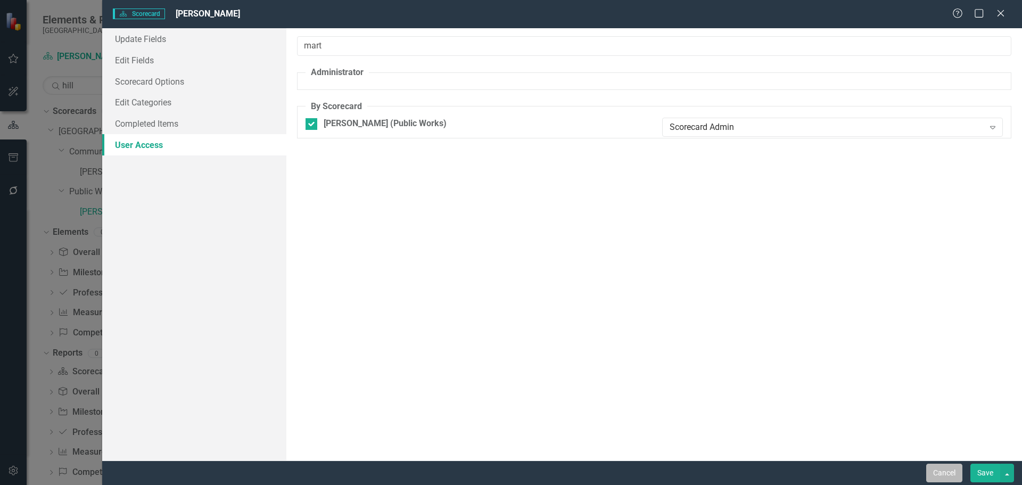
click at [942, 467] on button "Cancel" at bounding box center [944, 472] width 36 height 19
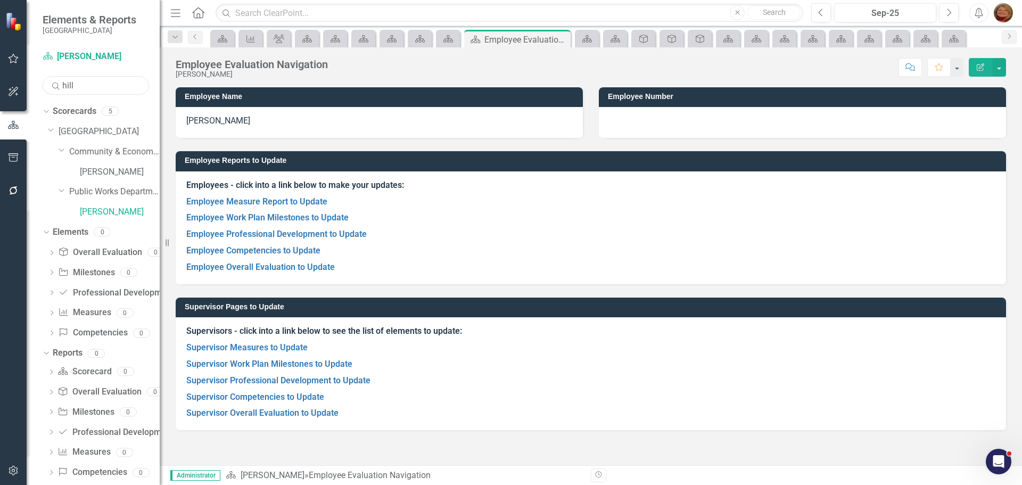
drag, startPoint x: 90, startPoint y: 90, endPoint x: 44, endPoint y: 92, distance: 46.3
click at [30, 93] on div "Scorecard [PERSON_NAME] Search hill Sorry, no results found. Dropdown Scorecard…" at bounding box center [93, 266] width 133 height 437
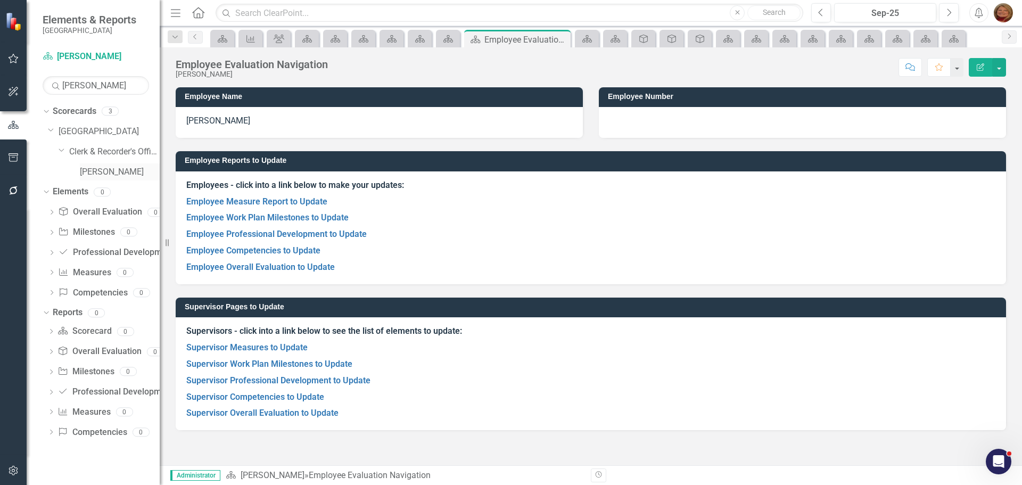
click at [109, 172] on link "[PERSON_NAME]" at bounding box center [120, 172] width 80 height 12
click at [87, 331] on link "Scorecard Scorecard" at bounding box center [84, 331] width 54 height 12
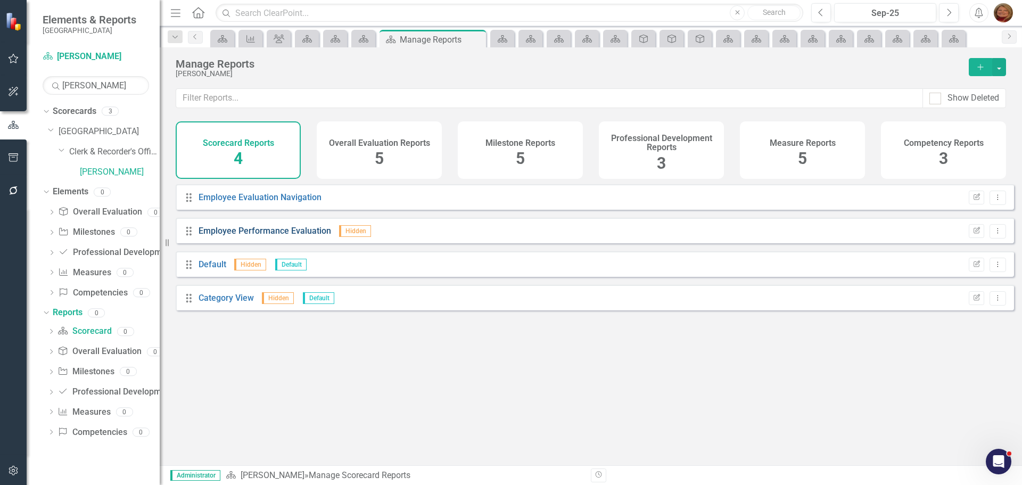
click at [258, 235] on link "Employee Performance Evaluation" at bounding box center [264, 231] width 132 height 10
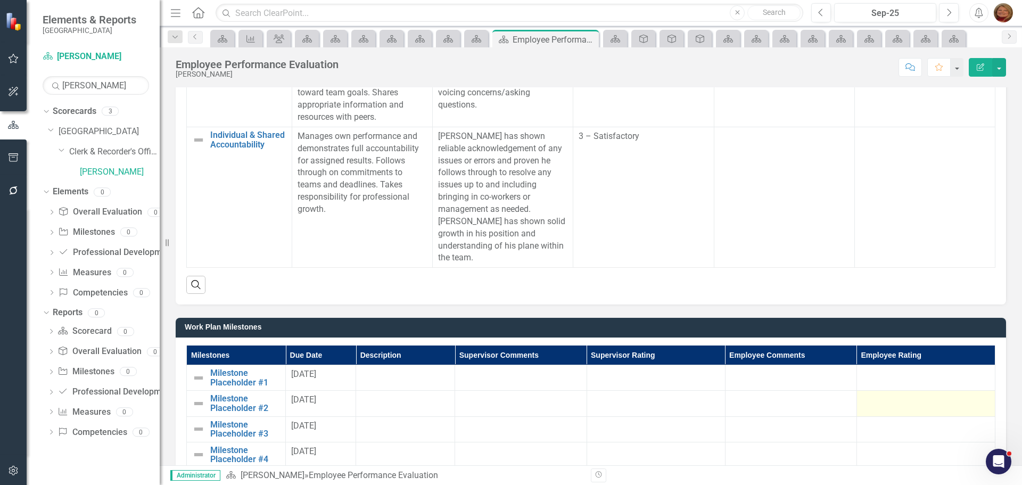
scroll to position [386, 0]
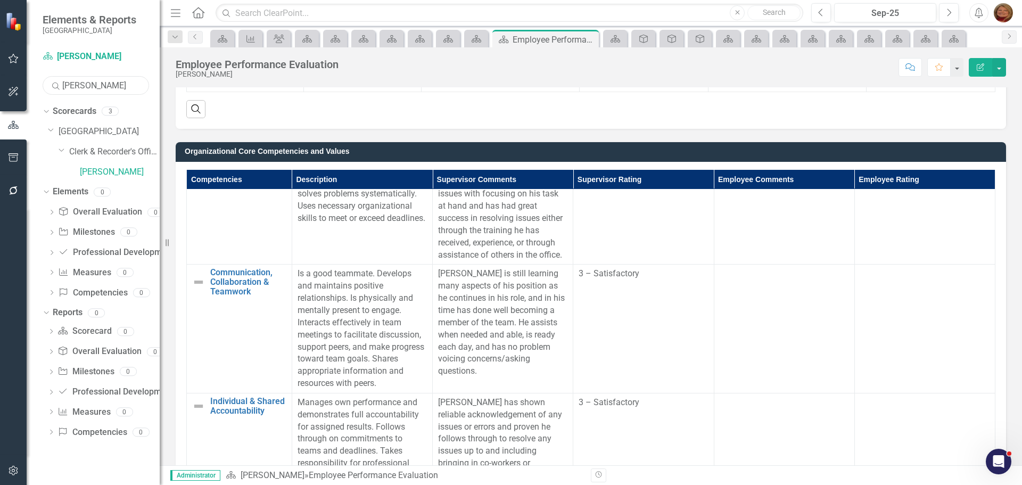
drag, startPoint x: 102, startPoint y: 87, endPoint x: 24, endPoint y: 87, distance: 77.7
click at [23, 87] on div "Elements & Reports Gunnison County Scorecard [PERSON_NAME] Search [PERSON_NAME]…" at bounding box center [80, 242] width 160 height 485
click at [119, 171] on link "[PERSON_NAME]" at bounding box center [120, 172] width 80 height 12
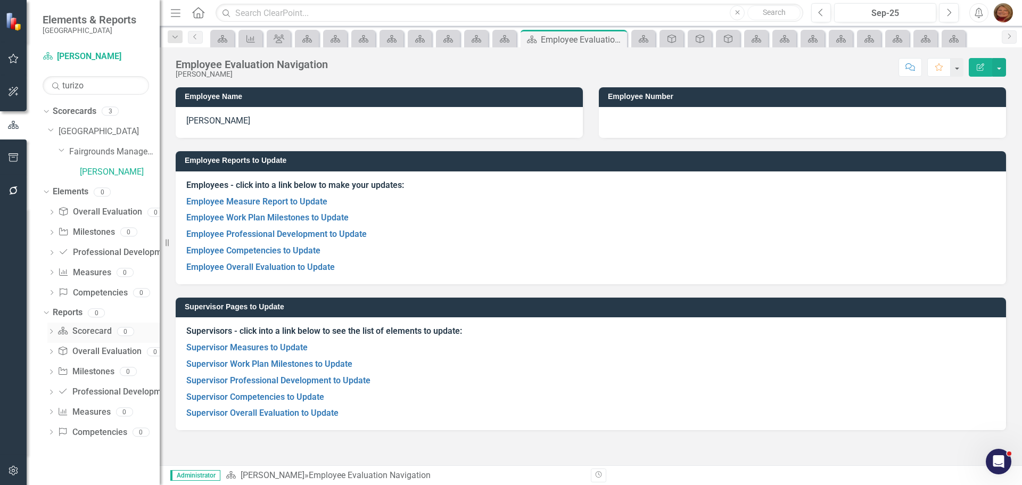
click at [89, 329] on link "Scorecard Scorecard" at bounding box center [84, 331] width 54 height 12
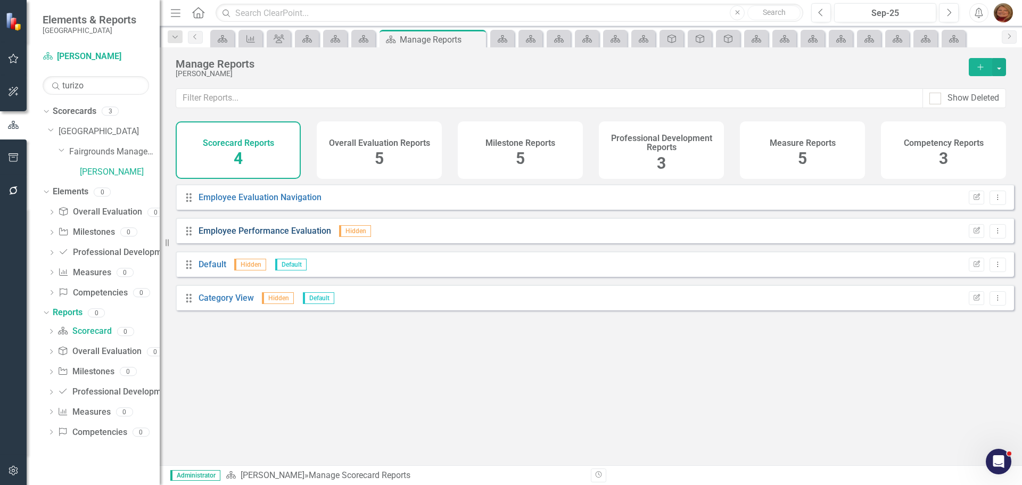
click at [284, 236] on link "Employee Performance Evaluation" at bounding box center [264, 231] width 132 height 10
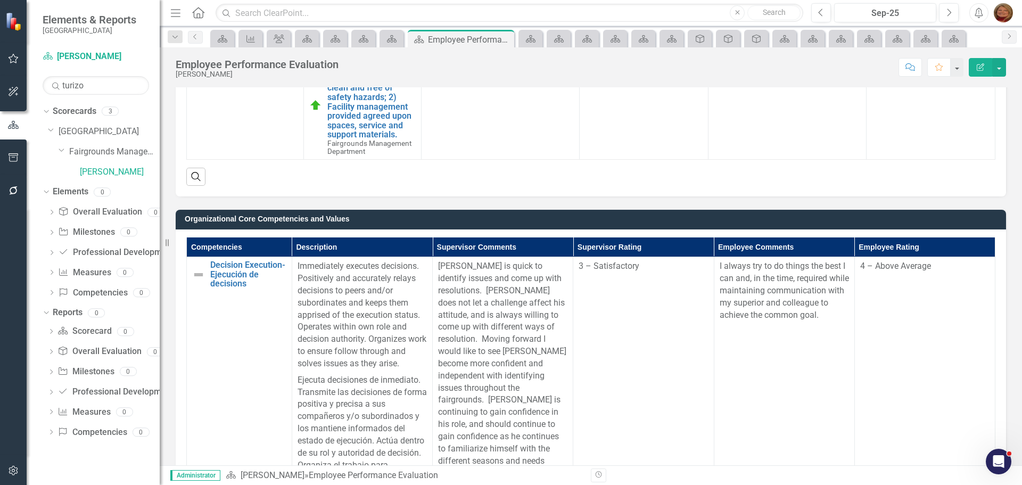
scroll to position [372, 0]
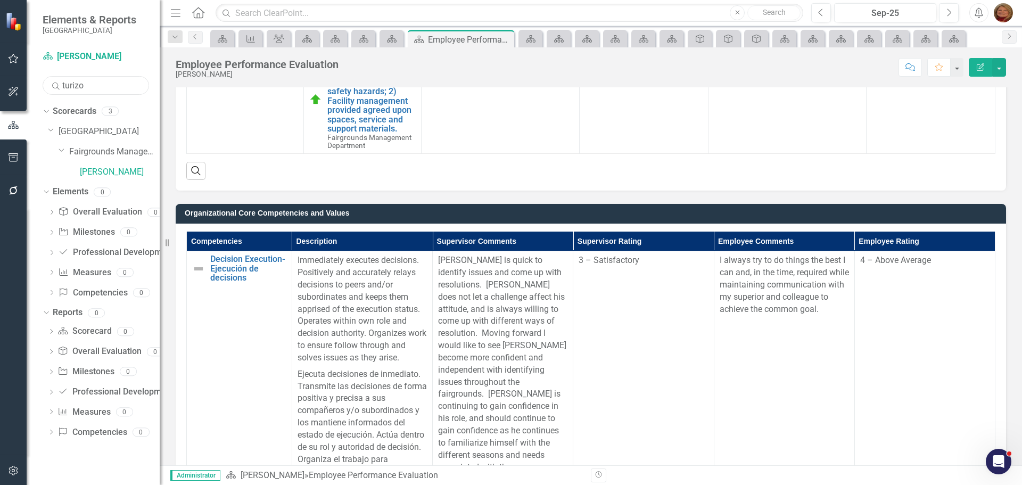
click at [96, 80] on input "turizo" at bounding box center [96, 85] width 106 height 19
drag, startPoint x: 96, startPoint y: 84, endPoint x: 24, endPoint y: 87, distance: 72.5
click at [24, 87] on div "Elements & Reports Gunnison County Scorecard [PERSON_NAME] Search [PERSON_NAME]…" at bounding box center [80, 242] width 160 height 485
click at [101, 169] on link "[PERSON_NAME]" at bounding box center [120, 172] width 80 height 12
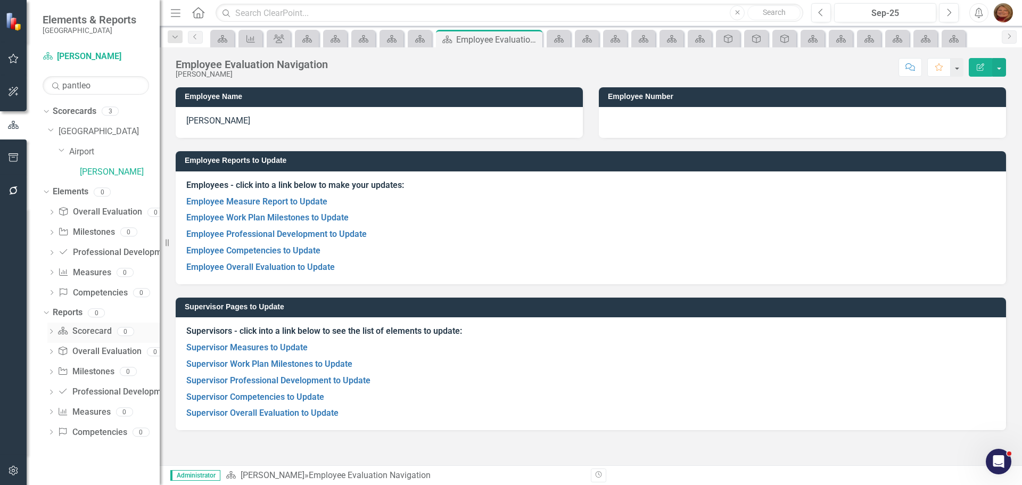
click at [94, 332] on link "Scorecard Scorecard" at bounding box center [84, 331] width 54 height 12
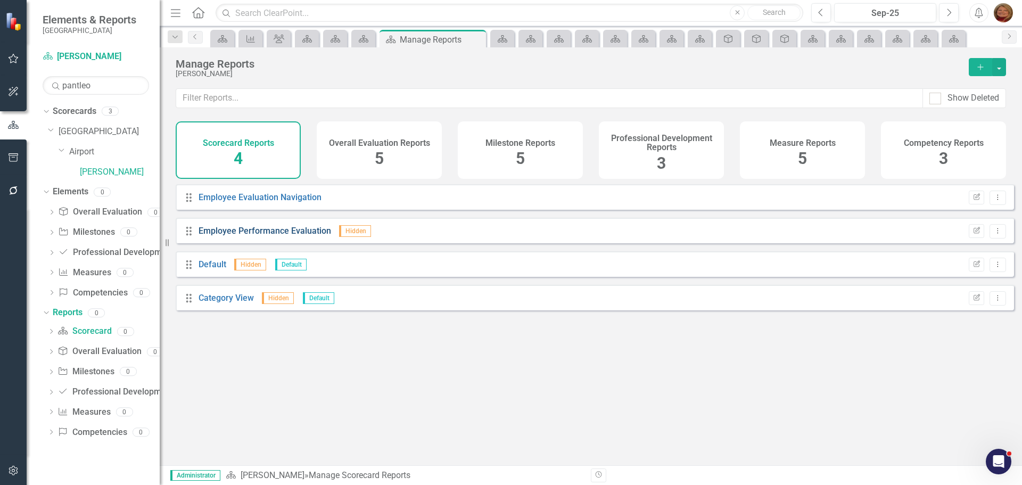
click at [274, 236] on link "Employee Performance Evaluation" at bounding box center [264, 231] width 132 height 10
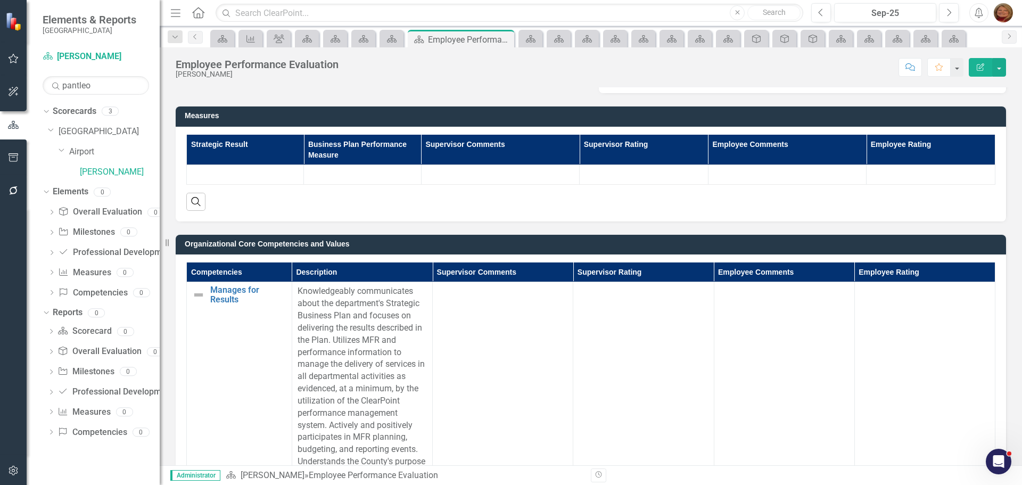
scroll to position [426, 0]
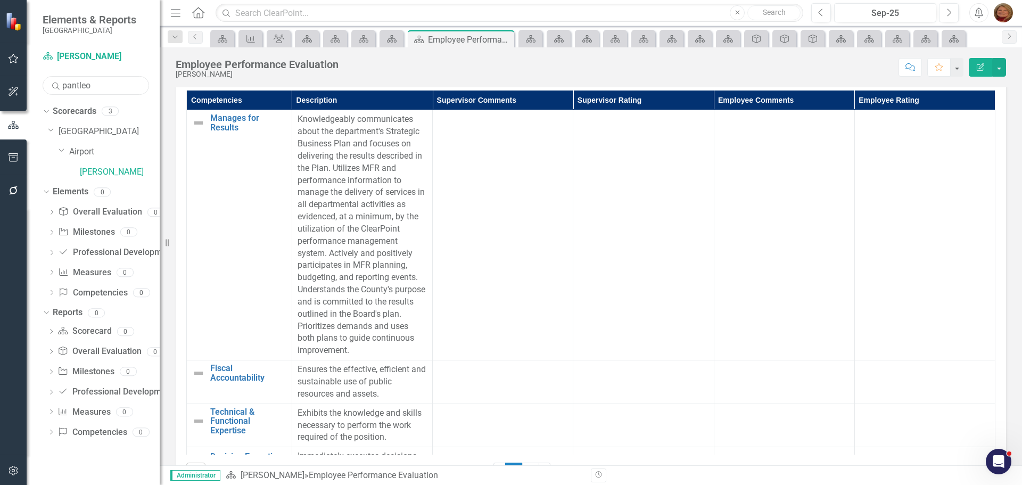
drag, startPoint x: 98, startPoint y: 84, endPoint x: 19, endPoint y: 82, distance: 79.3
click at [19, 82] on div "Elements & Reports Gunnison County Scorecard [PERSON_NAME] Search pantleo Sorry…" at bounding box center [80, 242] width 160 height 485
click at [124, 168] on link "[PERSON_NAME]" at bounding box center [120, 172] width 80 height 12
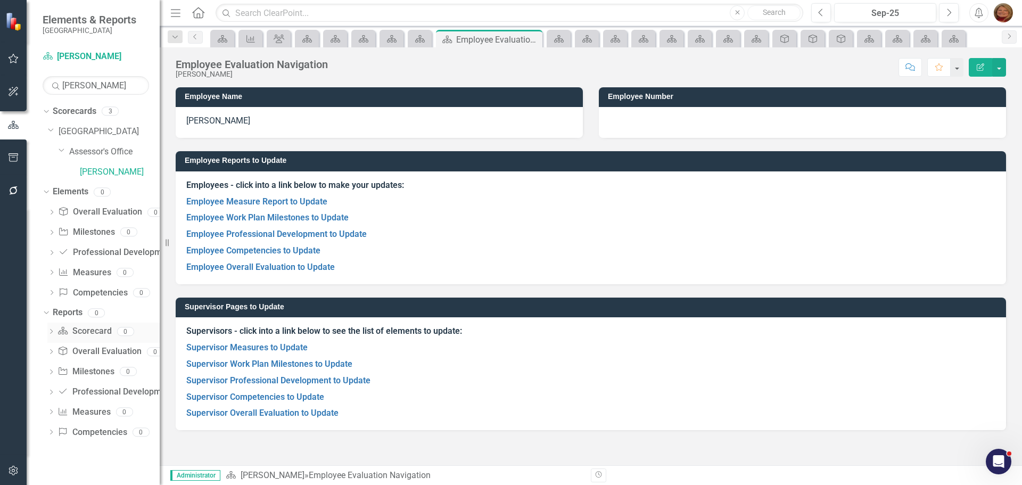
click at [97, 328] on link "Scorecard Scorecard" at bounding box center [84, 331] width 54 height 12
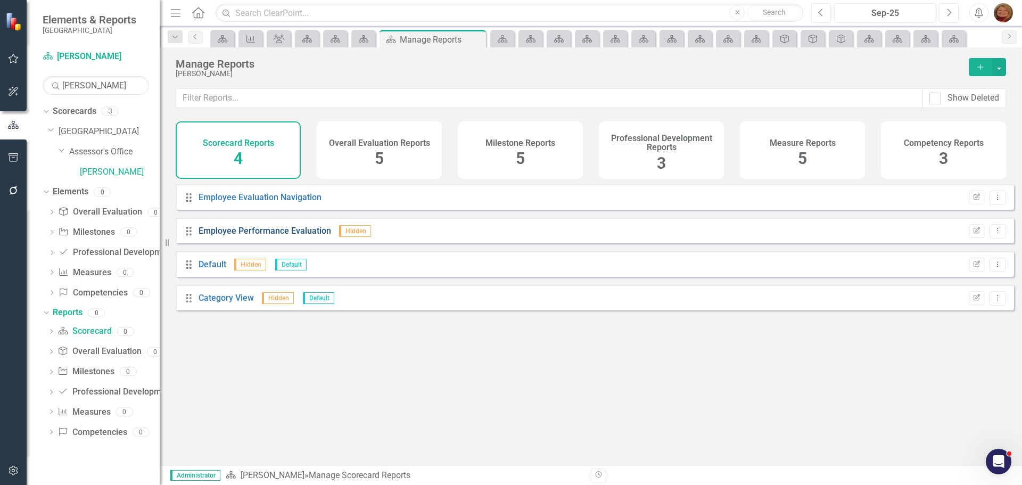
click at [277, 236] on link "Employee Performance Evaluation" at bounding box center [264, 231] width 132 height 10
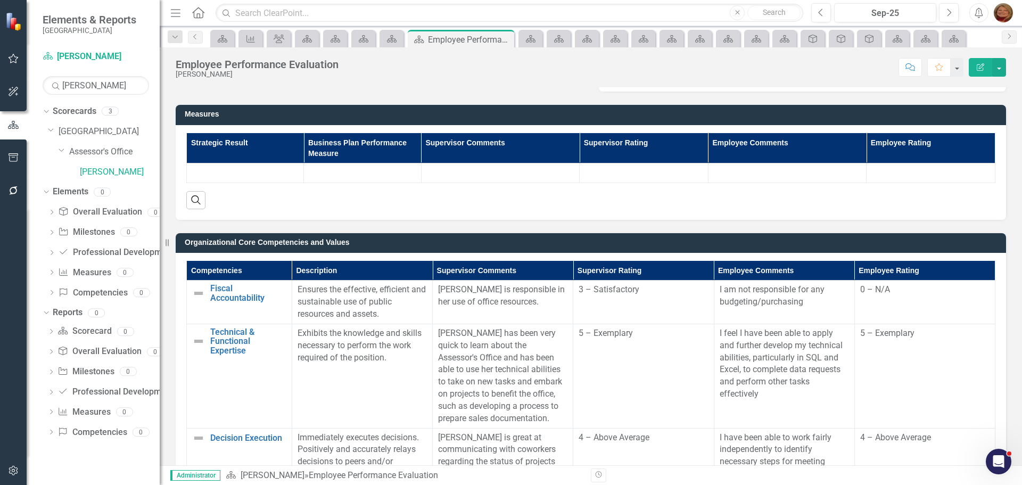
scroll to position [260, 0]
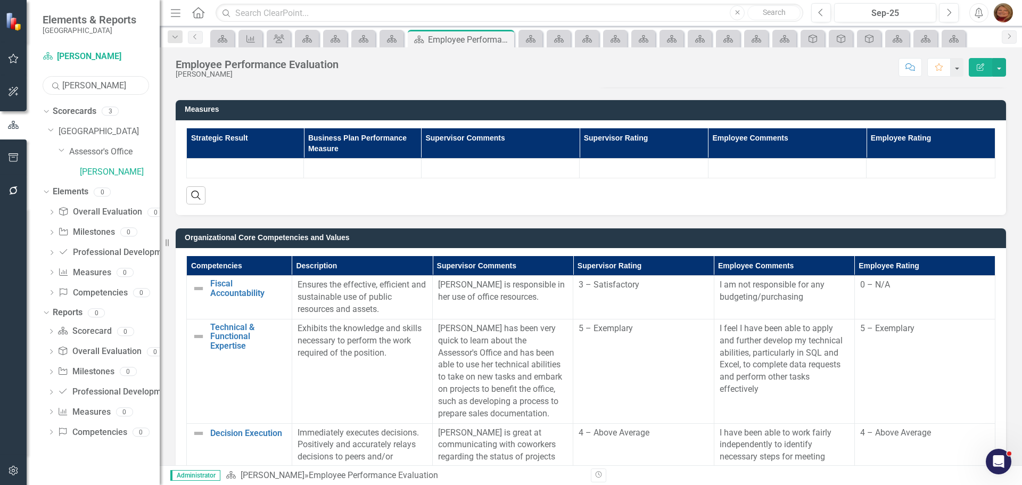
drag, startPoint x: 101, startPoint y: 87, endPoint x: 6, endPoint y: 85, distance: 94.2
click at [6, 87] on div "Elements & Reports Gunnison County Scorecard [PERSON_NAME] Search [PERSON_NAME]…" at bounding box center [80, 242] width 160 height 485
type input "bennet"
click at [118, 172] on link "[PERSON_NAME]" at bounding box center [120, 172] width 80 height 12
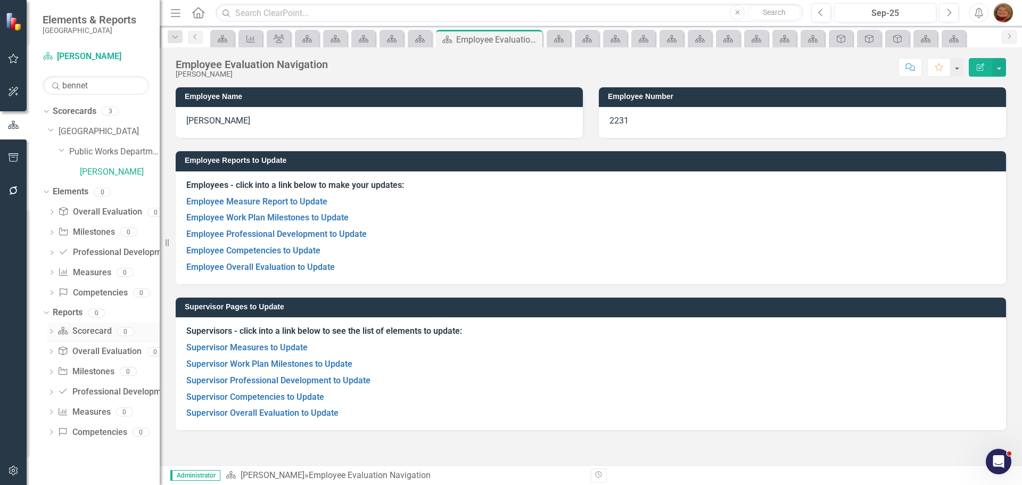
click at [94, 328] on link "Scorecard Scorecard" at bounding box center [84, 331] width 54 height 12
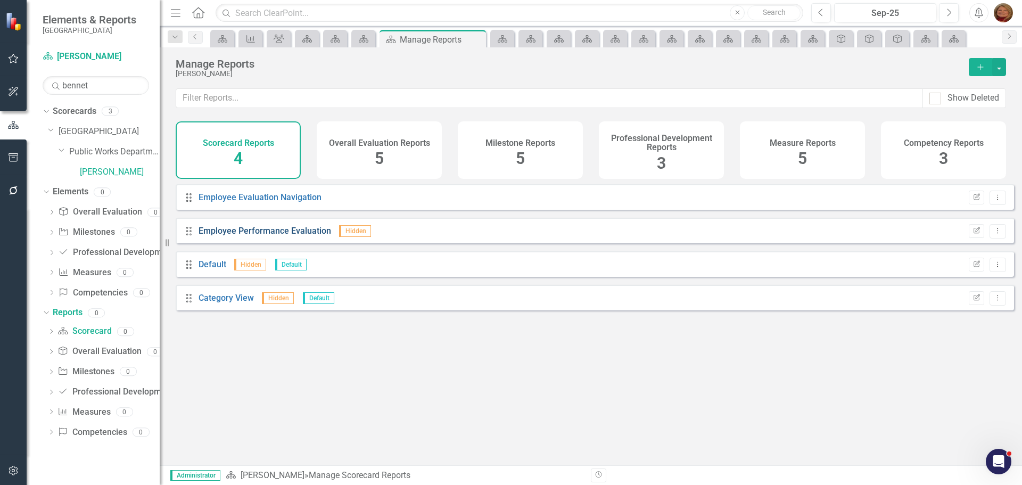
click at [279, 234] on link "Employee Performance Evaluation" at bounding box center [264, 231] width 132 height 10
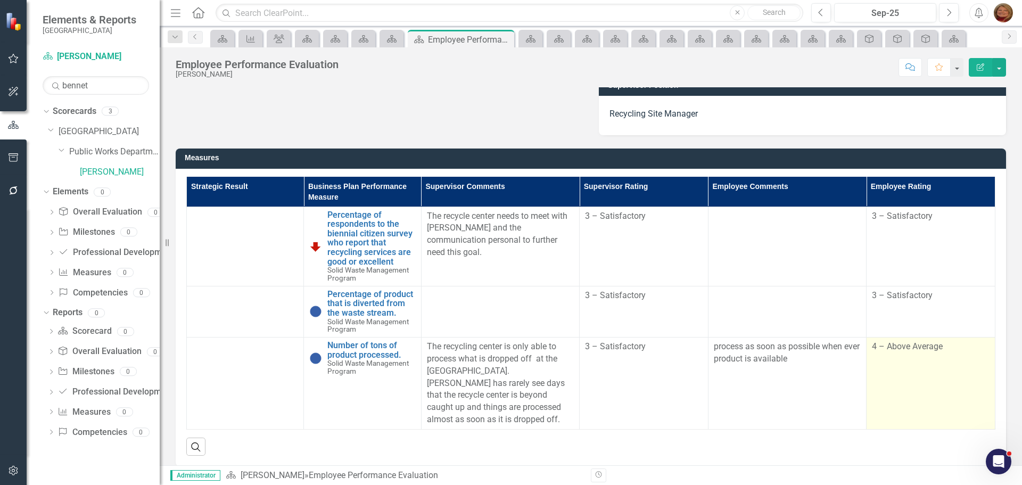
scroll to position [213, 0]
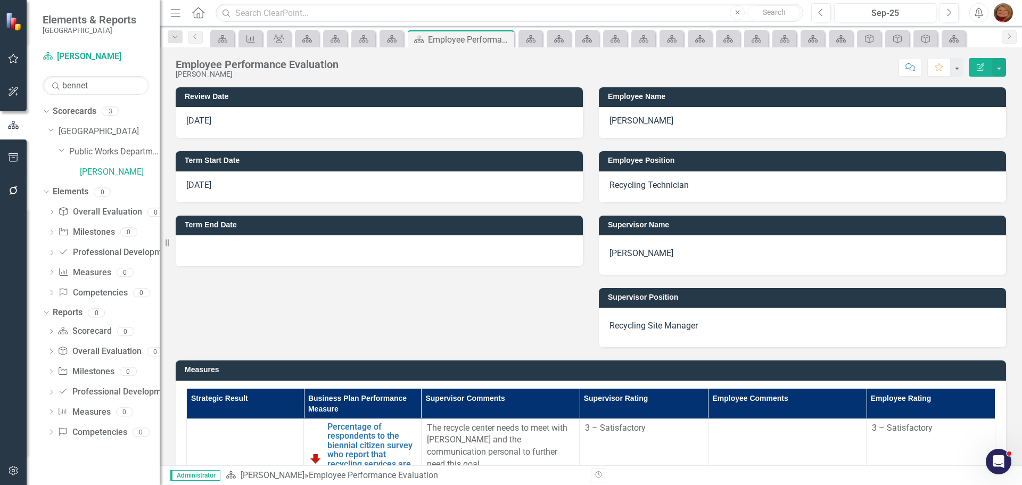
scroll to position [213, 0]
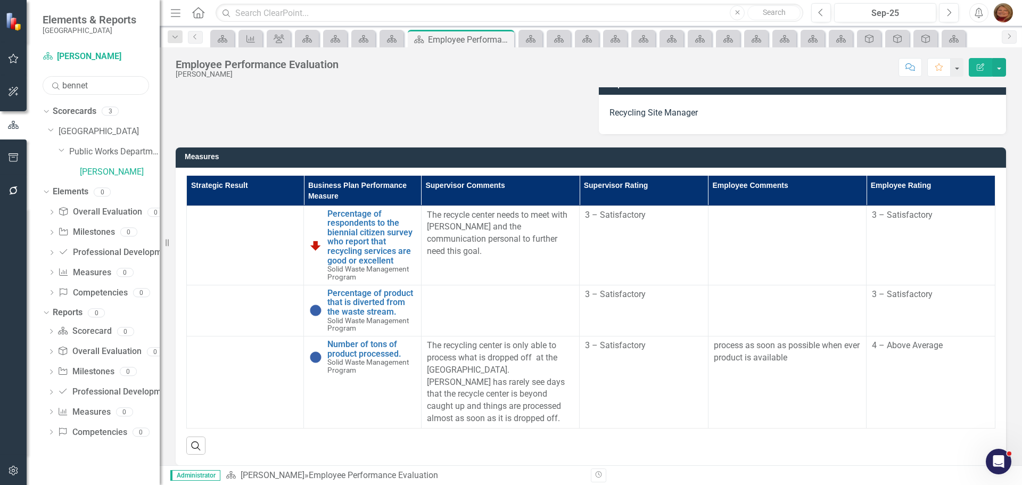
click at [106, 85] on input "bennet" at bounding box center [96, 85] width 106 height 19
drag, startPoint x: 106, startPoint y: 85, endPoint x: 14, endPoint y: 100, distance: 93.2
click at [14, 100] on div "Elements & Reports Gunnison County Scorecard Chris Bennet Search bennet Sorry, …" at bounding box center [80, 242] width 160 height 485
type input "howe"
click at [112, 171] on link "[PERSON_NAME]" at bounding box center [120, 172] width 80 height 12
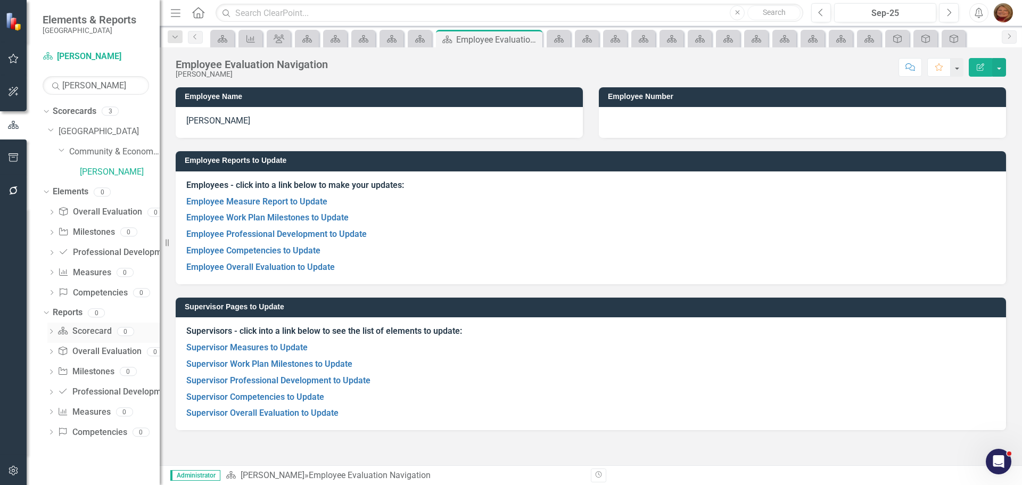
click at [92, 328] on link "Scorecard Scorecard" at bounding box center [84, 331] width 54 height 12
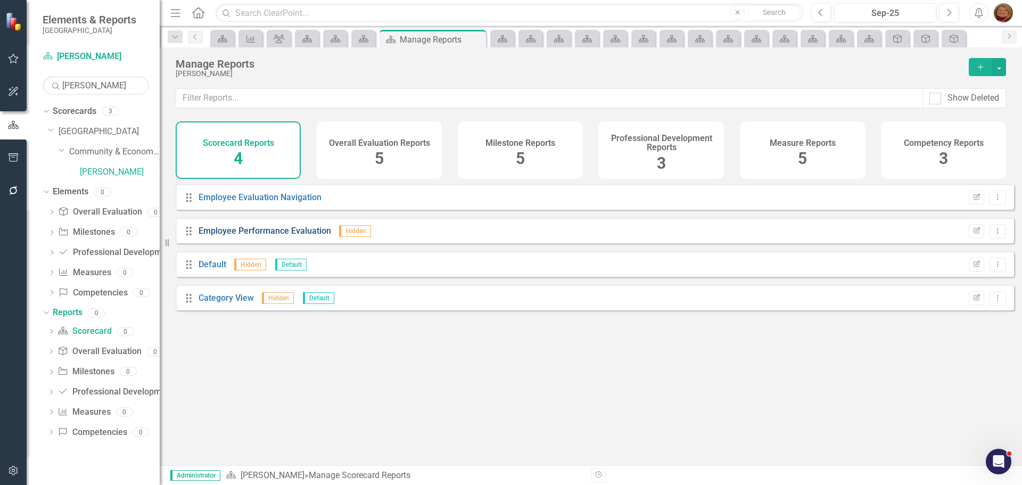
click at [269, 236] on link "Employee Performance Evaluation" at bounding box center [264, 231] width 132 height 10
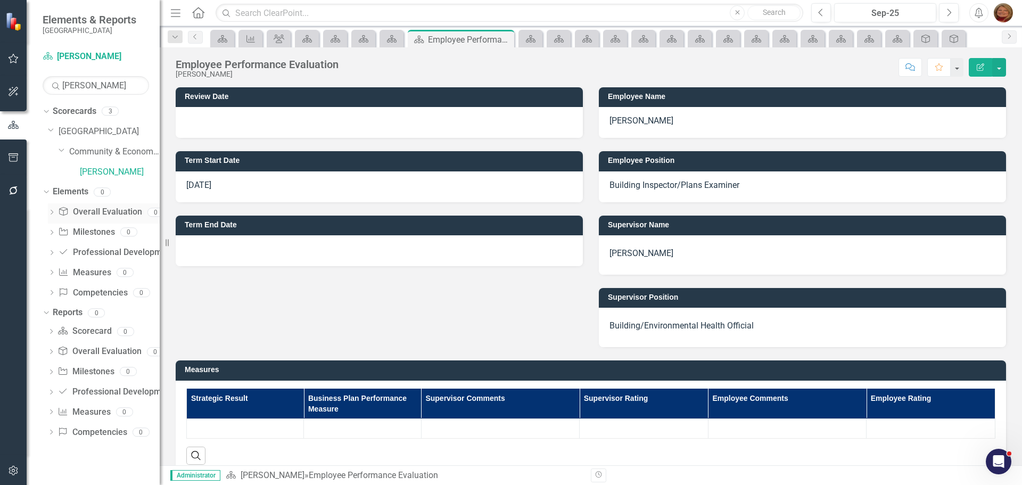
click at [88, 211] on link "Overall Evaluation Overall Evaluation" at bounding box center [100, 212] width 84 height 12
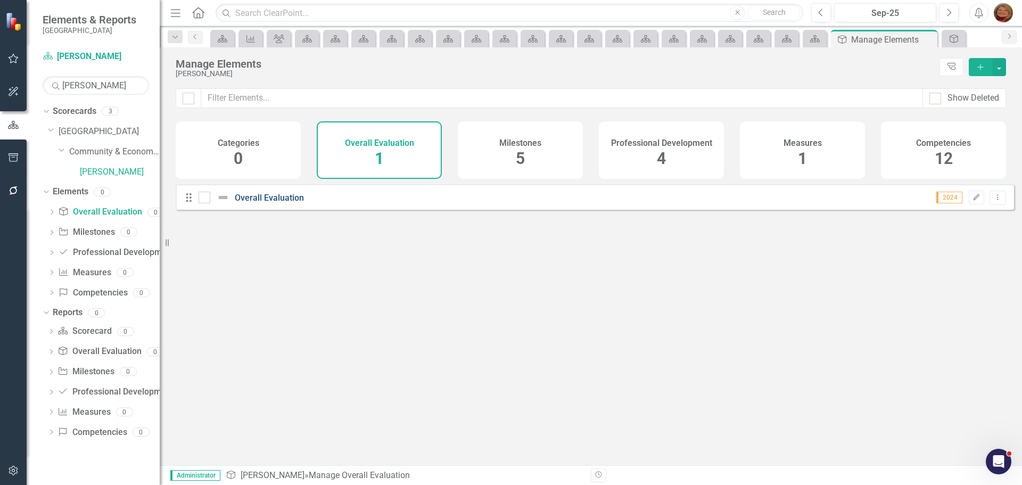
click at [278, 203] on link "Overall Evaluation" at bounding box center [269, 198] width 69 height 10
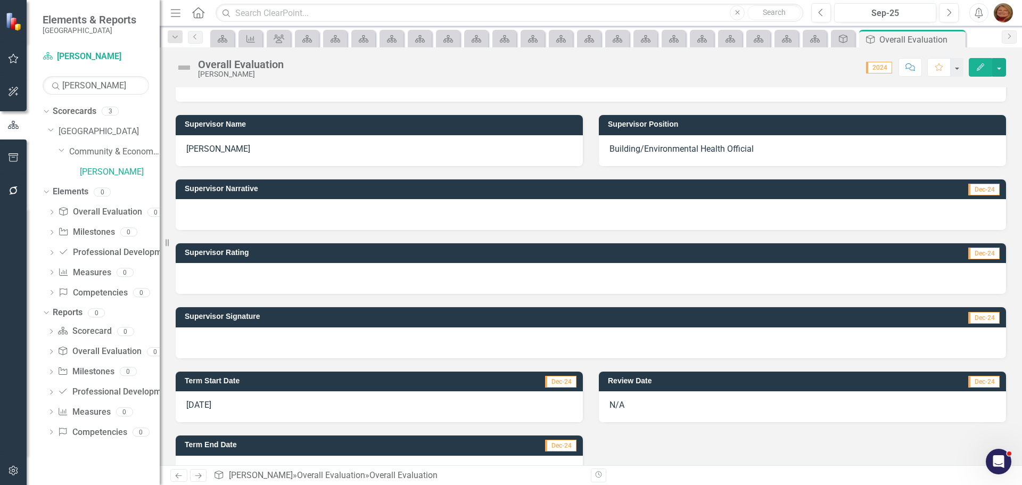
scroll to position [196, 0]
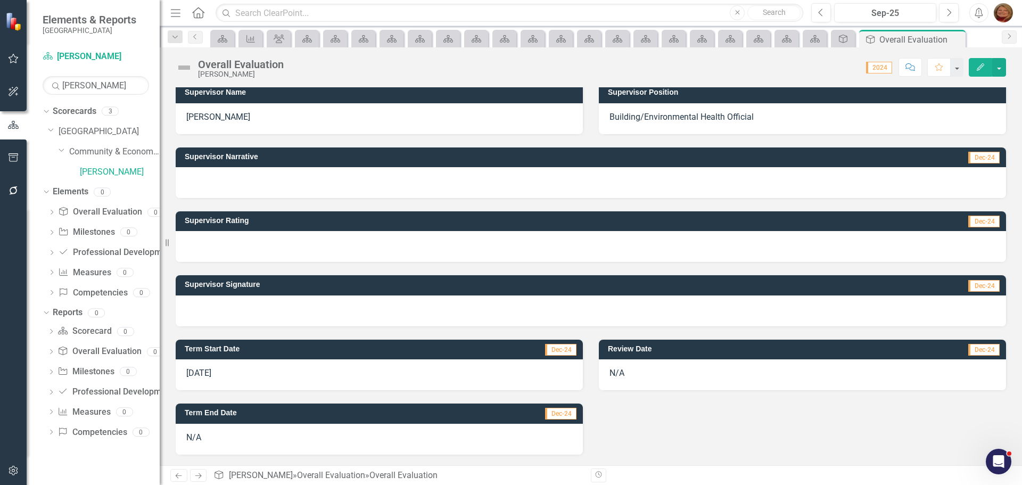
click at [211, 437] on div "N/A" at bounding box center [379, 439] width 407 height 31
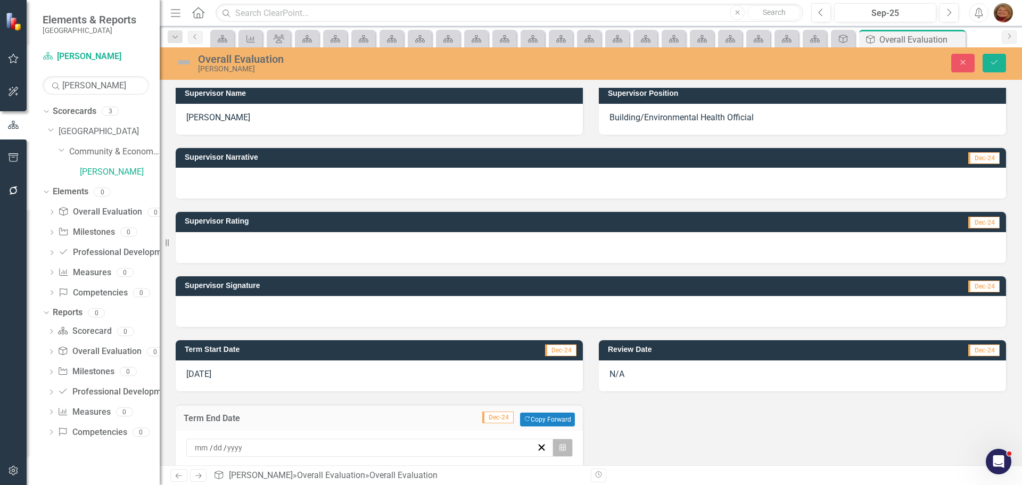
click at [559, 444] on icon "Calendar" at bounding box center [562, 447] width 6 height 7
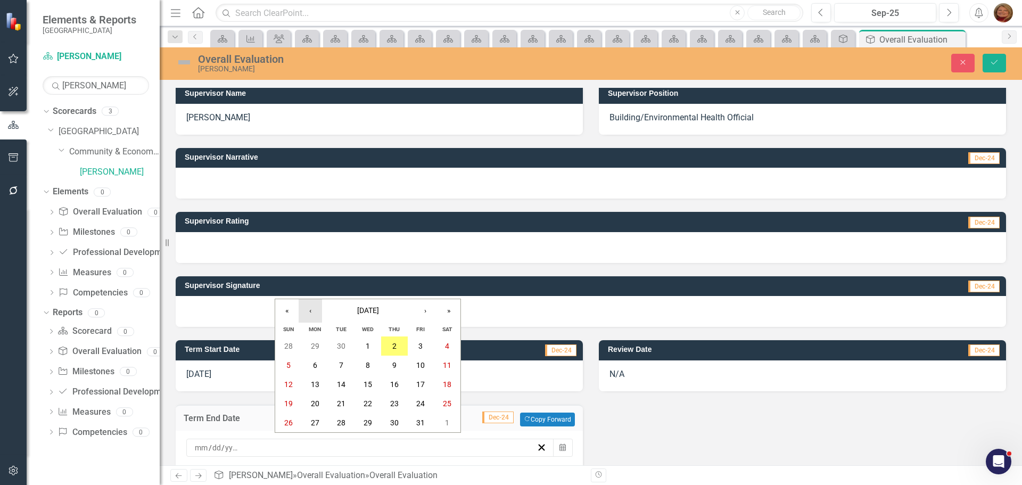
click at [308, 311] on button "‹" at bounding box center [310, 310] width 23 height 23
click at [344, 423] on abbr "30" at bounding box center [341, 422] width 9 height 9
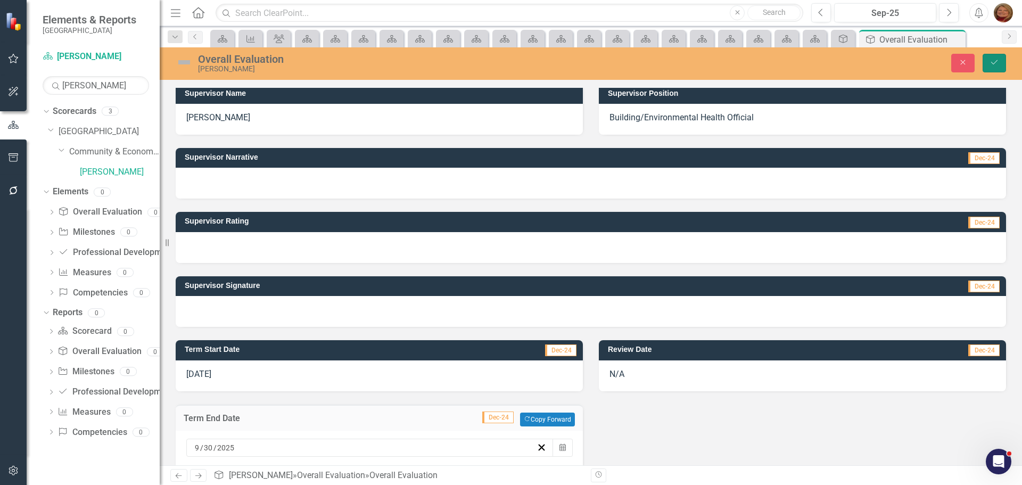
click at [998, 55] on button "Save" at bounding box center [993, 63] width 23 height 19
